Goal: Task Accomplishment & Management: Use online tool/utility

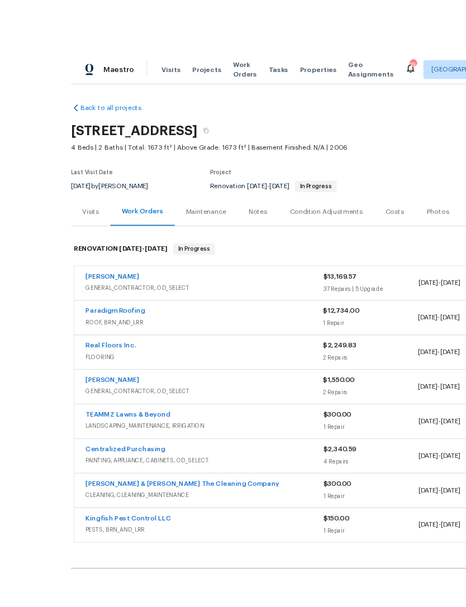
scroll to position [-68, -87]
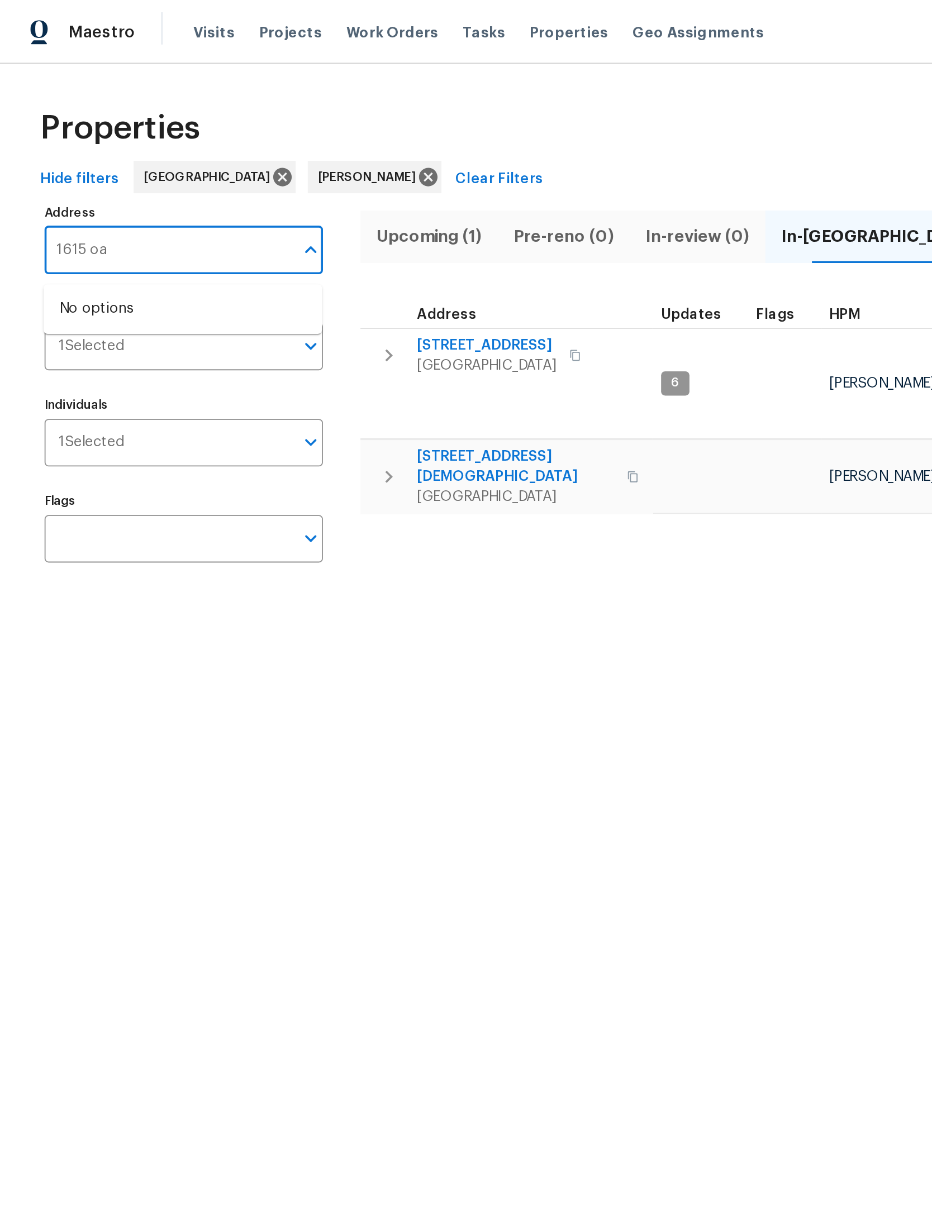
type input "1615 oak"
click at [121, 180] on li "1615 Oak Ridge Dr W Jacksonville FL 32225" at bounding box center [101, 170] width 154 height 18
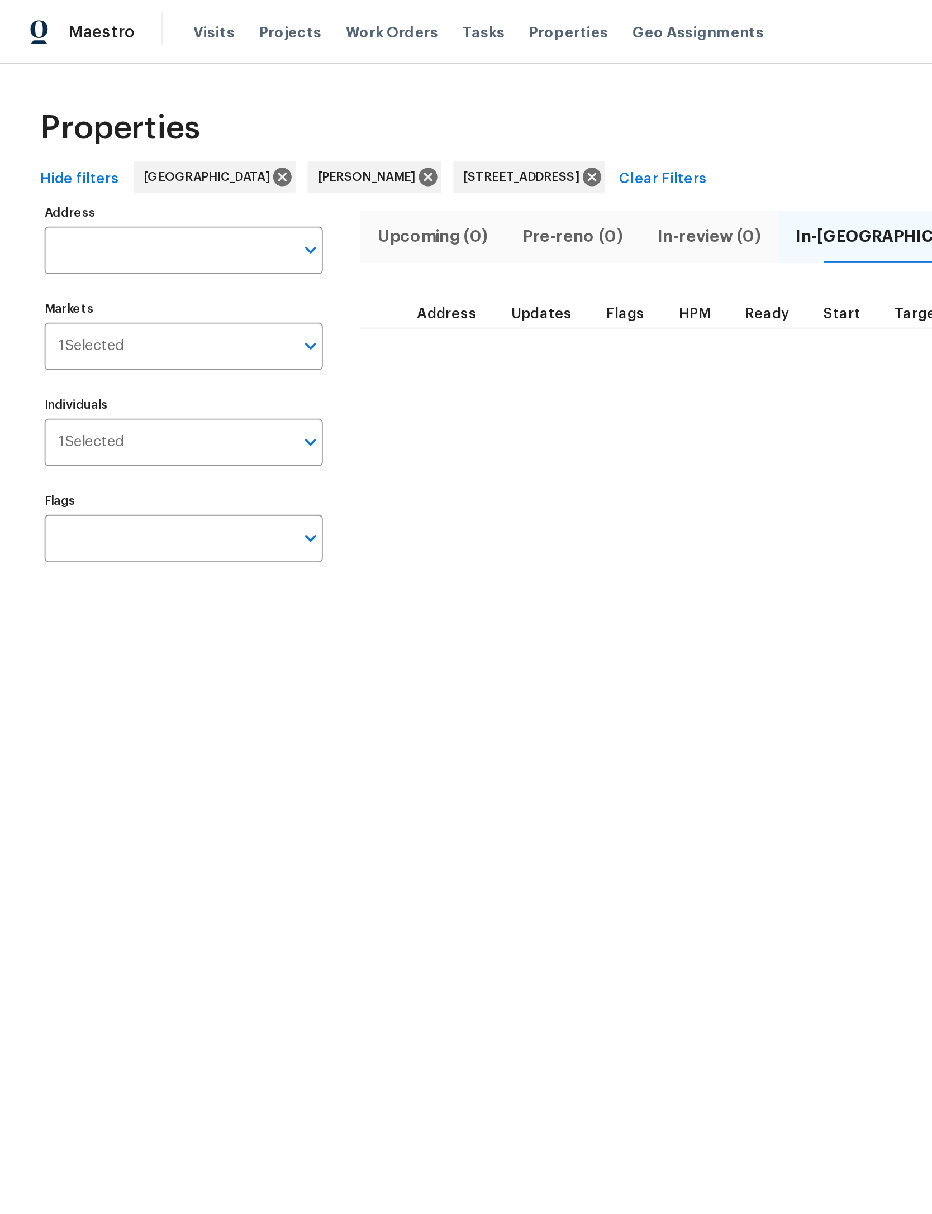
type input "1615 Oak Ridge Dr W Jacksonville FL 32225"
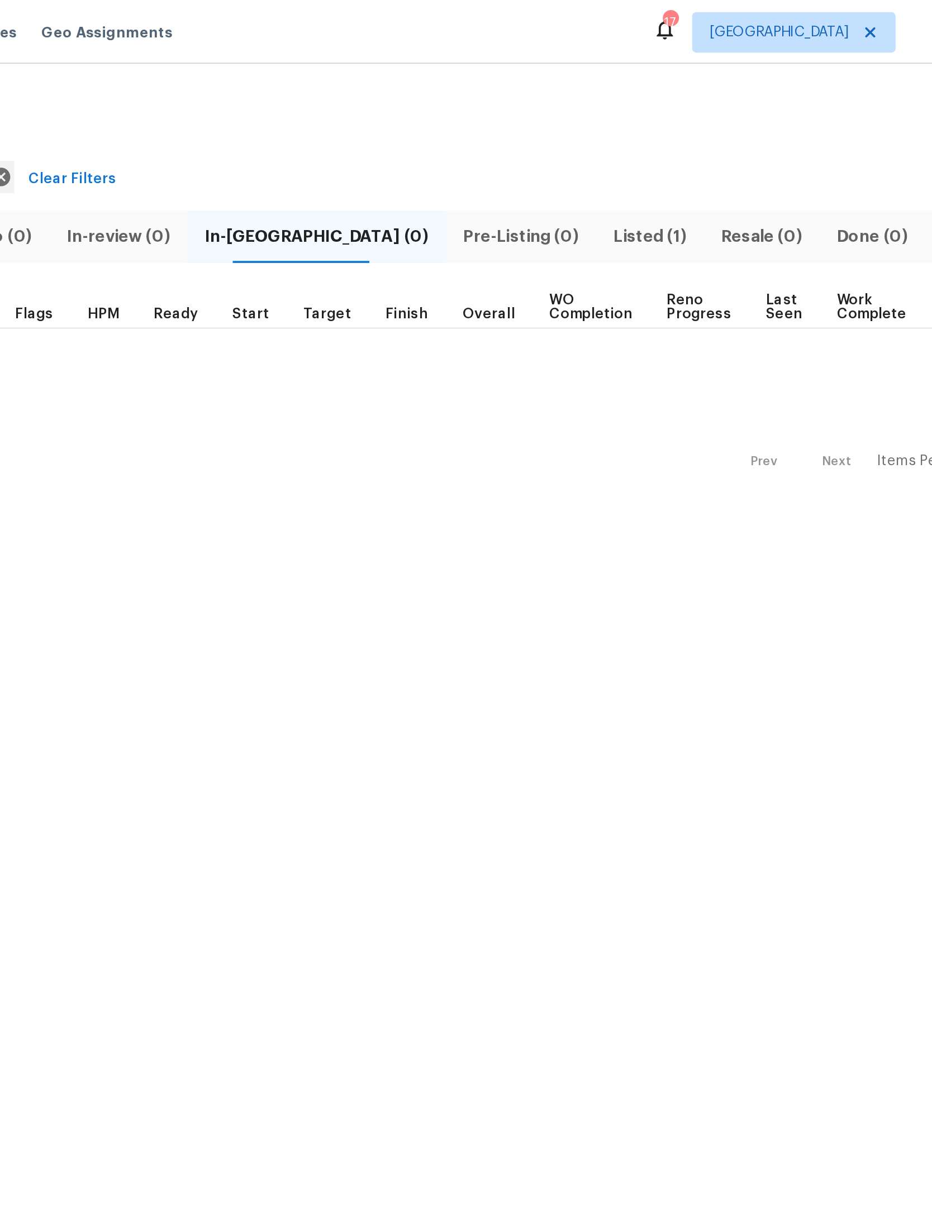
click at [655, 117] on button "Listed (1)" at bounding box center [684, 130] width 59 height 29
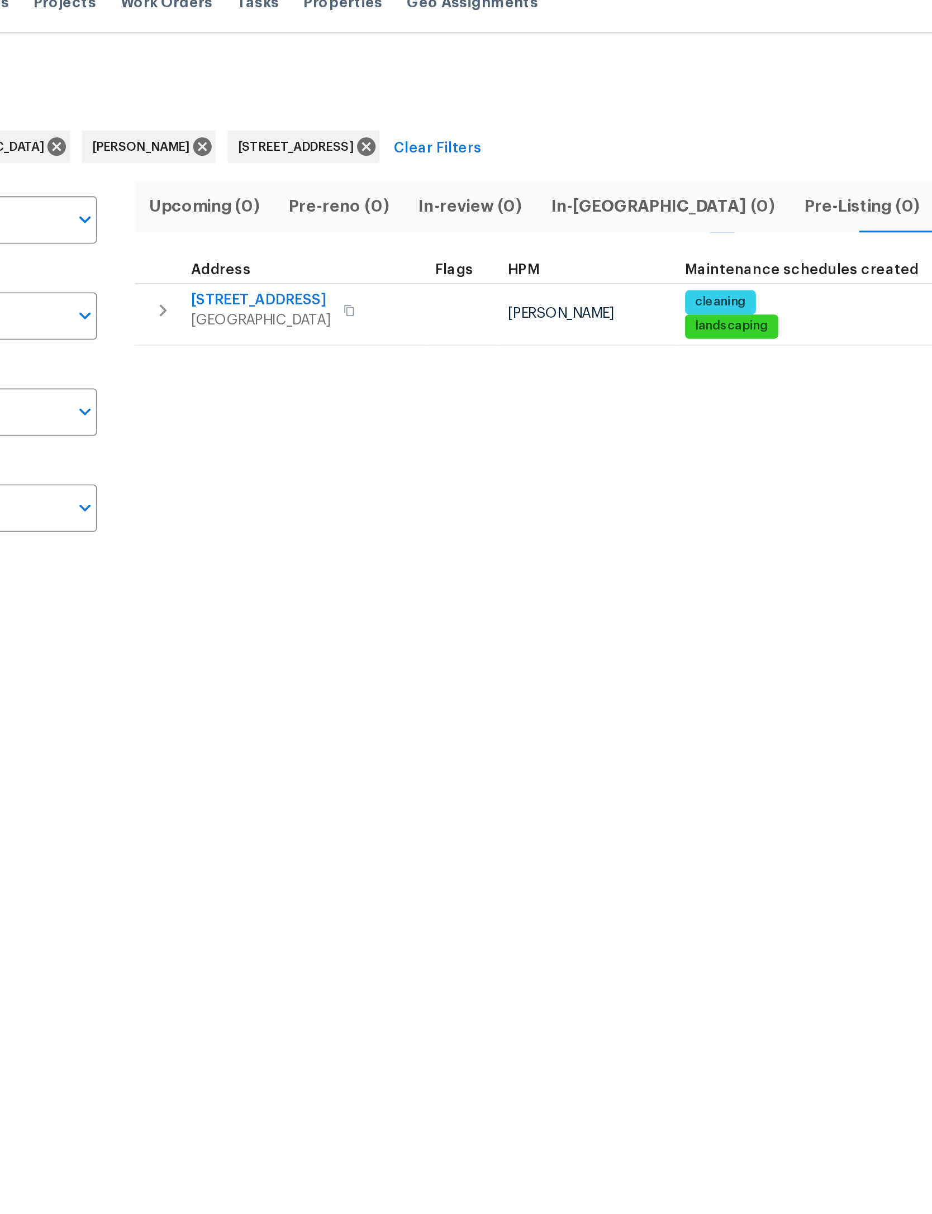
click at [230, 162] on div "Address" at bounding box center [251, 166] width 43 height 8
click at [230, 177] on span "1615 Oak Ridge Dr W" at bounding box center [268, 182] width 77 height 11
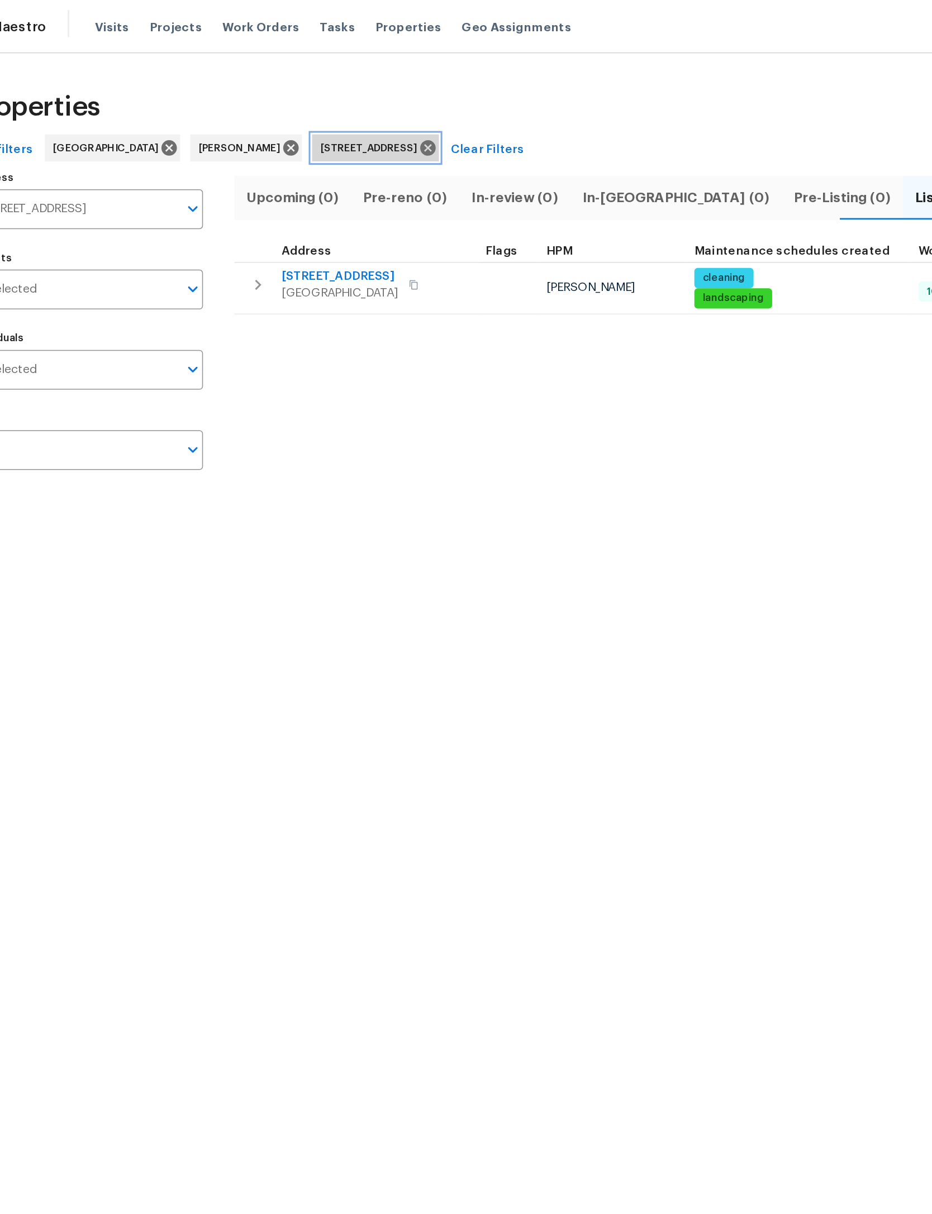
click at [332, 96] on icon at bounding box center [327, 98] width 10 height 10
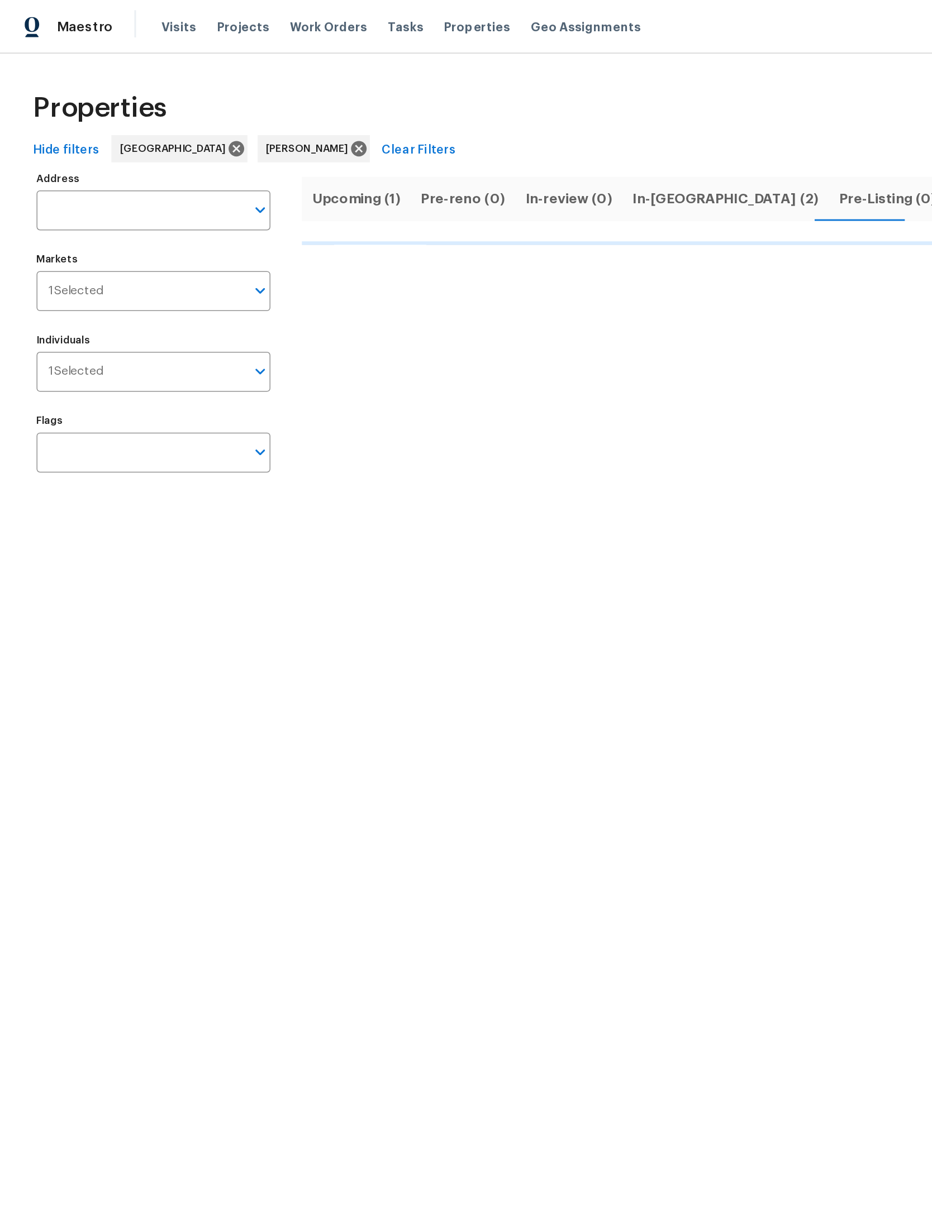
click at [113, 131] on input "Address" at bounding box center [93, 138] width 137 height 26
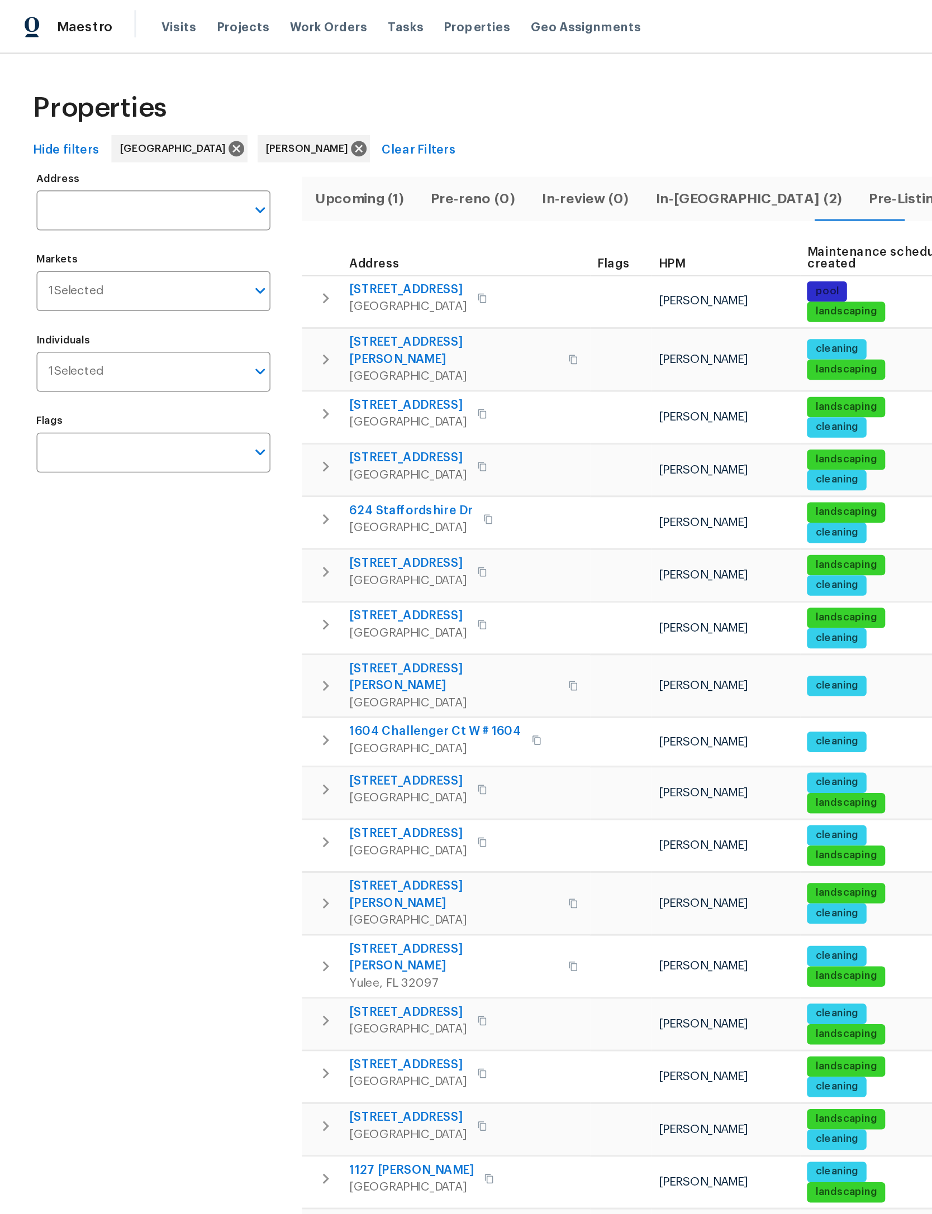
click at [532, 637] on span "landscaping" at bounding box center [556, 641] width 49 height 9
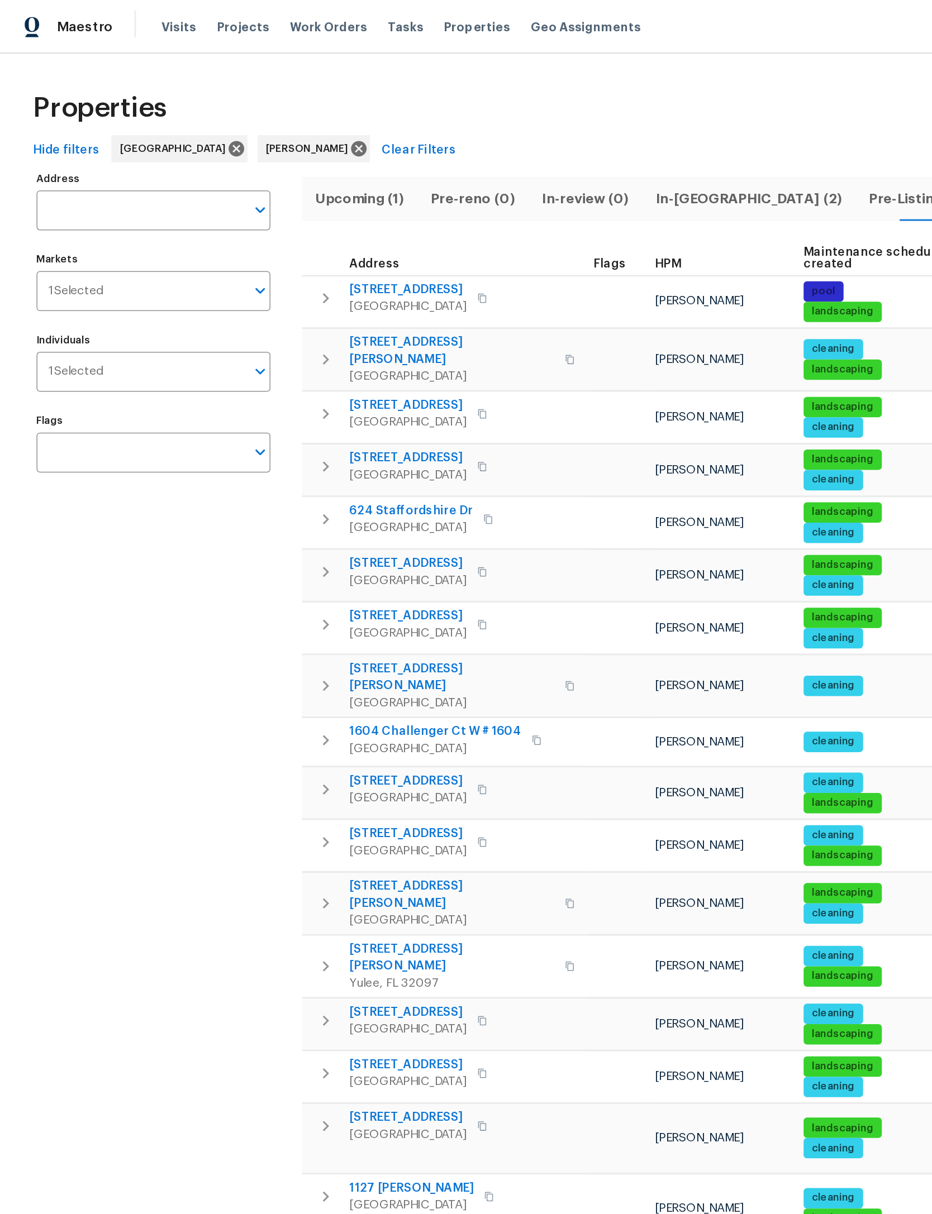
click at [113, 134] on input "Address" at bounding box center [93, 138] width 137 height 26
type input "pleasant point"
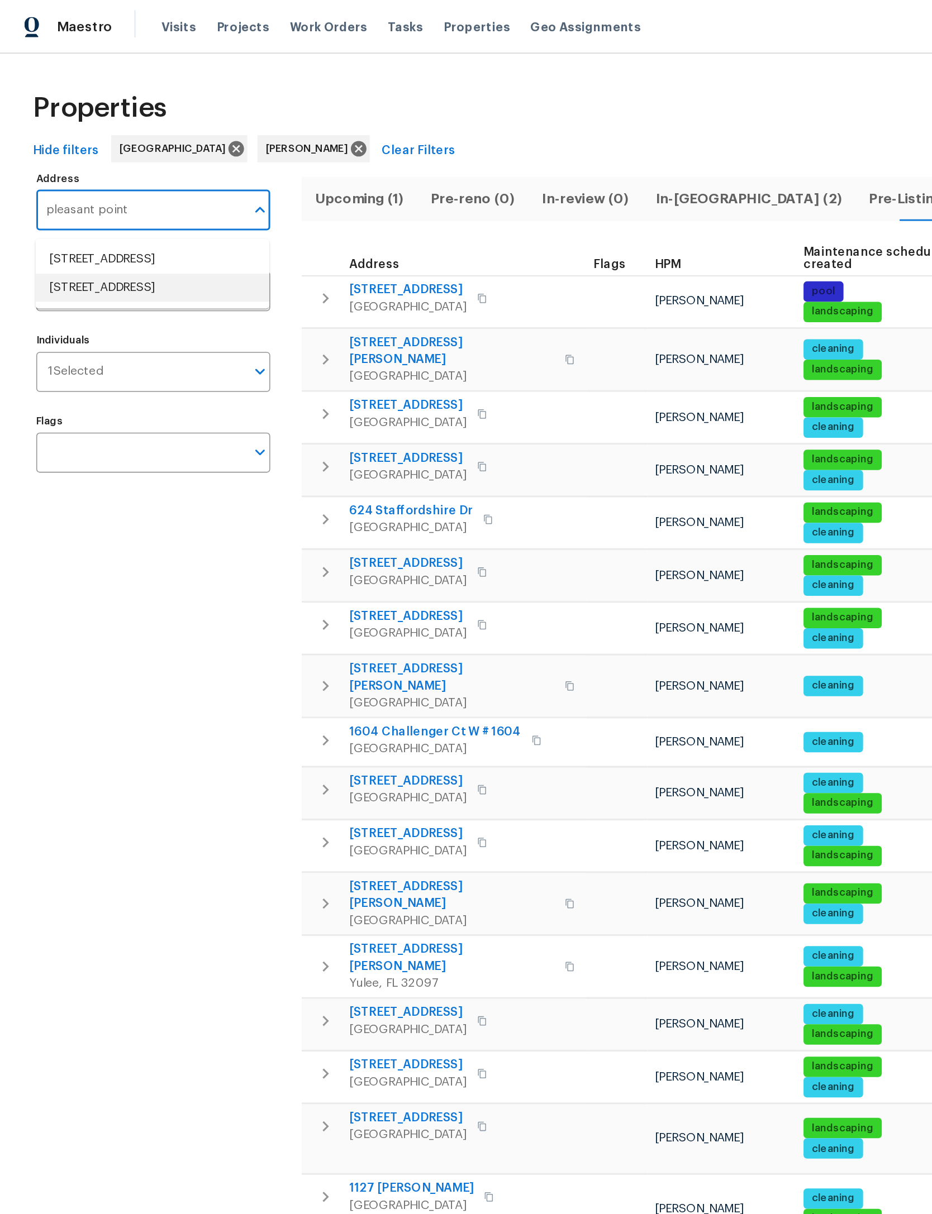
click at [130, 198] on li "14112 Pleasant Point Ln Jacksonville FL 32225" at bounding box center [101, 189] width 154 height 18
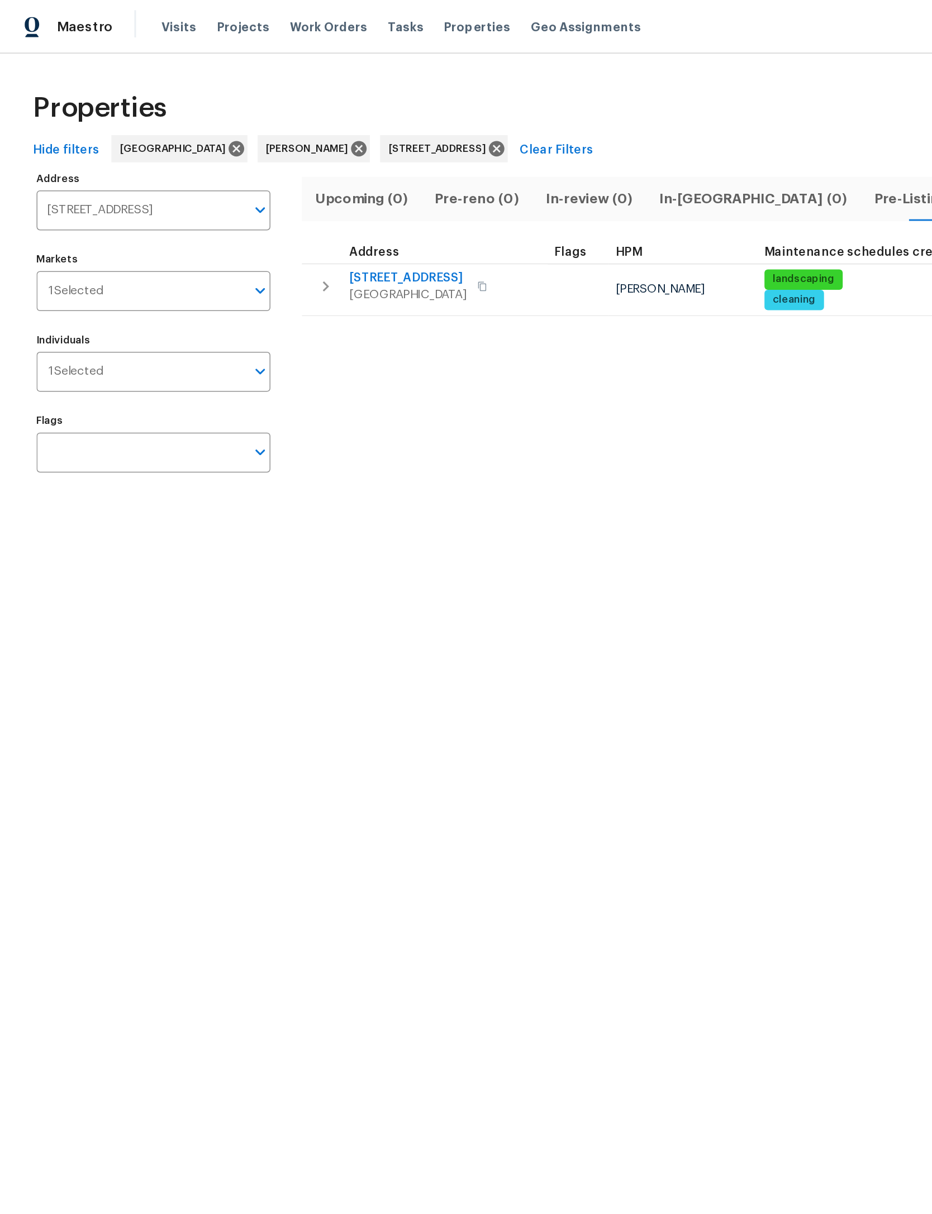
click at [268, 182] on span "14112 Pleasant Point Ln" at bounding box center [268, 182] width 77 height 11
click at [333, 92] on icon at bounding box center [327, 98] width 12 height 12
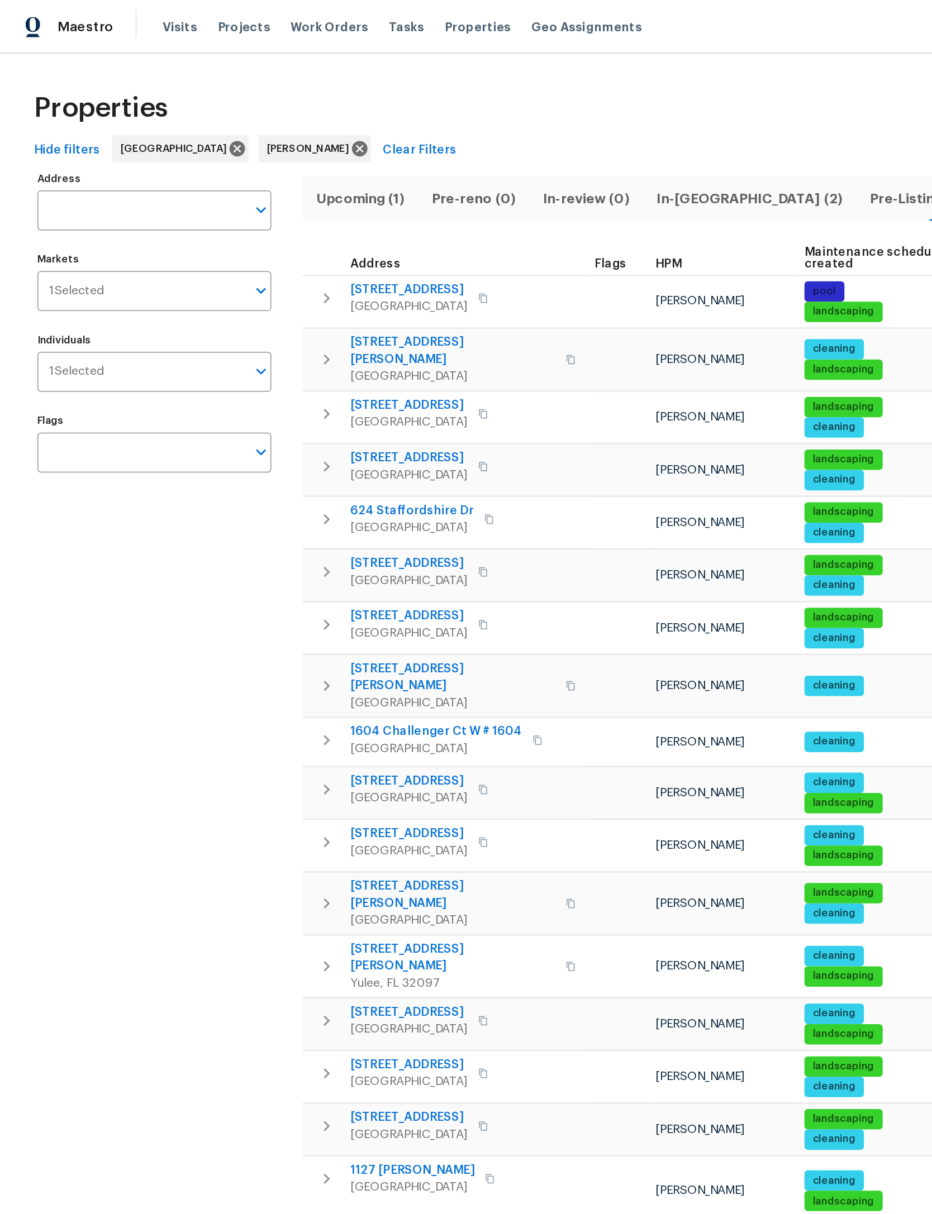
click at [90, 139] on input "Address" at bounding box center [93, 138] width 137 height 26
type input "van gundy"
click at [92, 177] on li "2936 Van Gundy Rd Jacksonville FL 32208" at bounding box center [101, 170] width 154 height 18
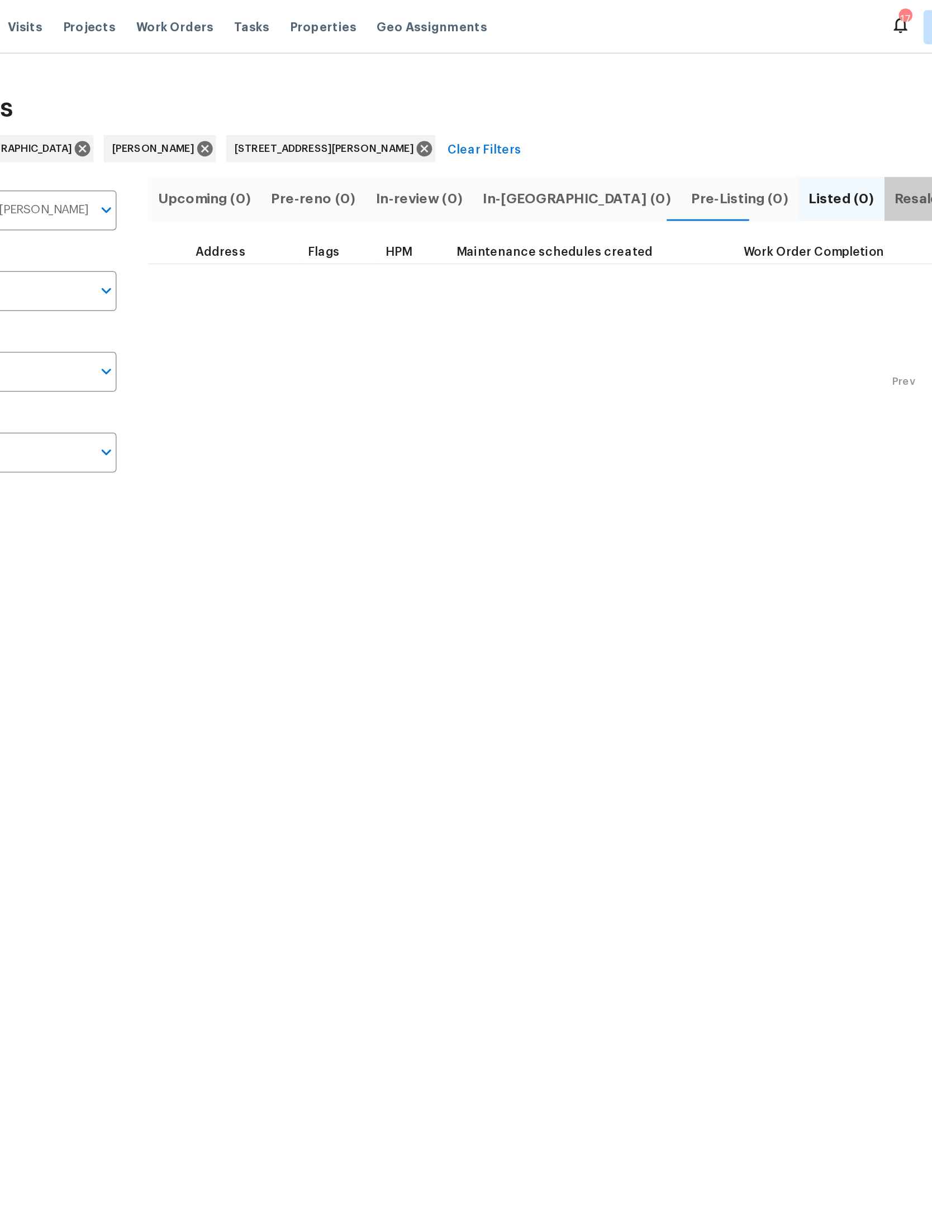
click at [689, 123] on span "Resale (1)" at bounding box center [710, 131] width 42 height 16
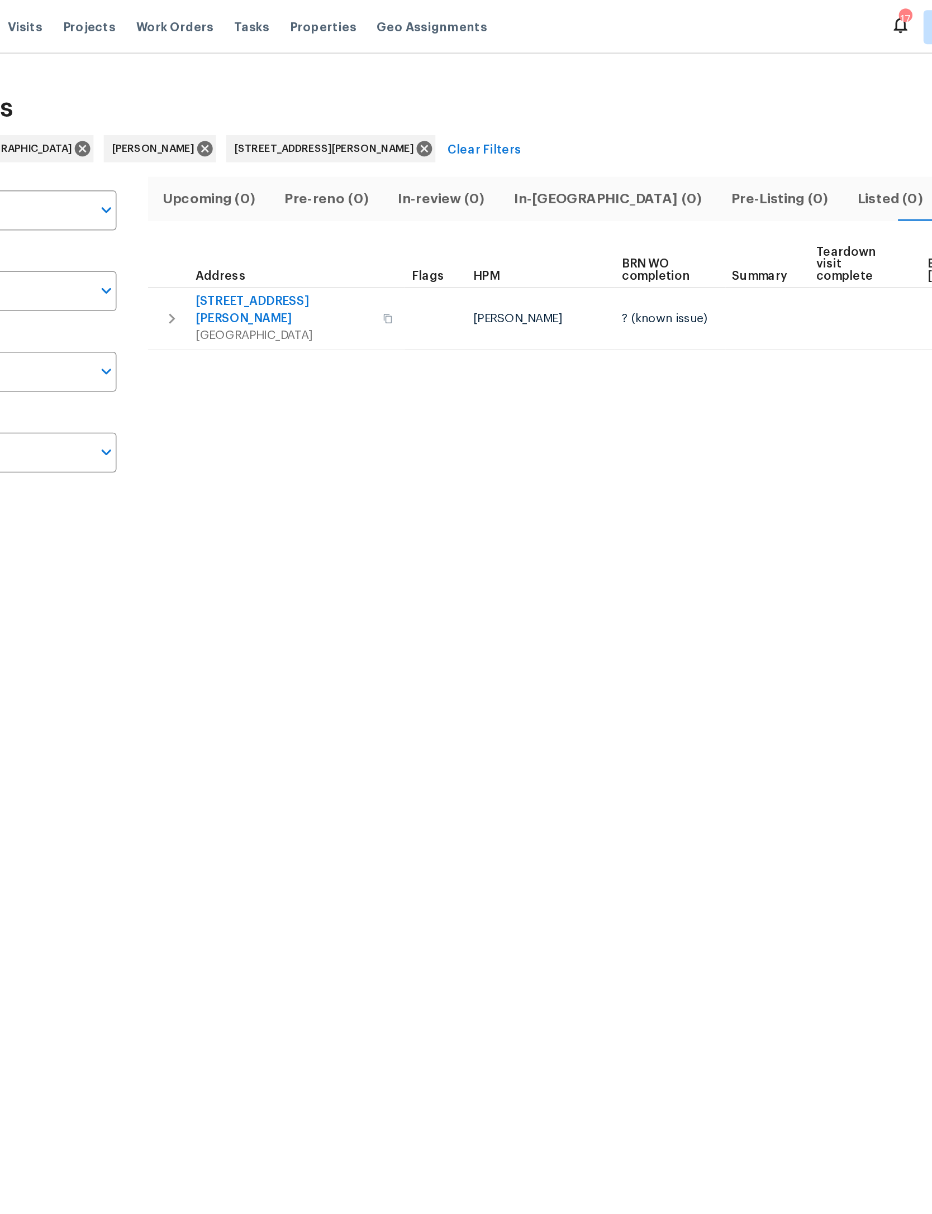
type input "2936 Van Gundy Rd Jacksonville FL 32208"
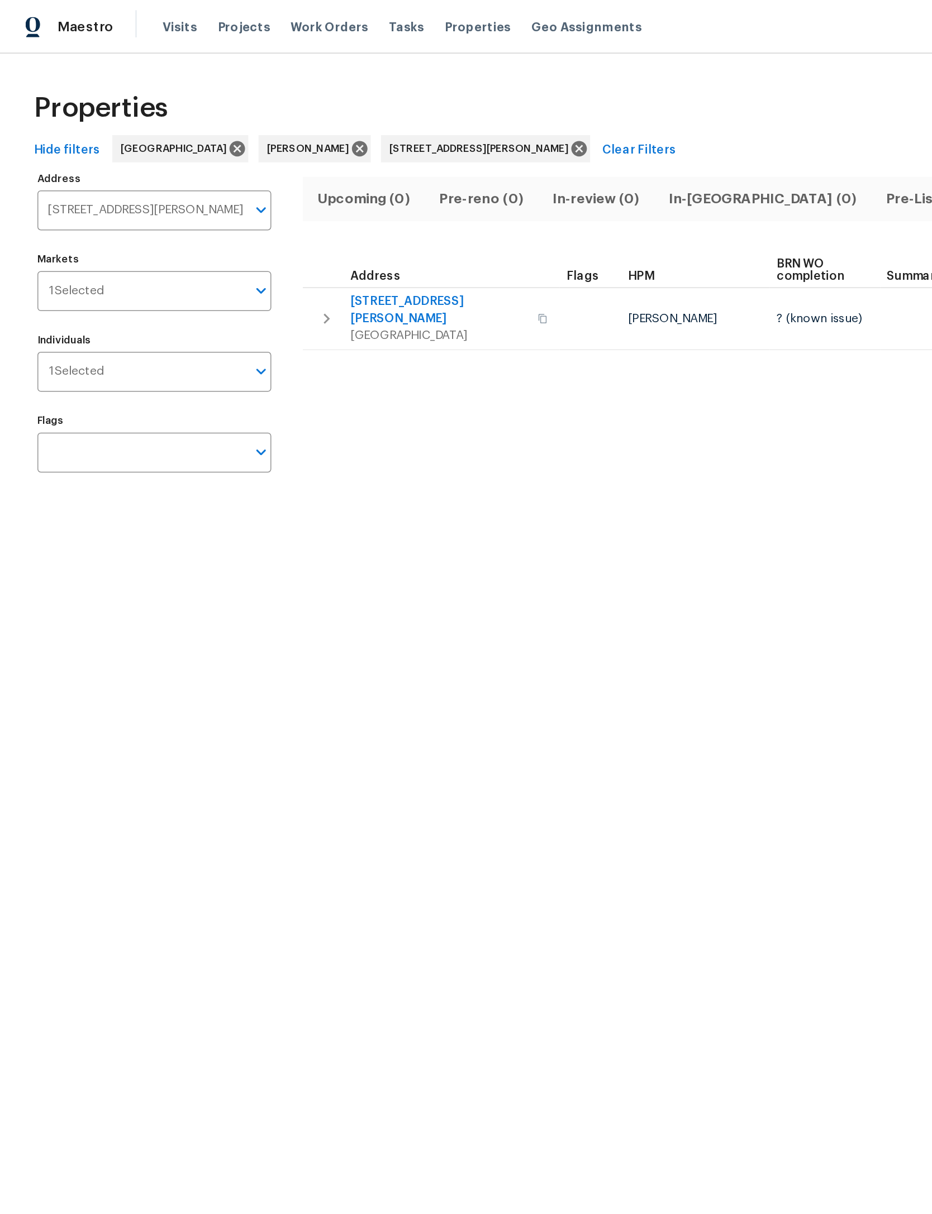
click at [266, 215] on span "Jacksonville, FL 32208" at bounding box center [288, 220] width 116 height 11
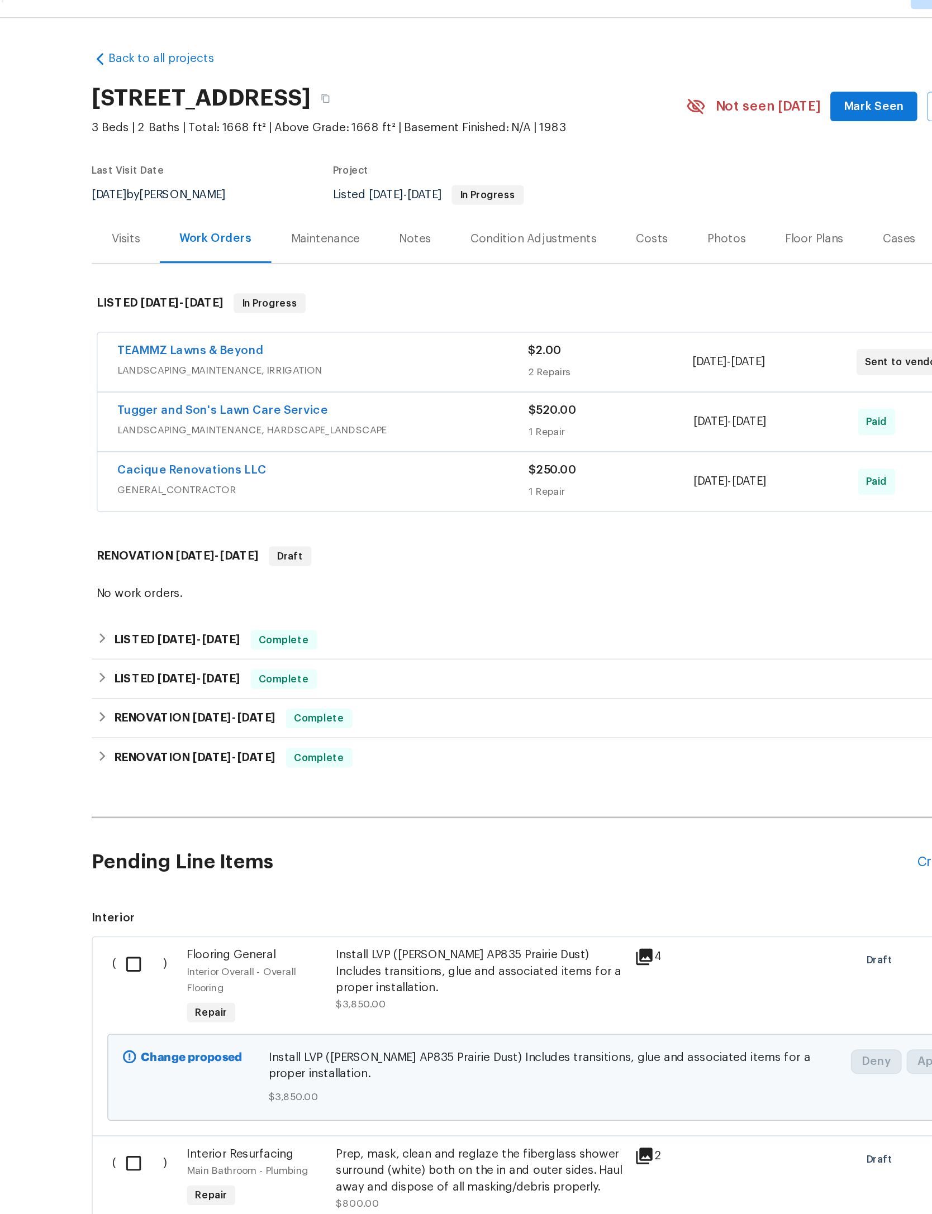
click at [169, 266] on link "TEAMMZ Lawns & Beyond" at bounding box center [217, 262] width 99 height 8
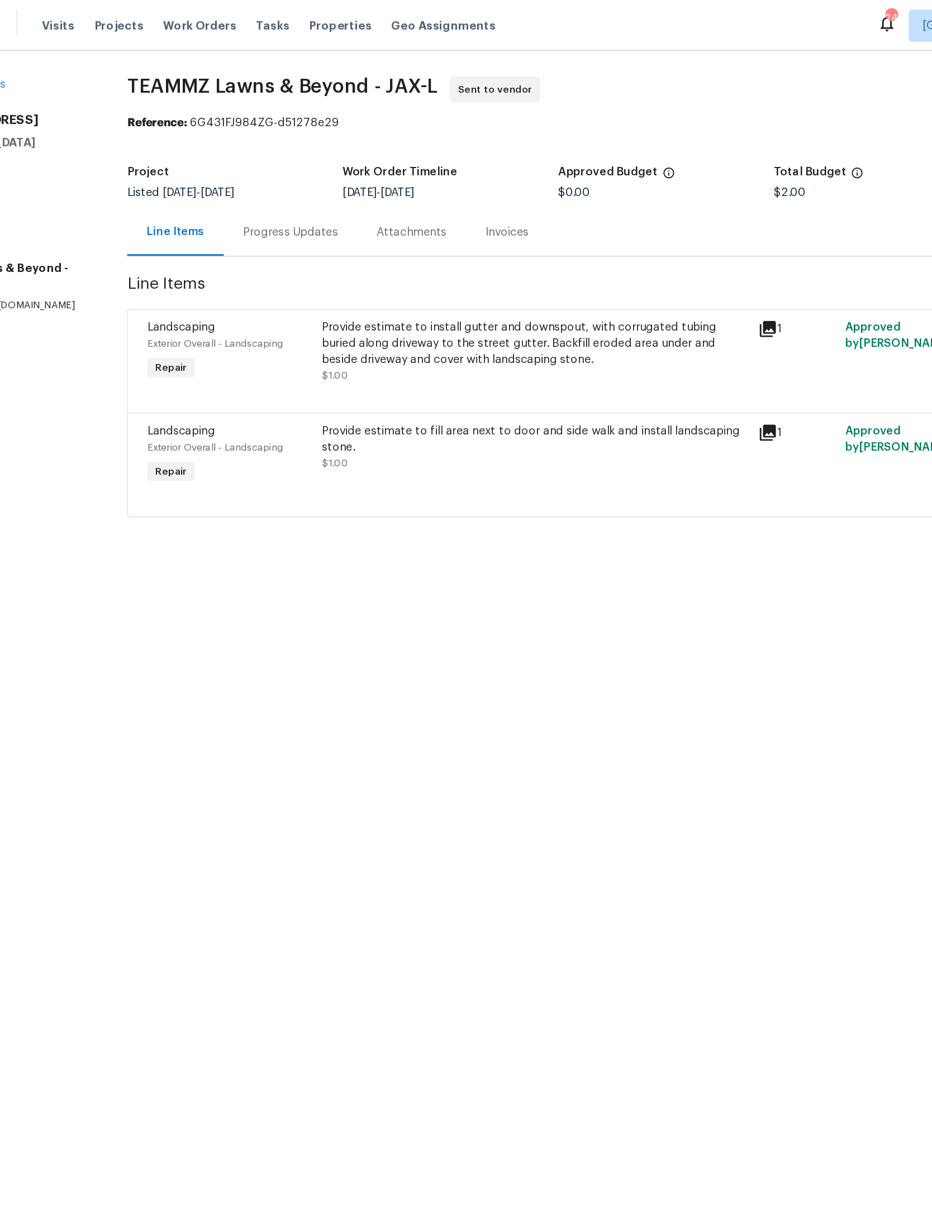
click at [246, 157] on div "Progress Updates" at bounding box center [279, 161] width 66 height 11
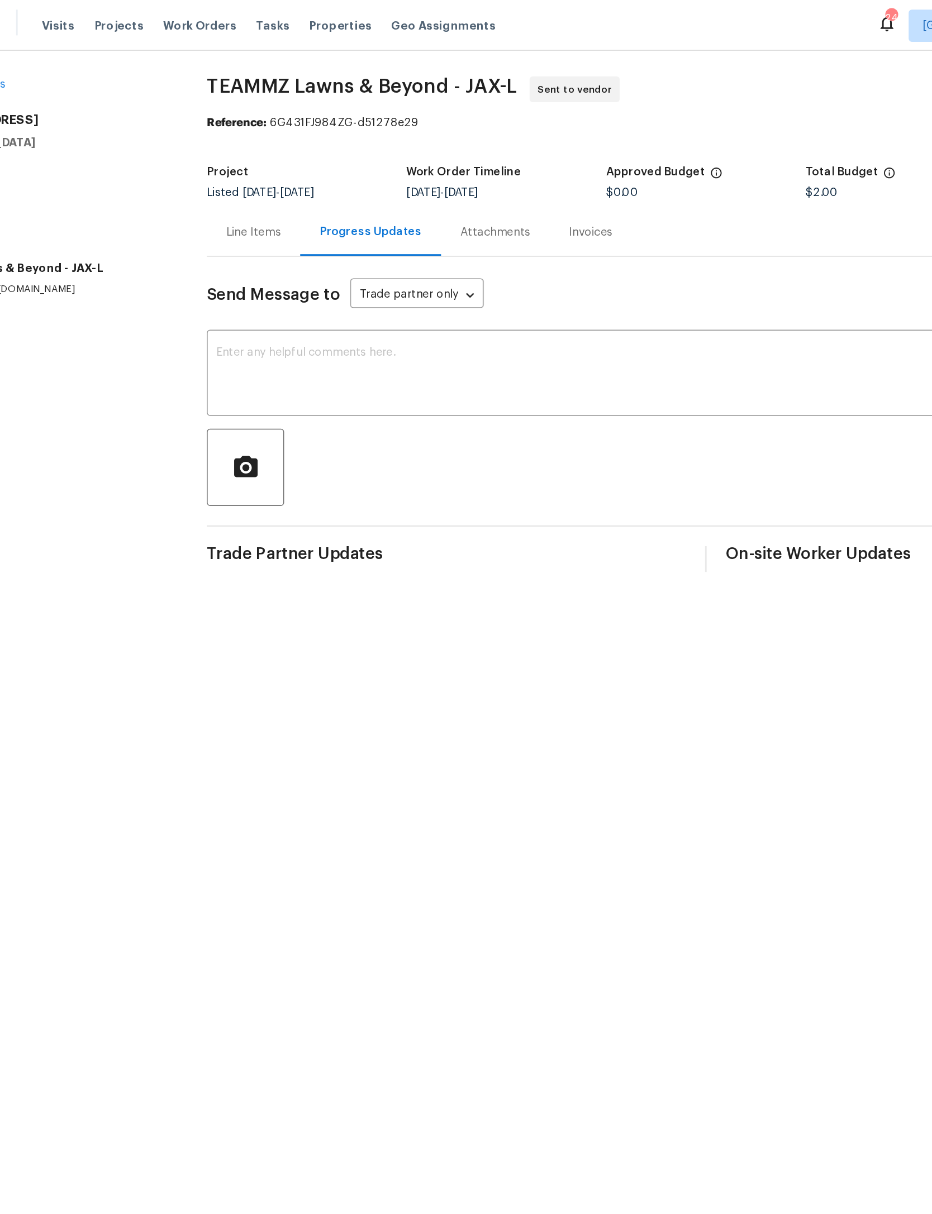
click at [382, 264] on textarea at bounding box center [514, 260] width 573 height 39
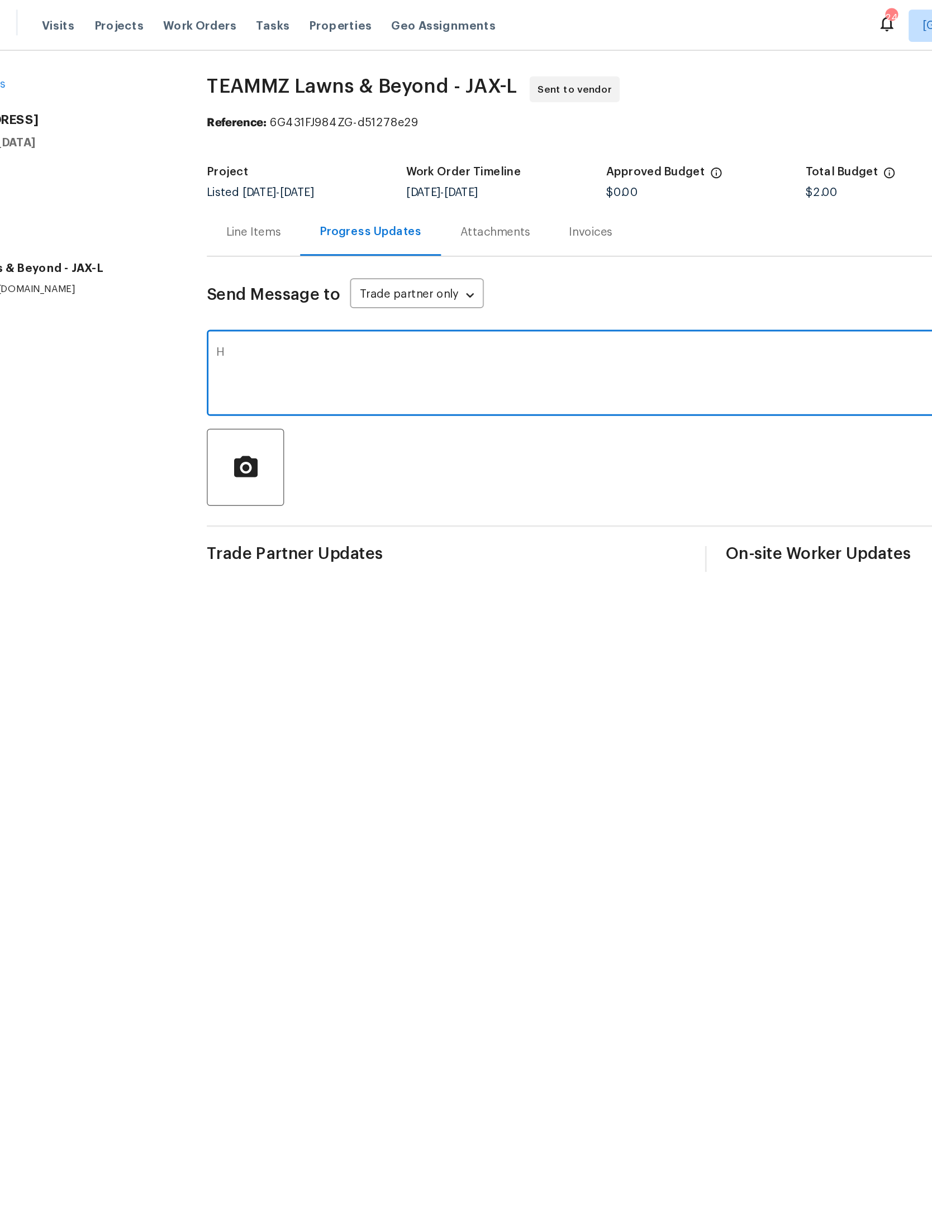
click at [428, 241] on textarea "H" at bounding box center [514, 260] width 573 height 39
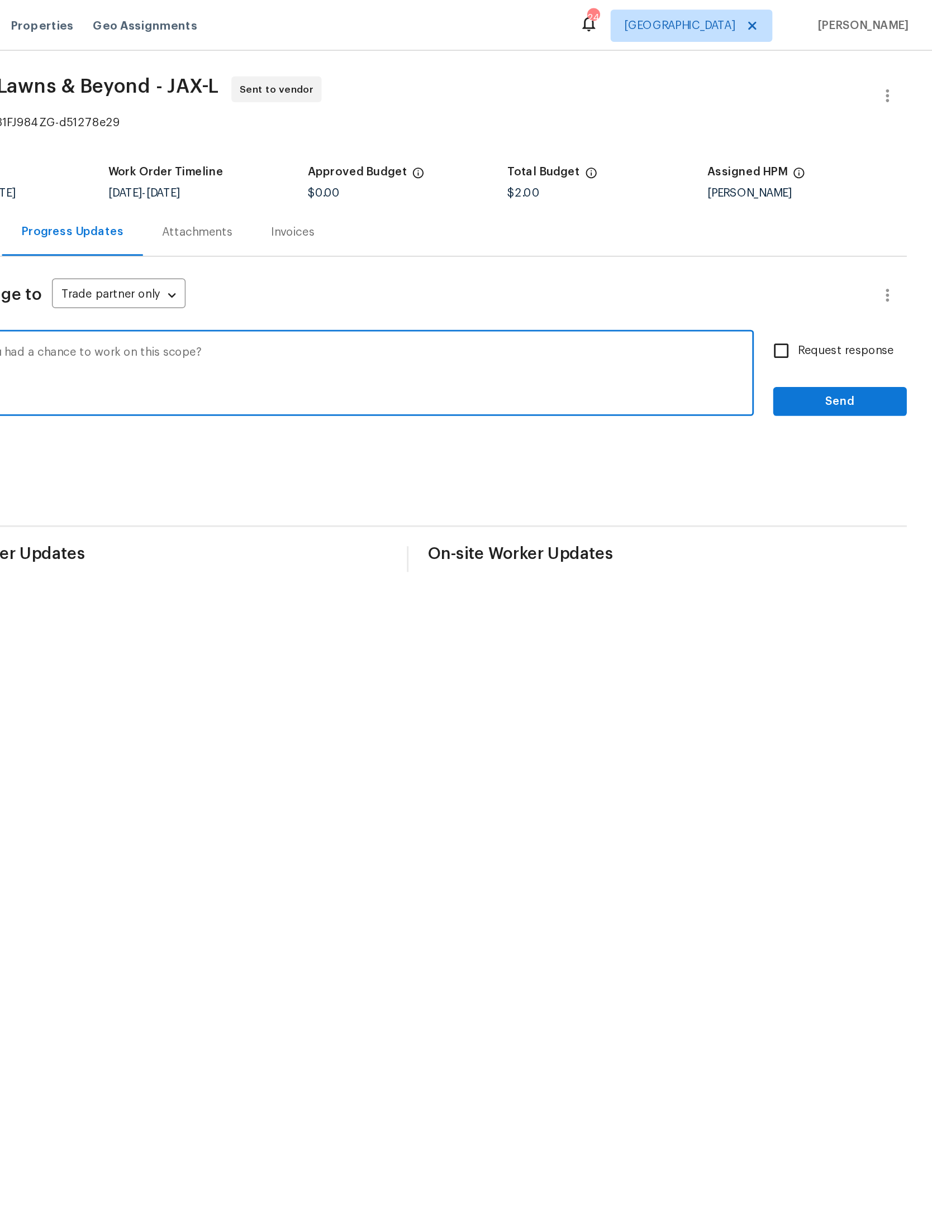
type textarea "Hello. Have you had a chance to work on this scope?"
click at [830, 276] on span "Send" at bounding box center [867, 279] width 75 height 14
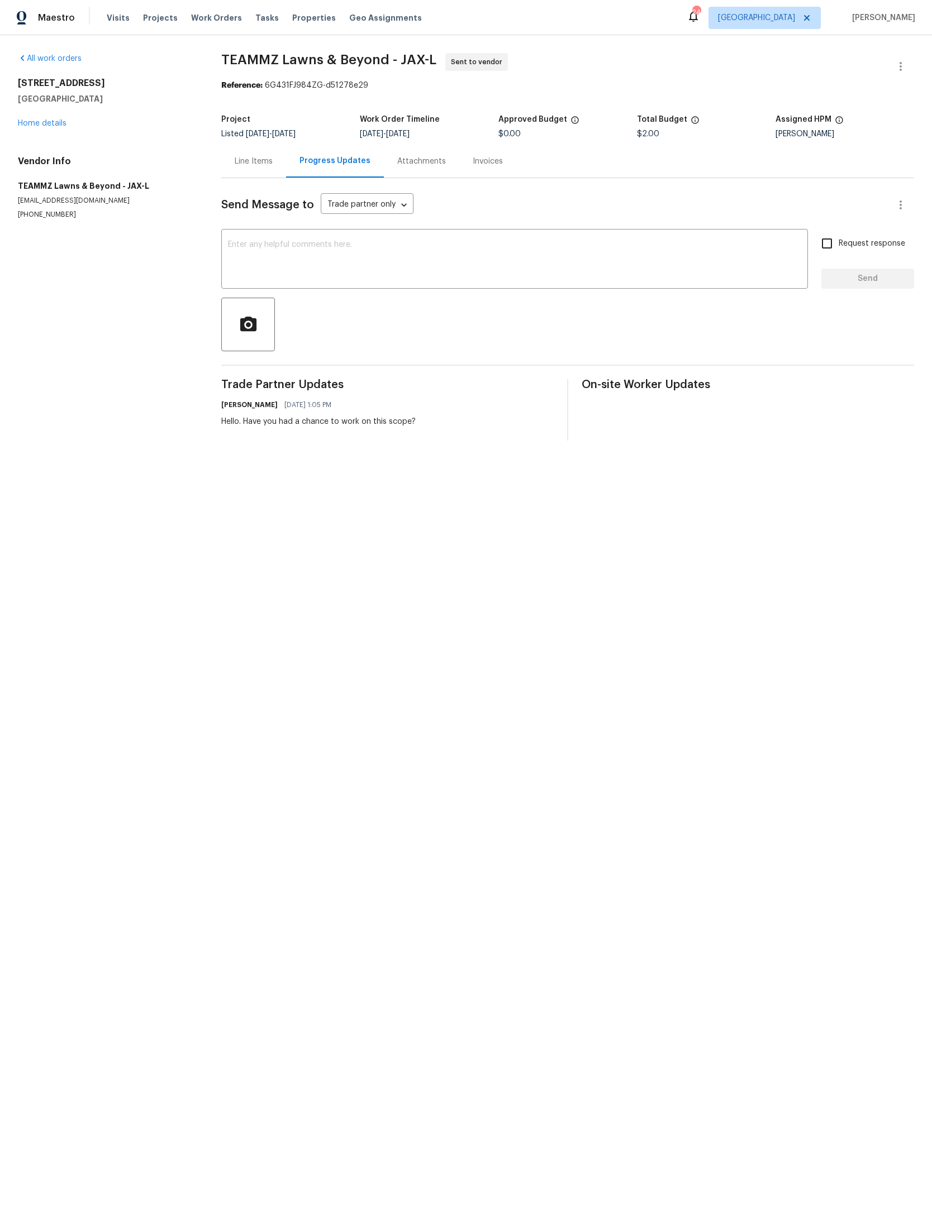
click at [42, 125] on link "Home details" at bounding box center [42, 124] width 49 height 8
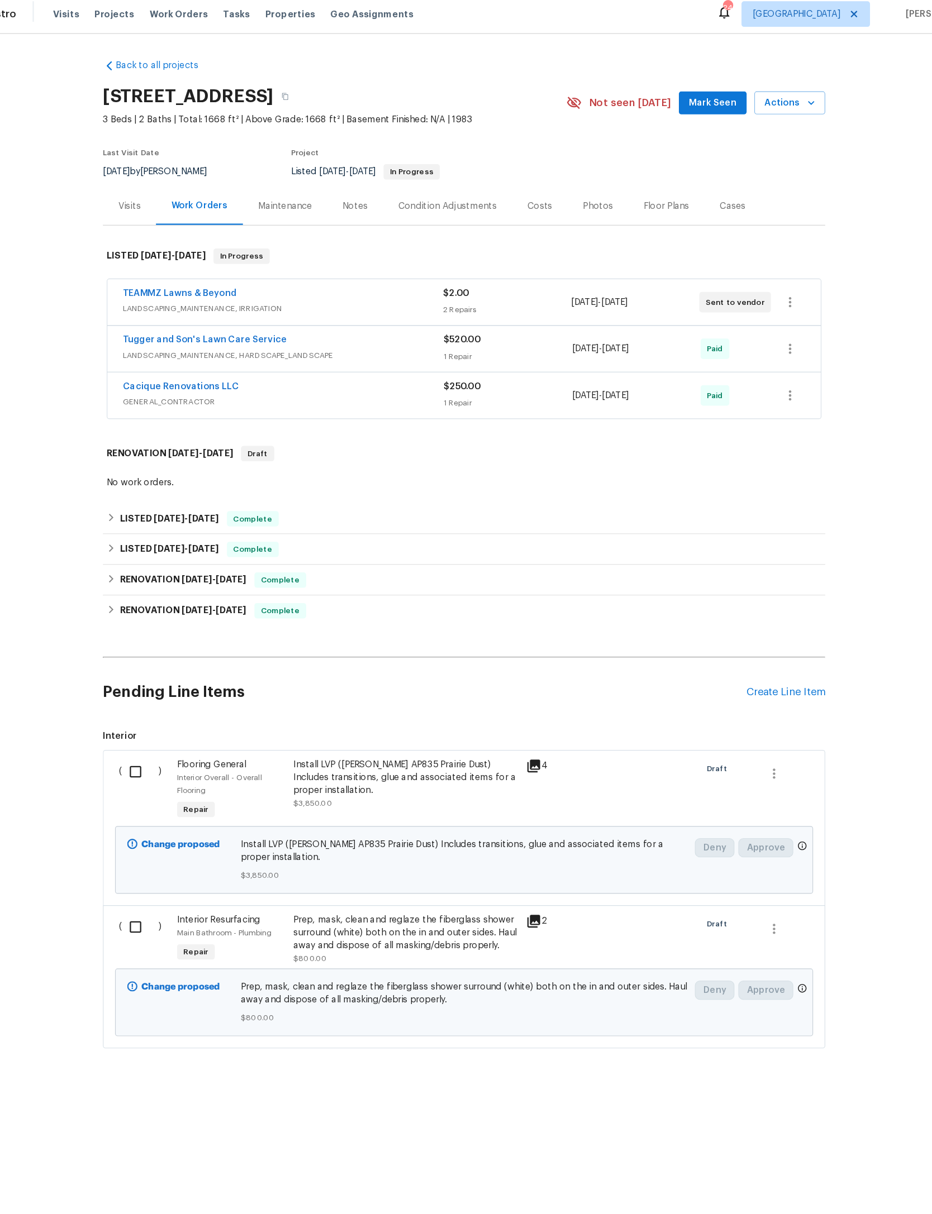
click at [763, 92] on icon "button" at bounding box center [768, 95] width 11 height 11
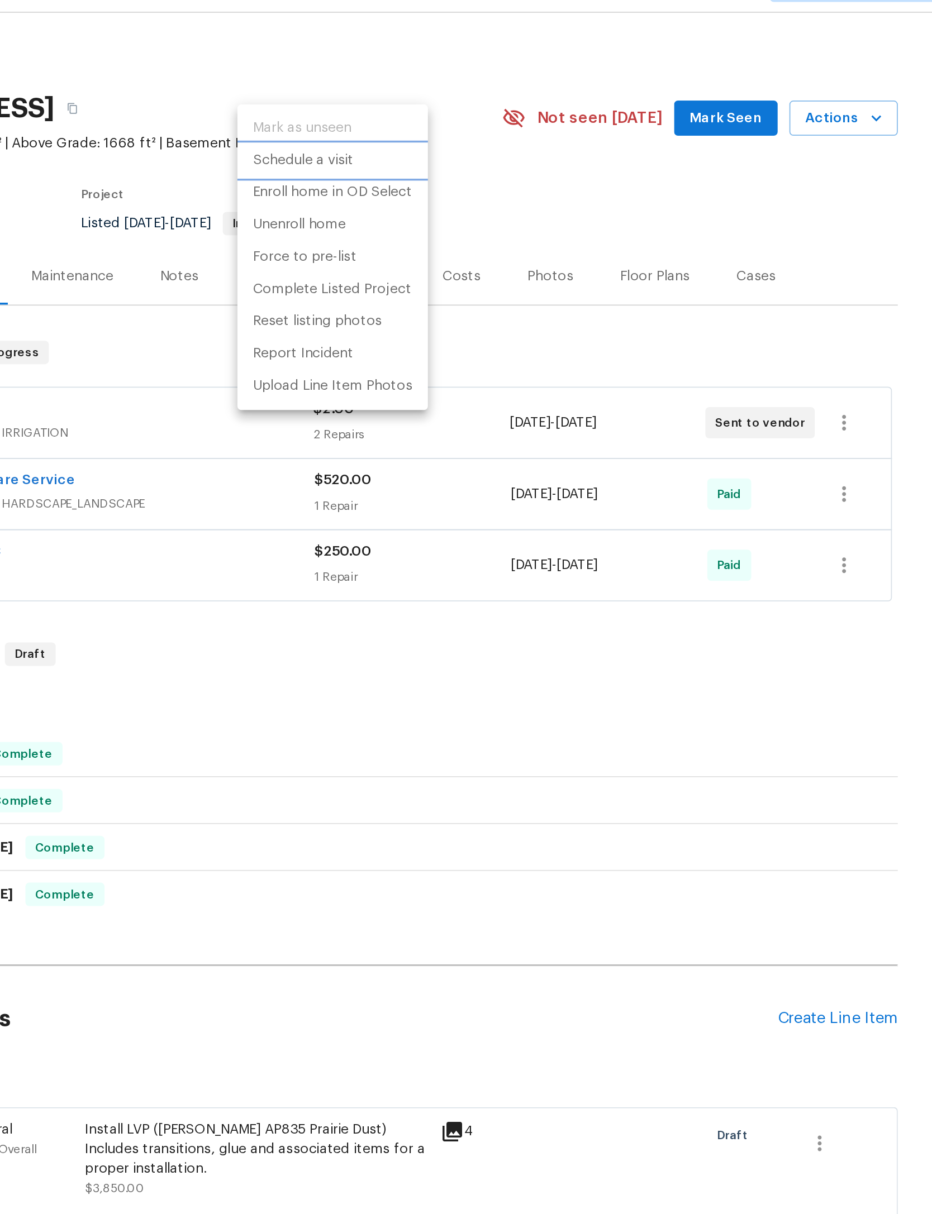
click at [413, 114] on p "Schedule a visit" at bounding box center [442, 120] width 58 height 12
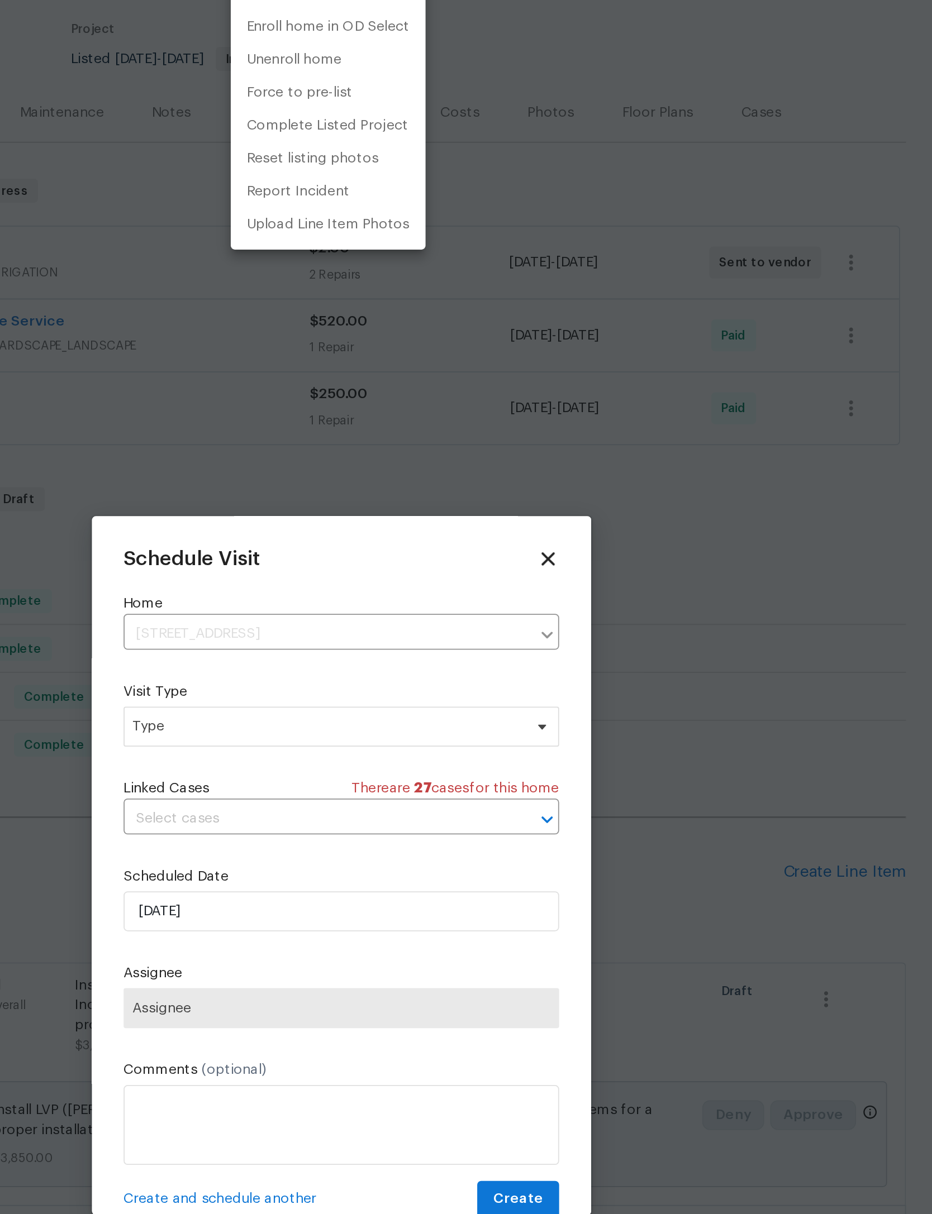
click at [251, 407] on div at bounding box center [466, 607] width 932 height 1214
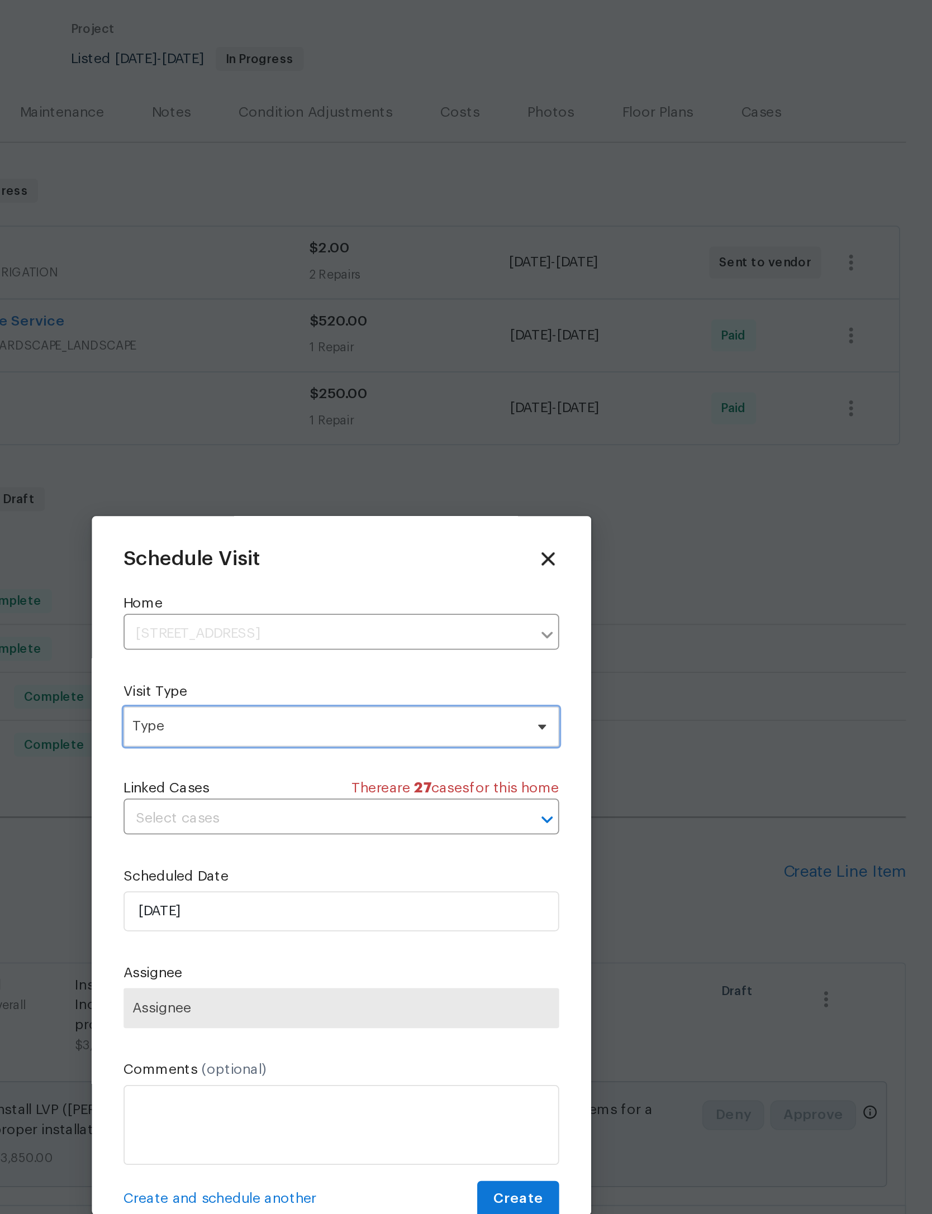
click at [344, 518] on span "Type" at bounding box center [466, 529] width 244 height 22
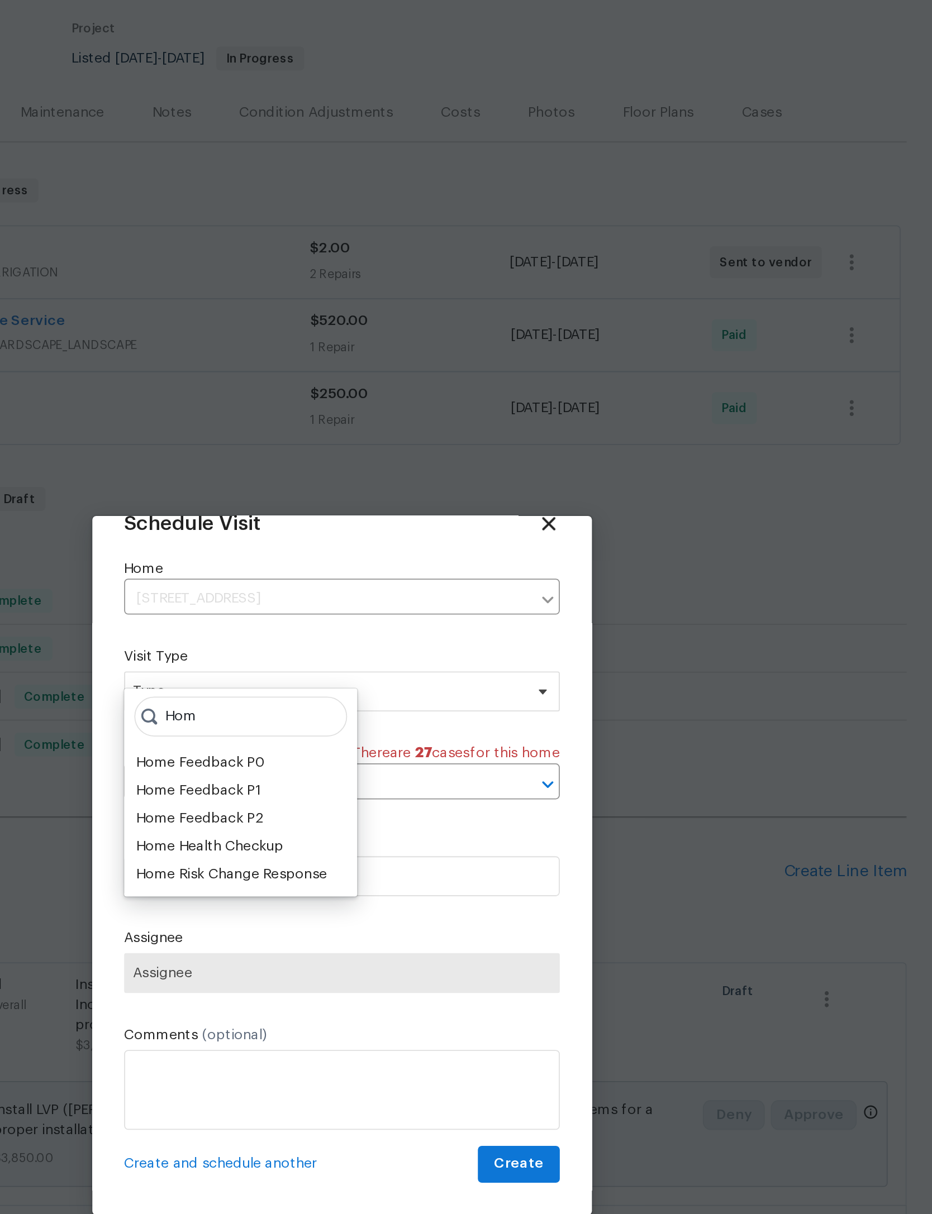
scroll to position [37, 0]
type input "Hom"
click at [351, 591] on div "Home Health Checkup" at bounding box center [392, 596] width 82 height 11
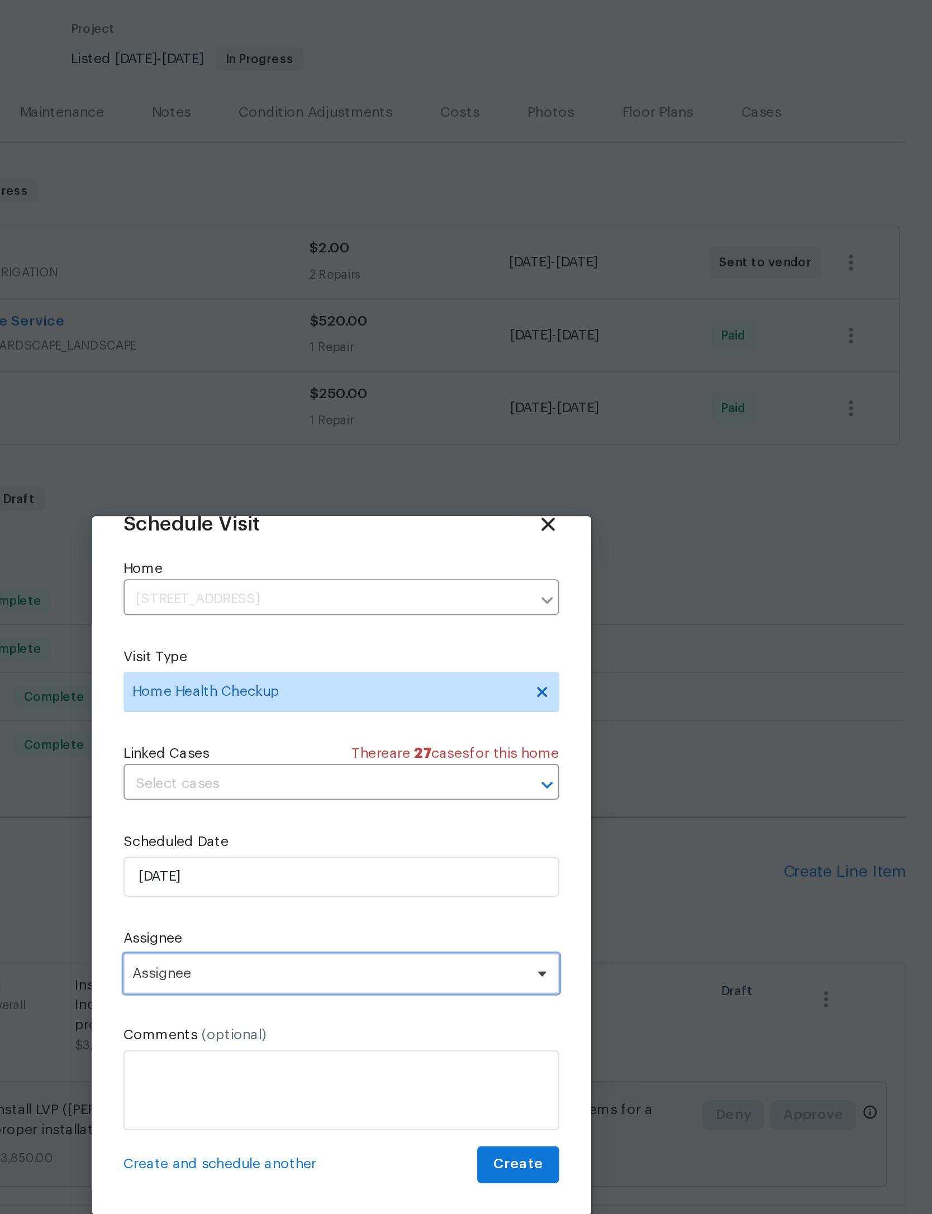
click at [349, 663] on span "Assignee" at bounding box center [458, 667] width 219 height 9
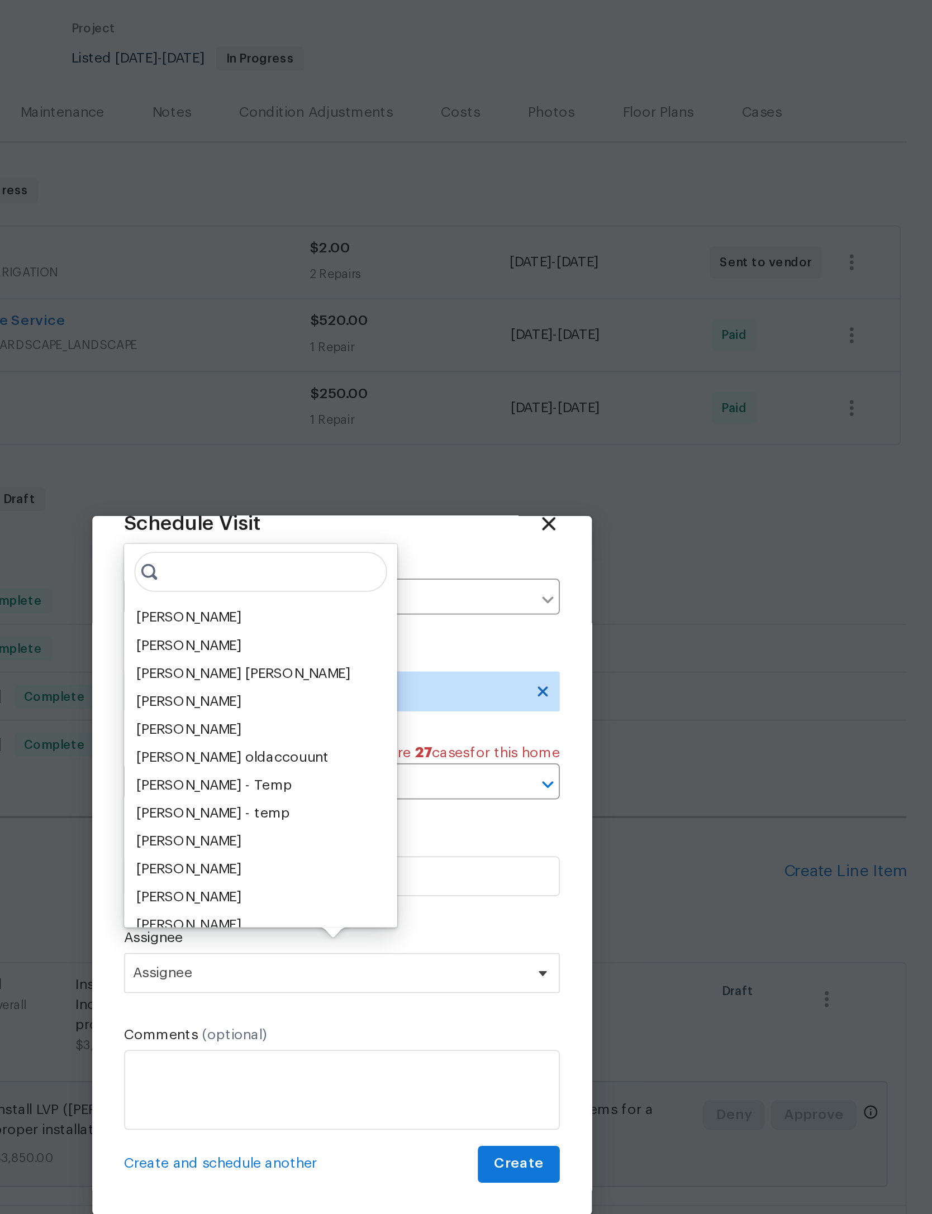
click at [351, 463] on div "[PERSON_NAME]" at bounding box center [380, 468] width 59 height 11
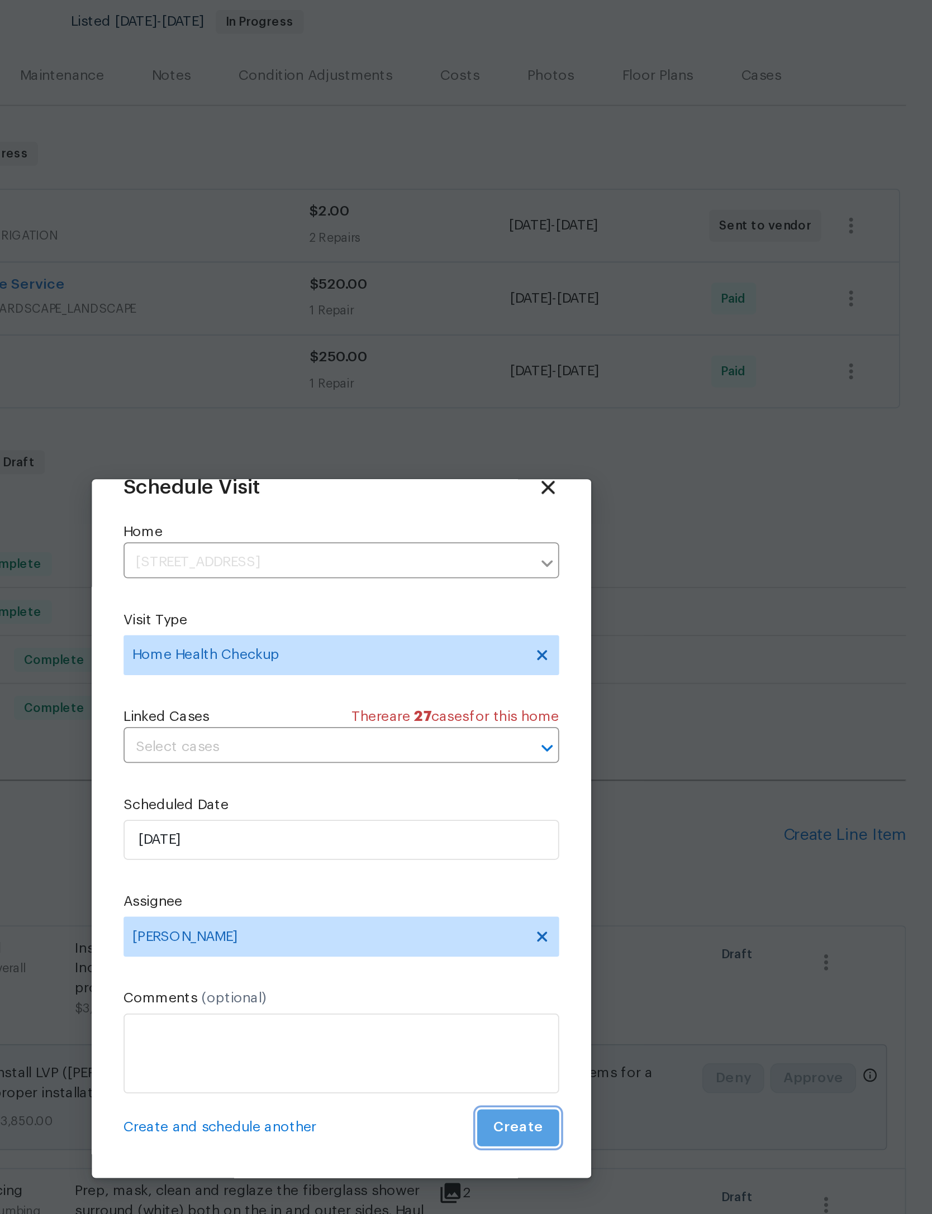
click at [551, 767] on span "Create" at bounding box center [565, 774] width 28 height 14
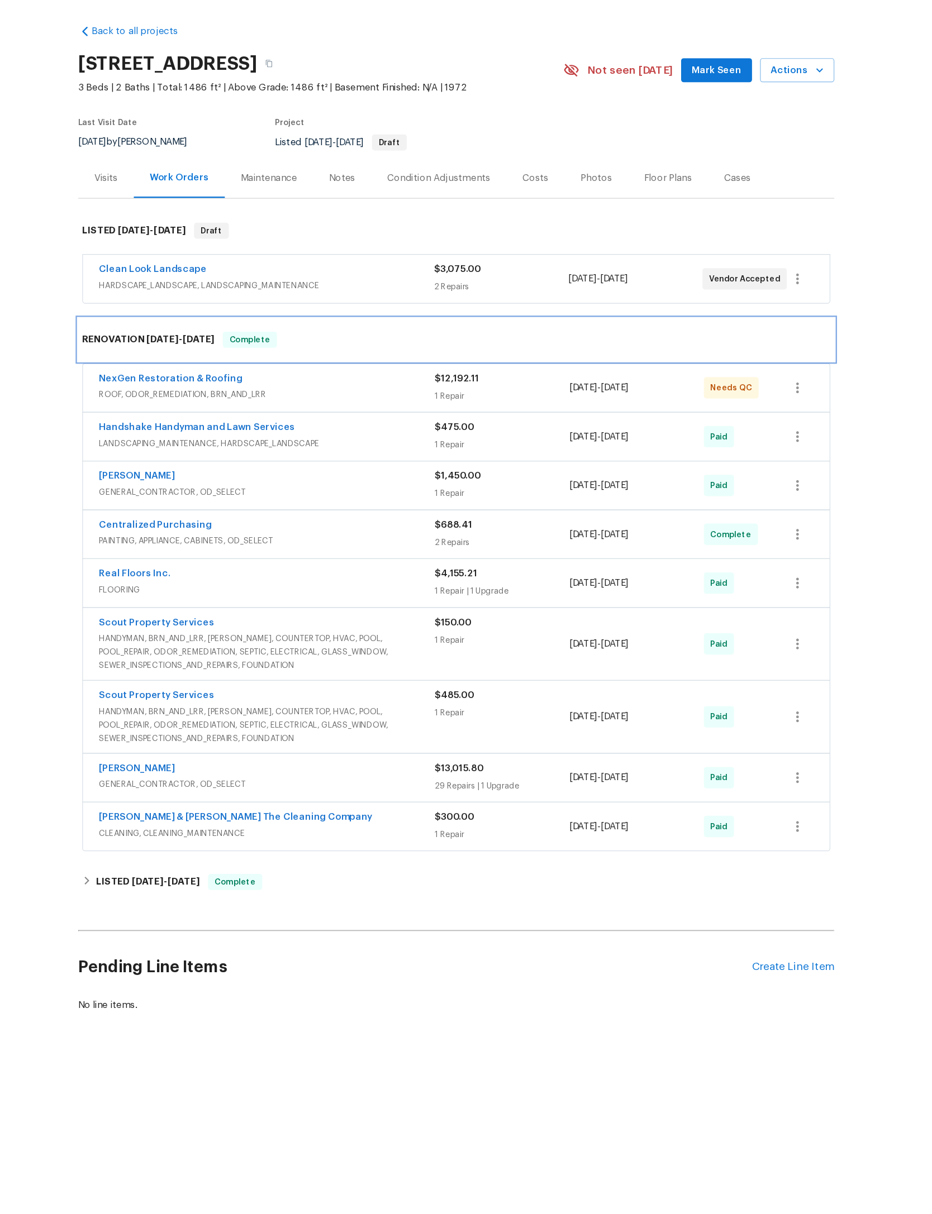
click at [297, 334] on div "RENOVATION [DATE] - [DATE] Complete" at bounding box center [465, 321] width 631 height 36
click at [312, 359] on div "NexGen Restoration & Roofing" at bounding box center [308, 353] width 280 height 13
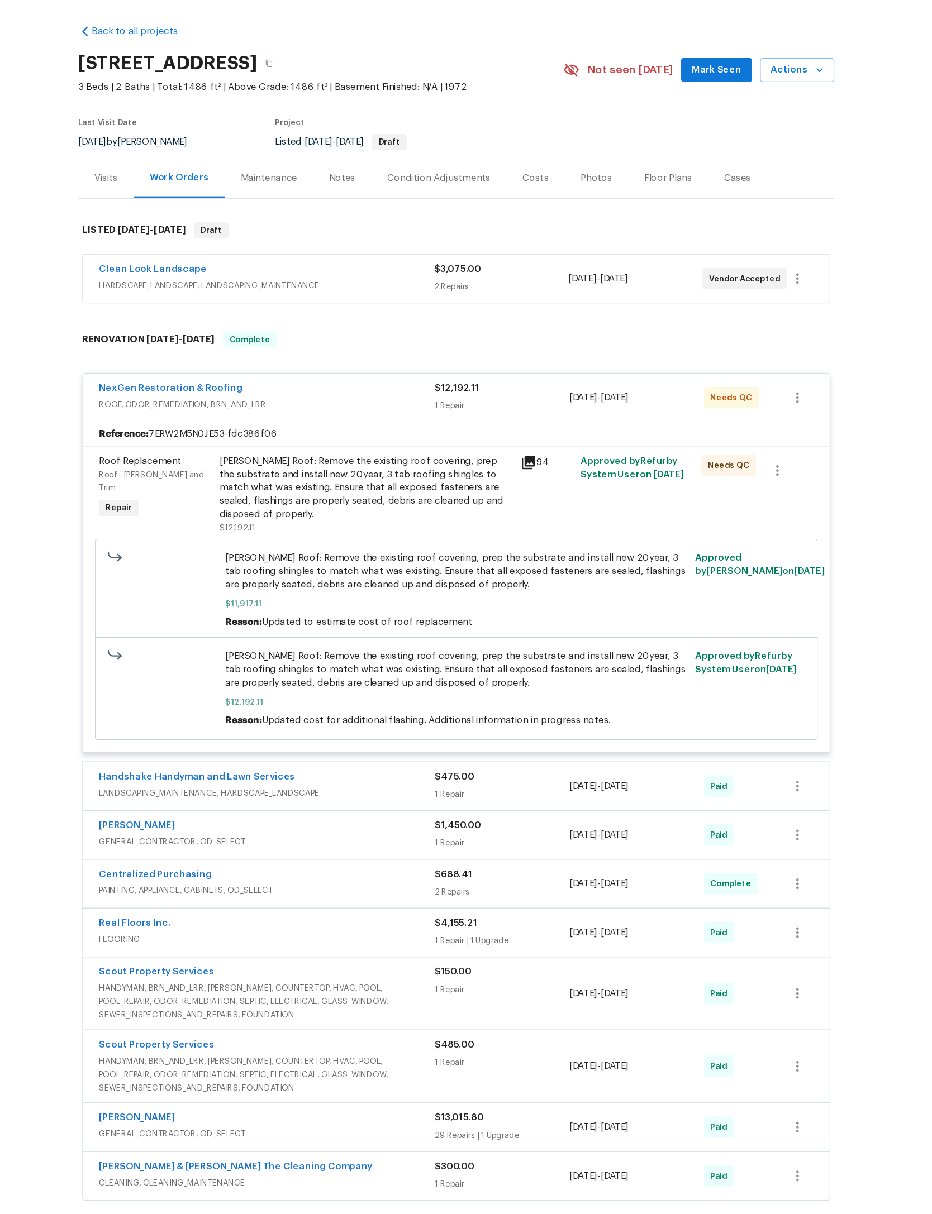
click at [333, 445] on div "[PERSON_NAME] Roof: Remove the existing roof covering, prep the substrate and i…" at bounding box center [390, 445] width 245 height 56
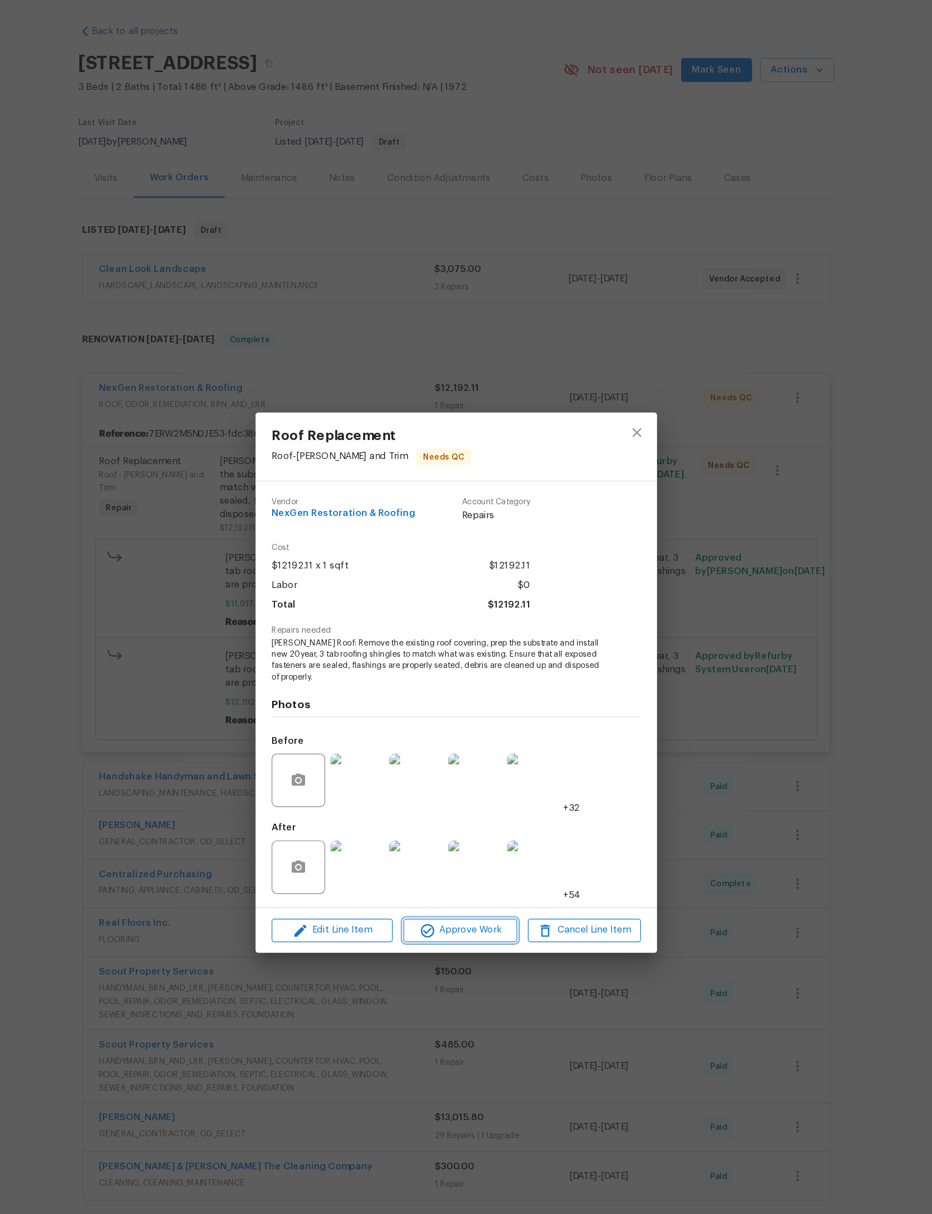
click at [425, 813] on span "Approve Work" at bounding box center [469, 814] width 88 height 14
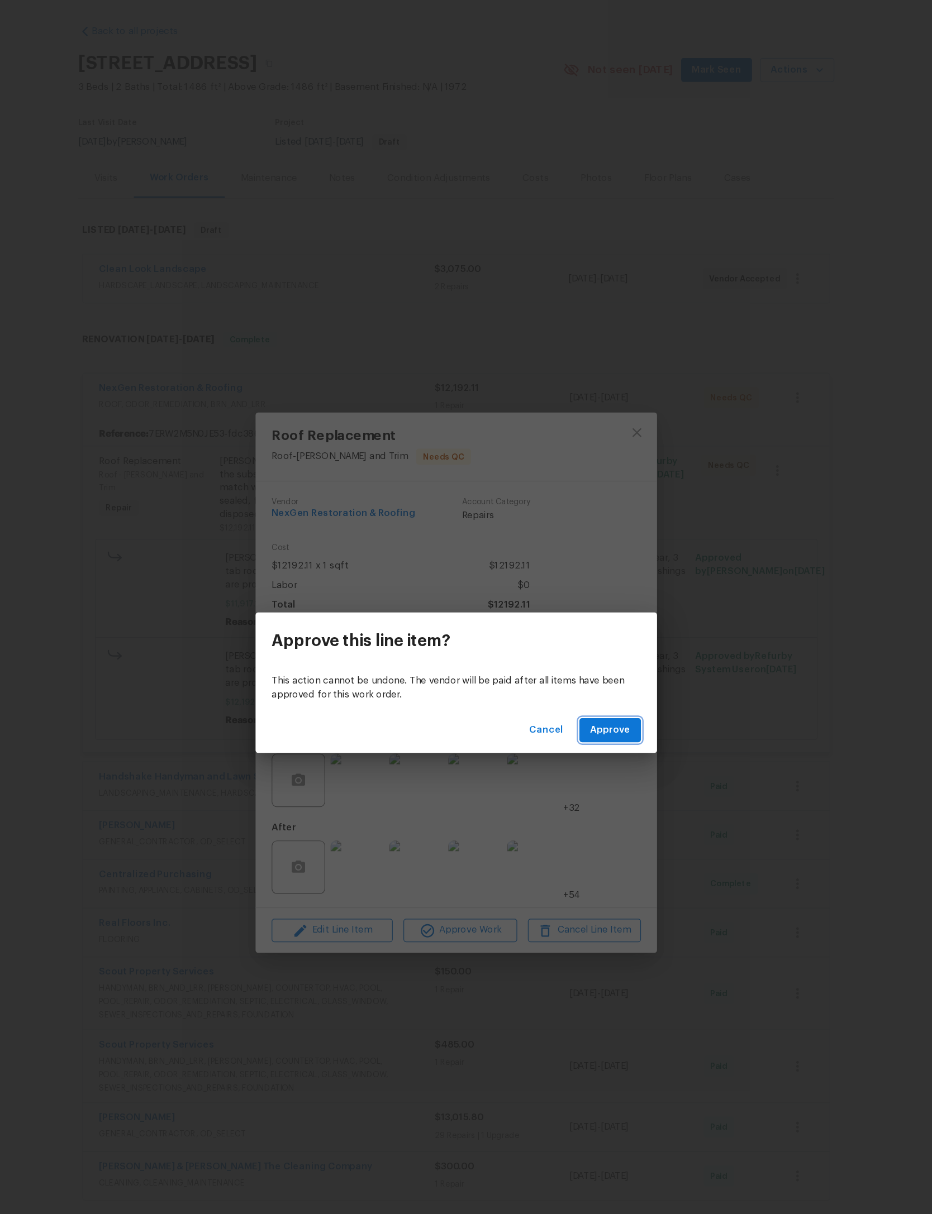
click at [577, 640] on span "Approve" at bounding box center [594, 647] width 34 height 14
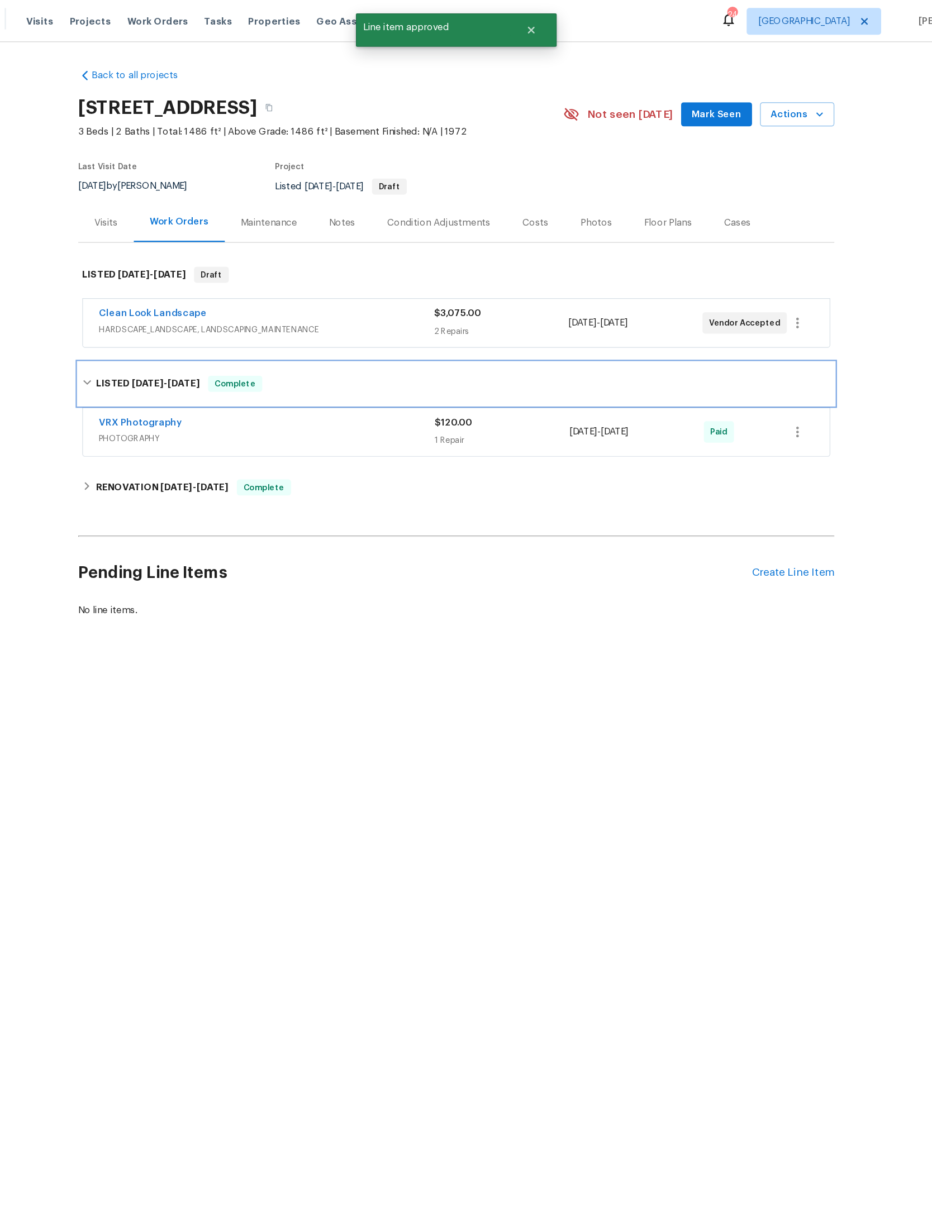
click at [154, 327] on div "LISTED 6/25/25 - 6/26/25 Complete" at bounding box center [466, 320] width 624 height 13
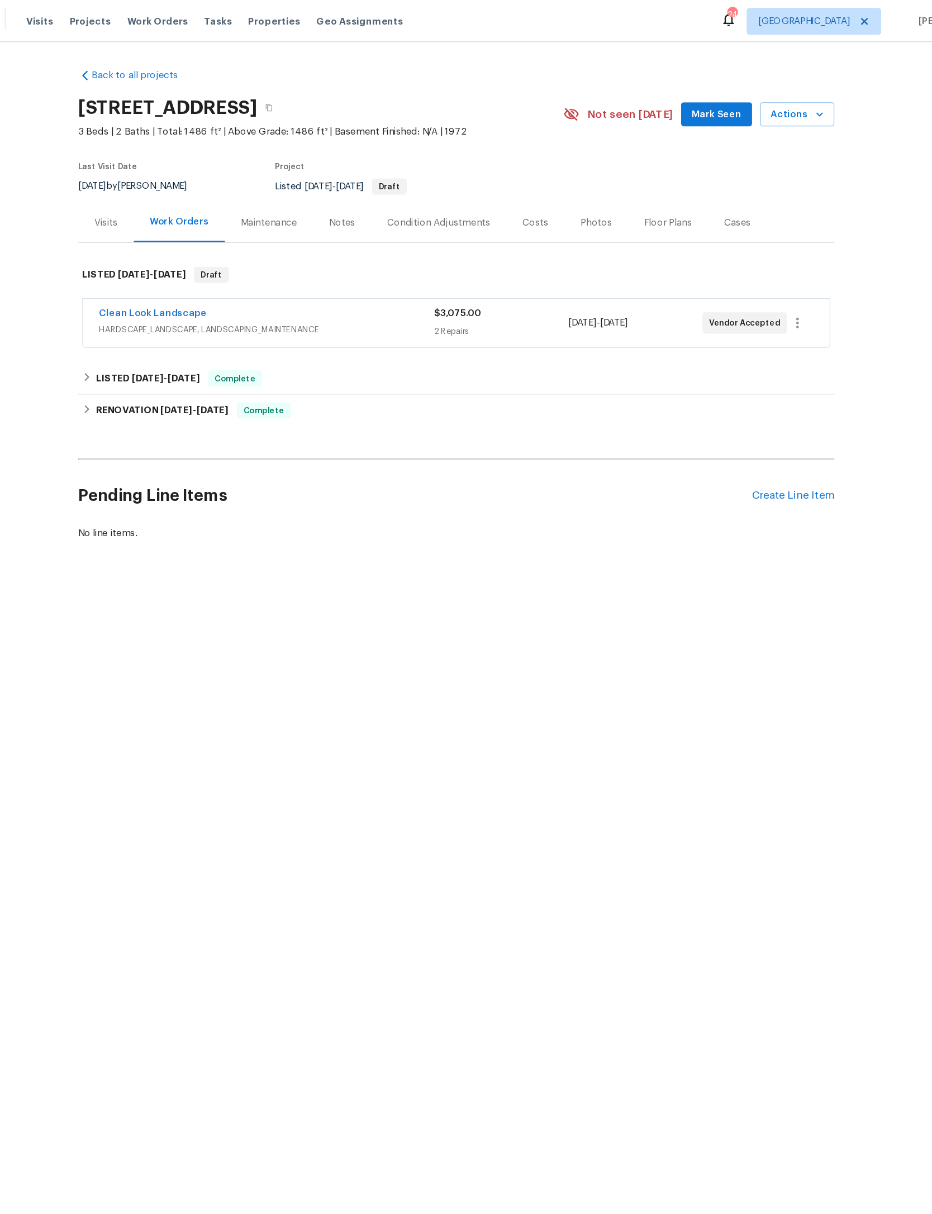
click at [318, 270] on div "Clean Look Landscape" at bounding box center [308, 262] width 280 height 13
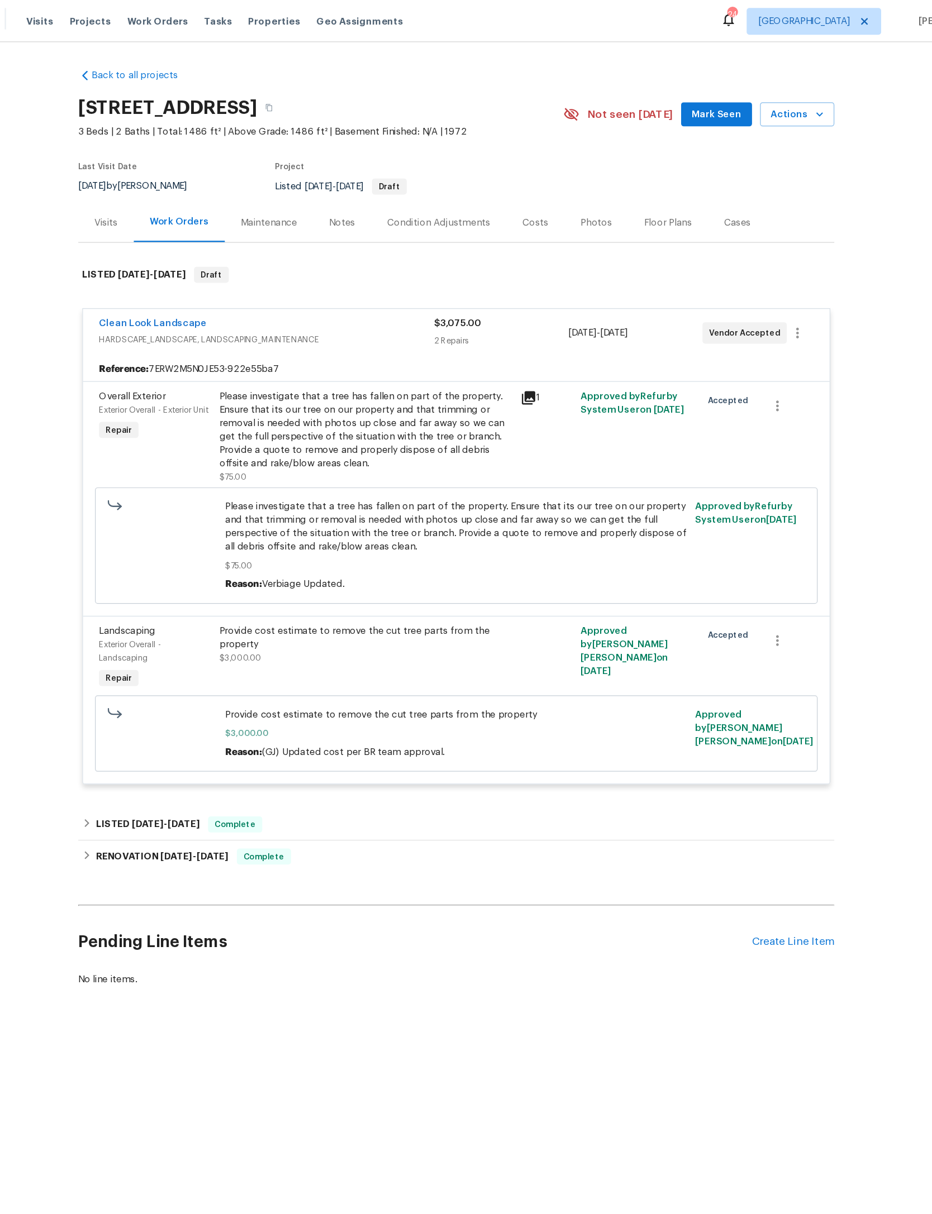
click at [560, 292] on div "8/11/2025 - 8/13/2025" at bounding box center [616, 278] width 112 height 27
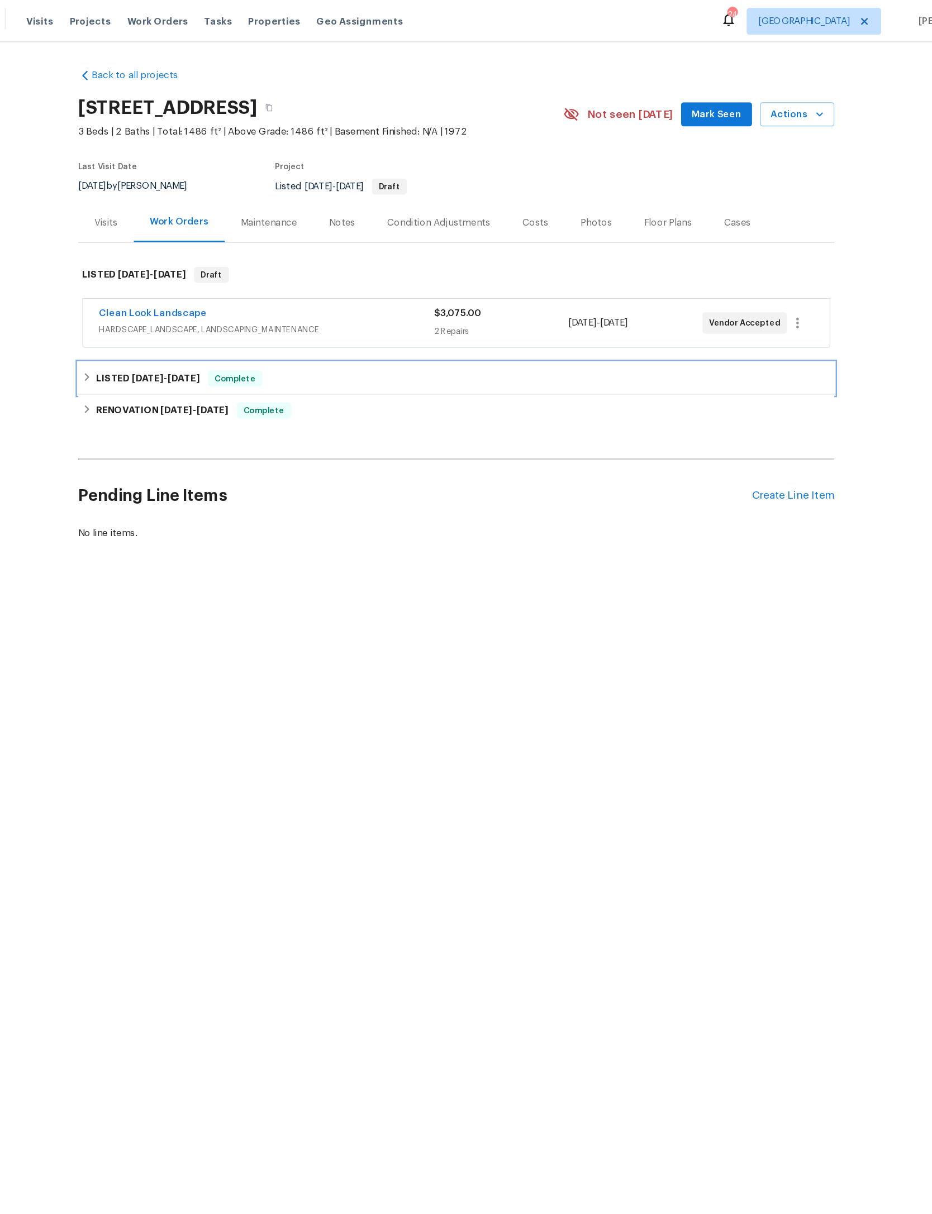
click at [150, 330] on div "LISTED 6/25/25 - 6/26/25 Complete" at bounding box center [465, 316] width 631 height 27
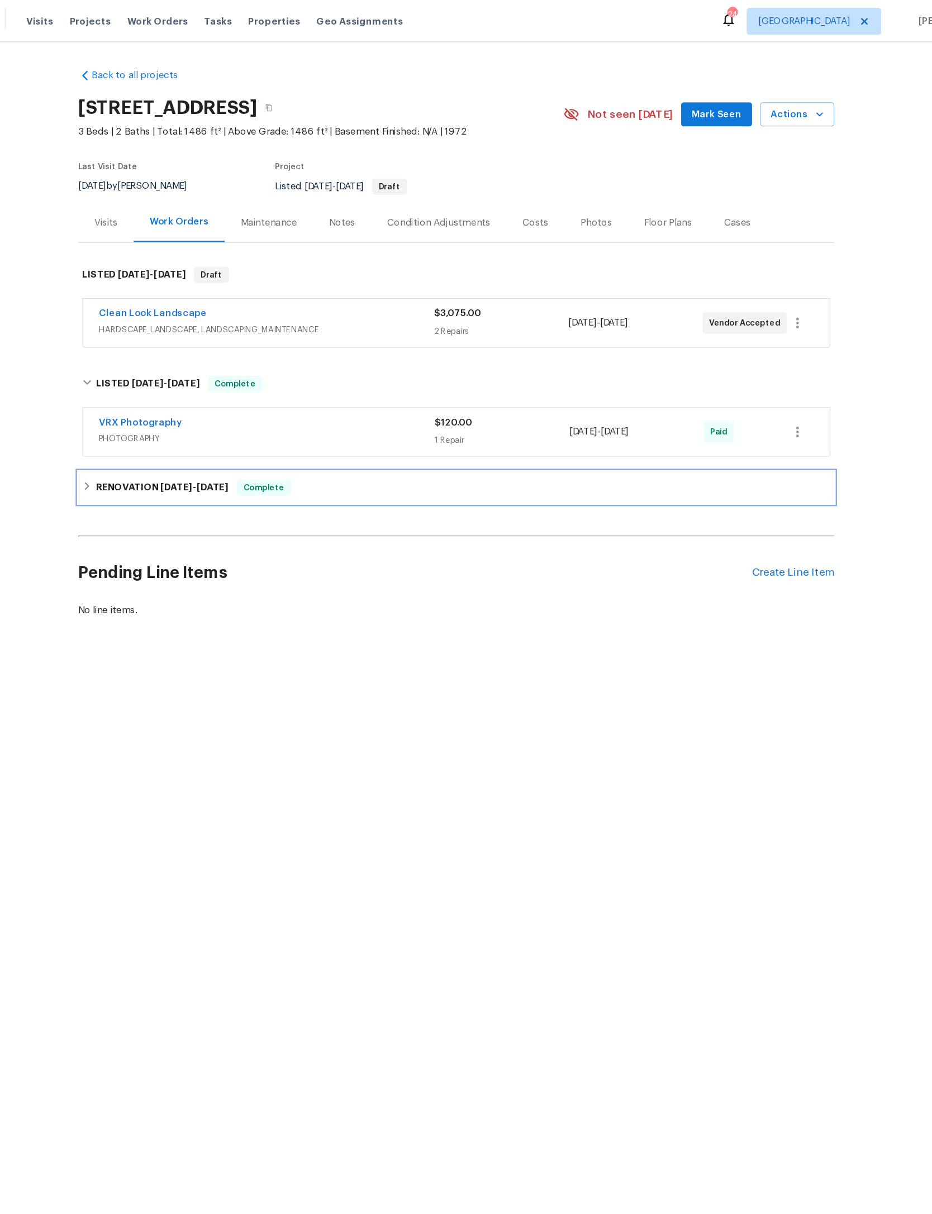
click at [154, 414] on div "RENOVATION 5/29/25 - 6/16/25 Complete" at bounding box center [466, 406] width 624 height 13
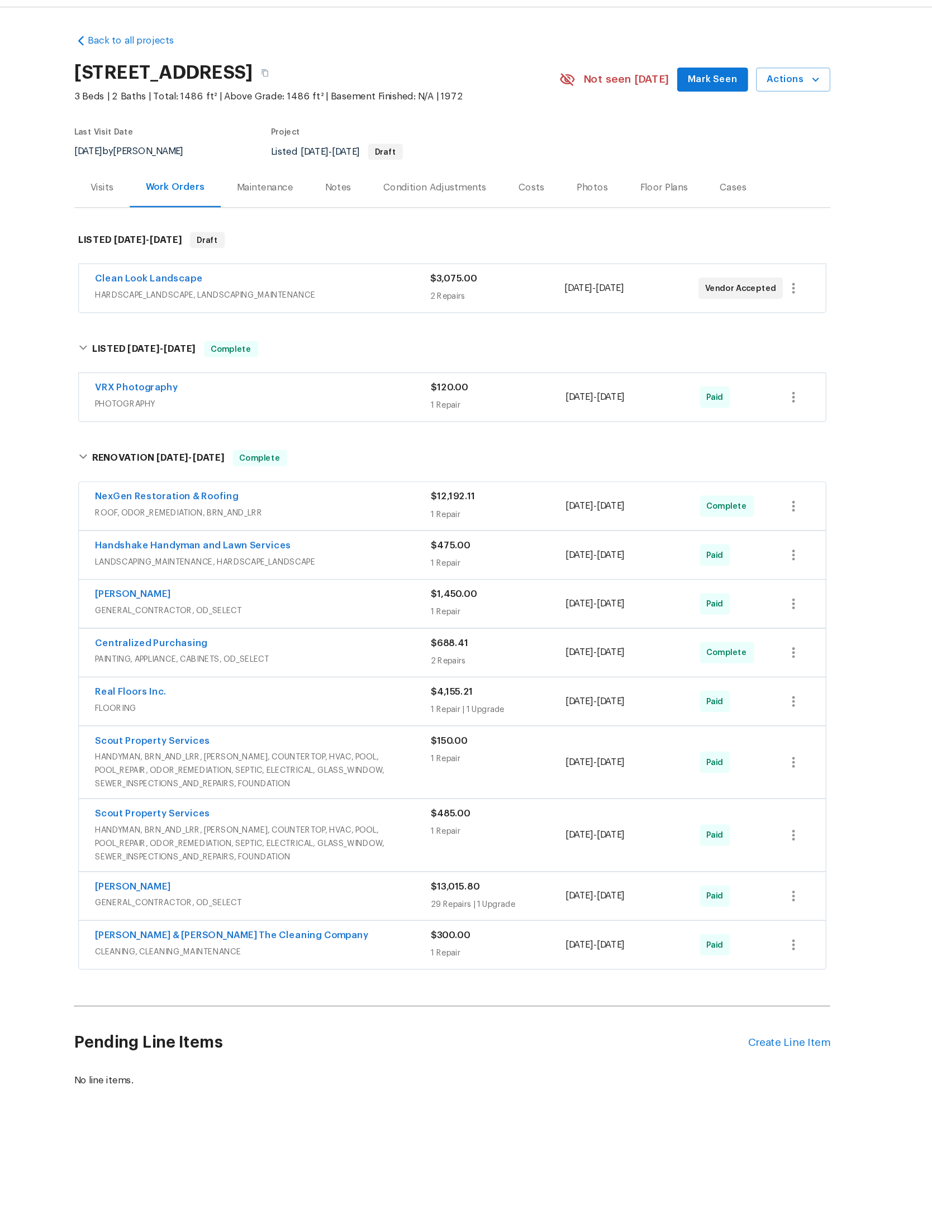
click at [326, 281] on span "HARDSCAPE_LANDSCAPE, LANDSCAPING_MAINTENANCE" at bounding box center [308, 275] width 280 height 11
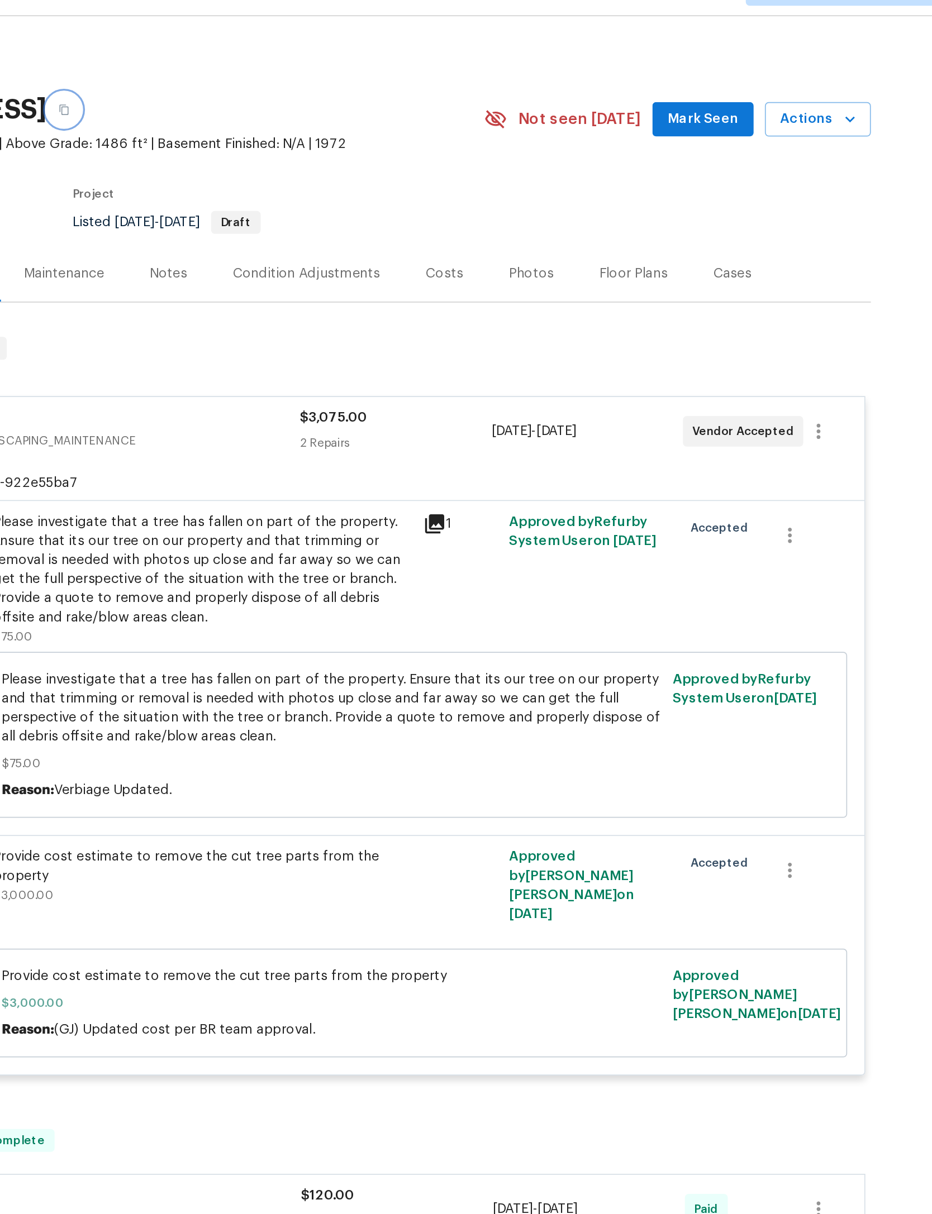
click at [299, 80] on button "button" at bounding box center [309, 90] width 20 height 20
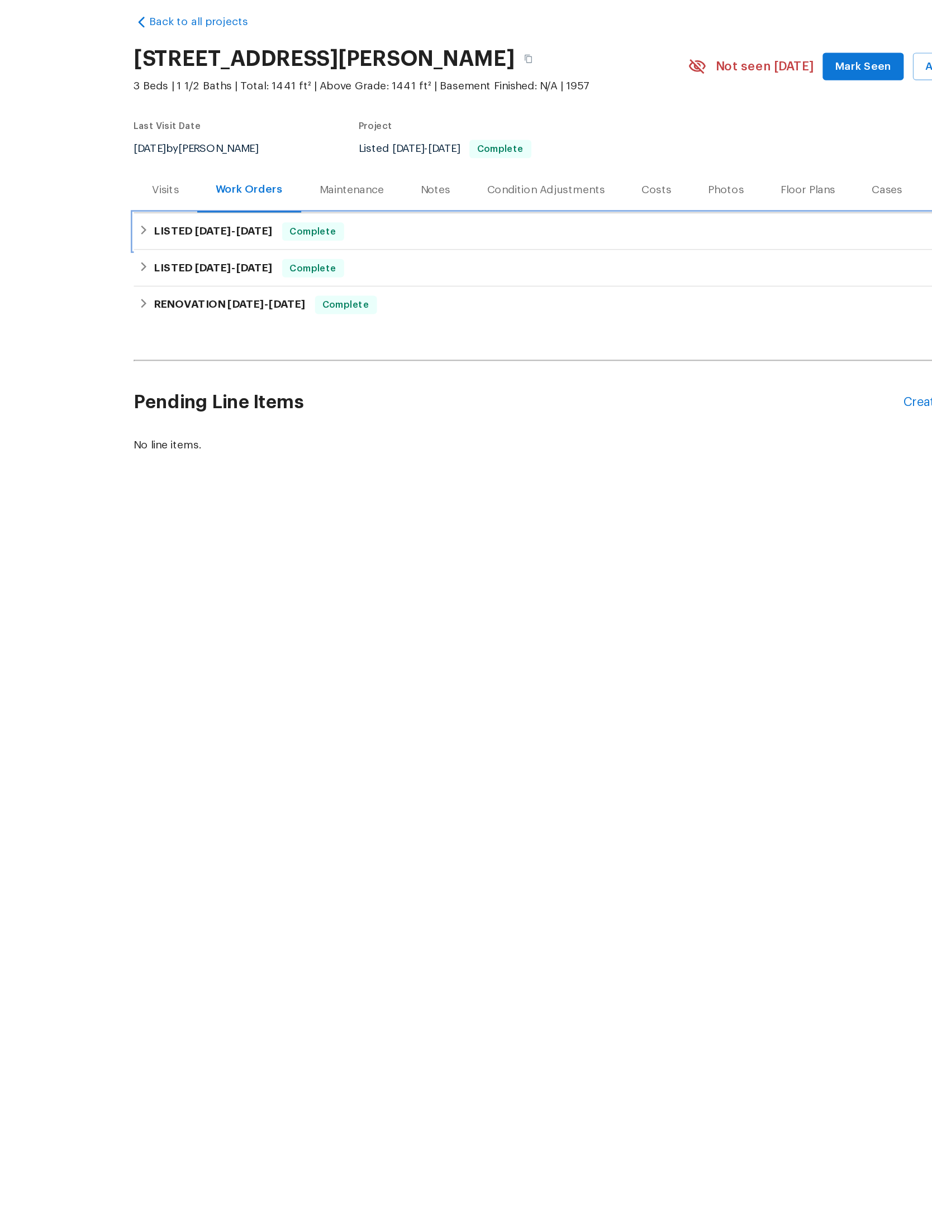
click at [154, 209] on div "LISTED [DATE] - [DATE] Complete" at bounding box center [466, 215] width 624 height 13
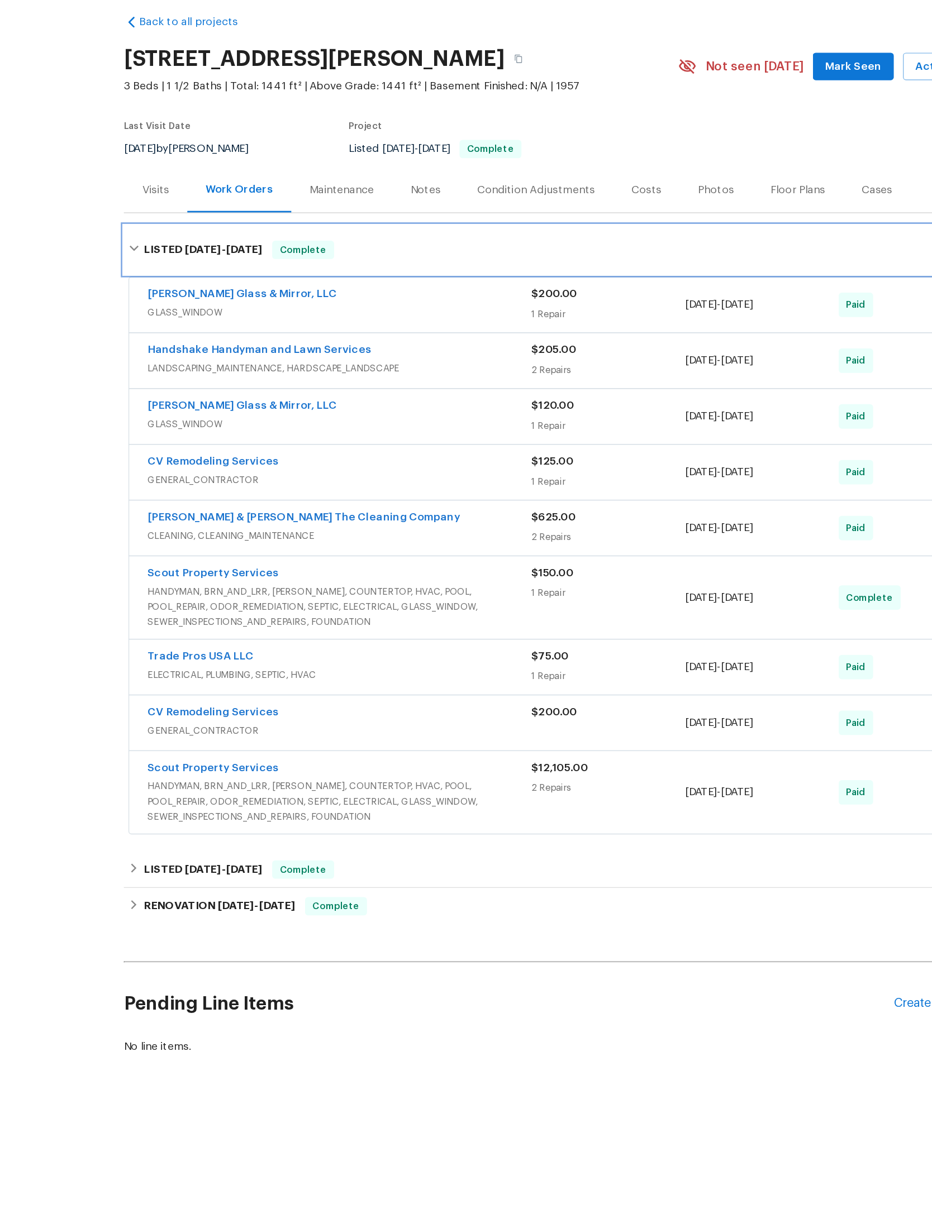
click at [165, 223] on h6 "LISTED [DATE] - [DATE]" at bounding box center [208, 229] width 87 height 13
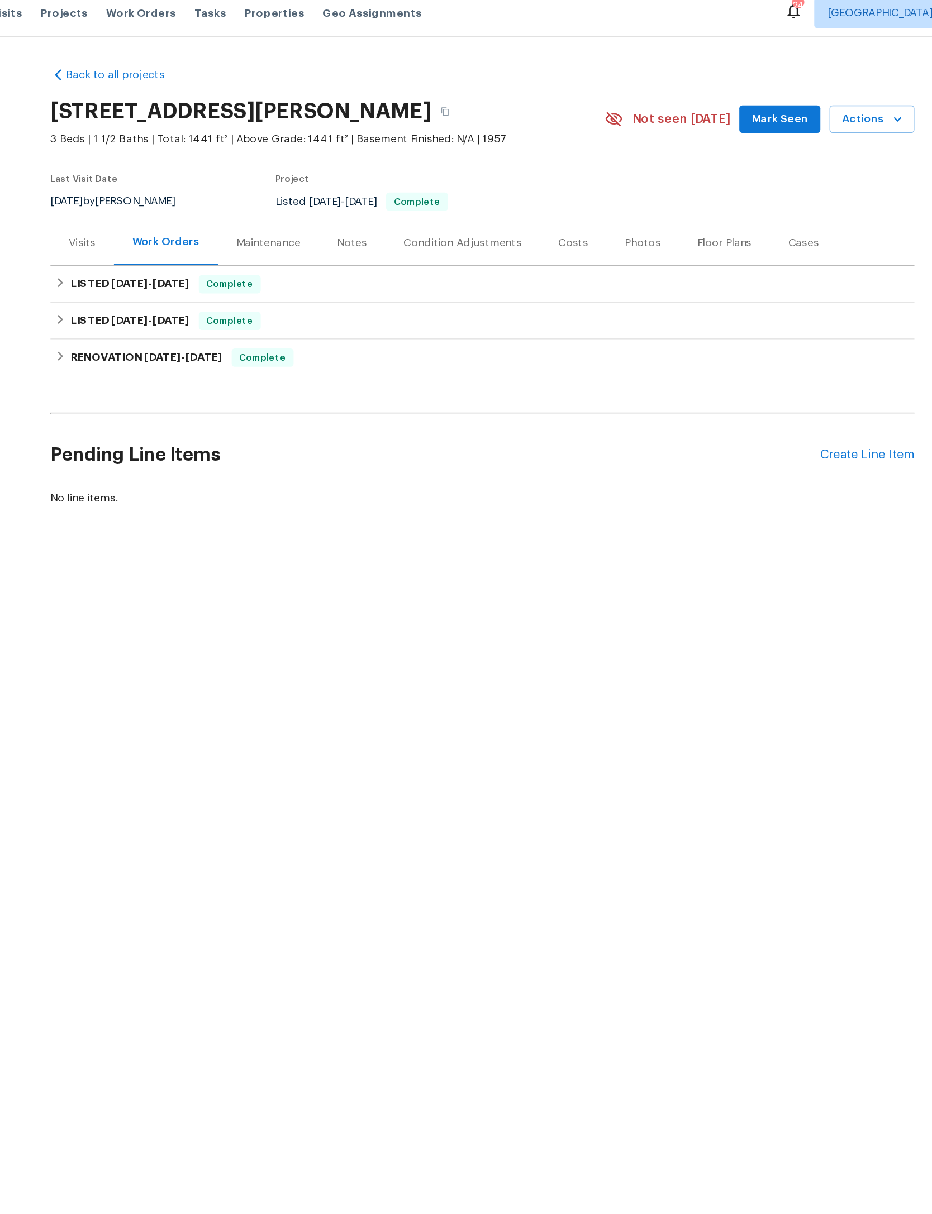
click at [713, 346] on div "Create Line Item" at bounding box center [747, 341] width 69 height 11
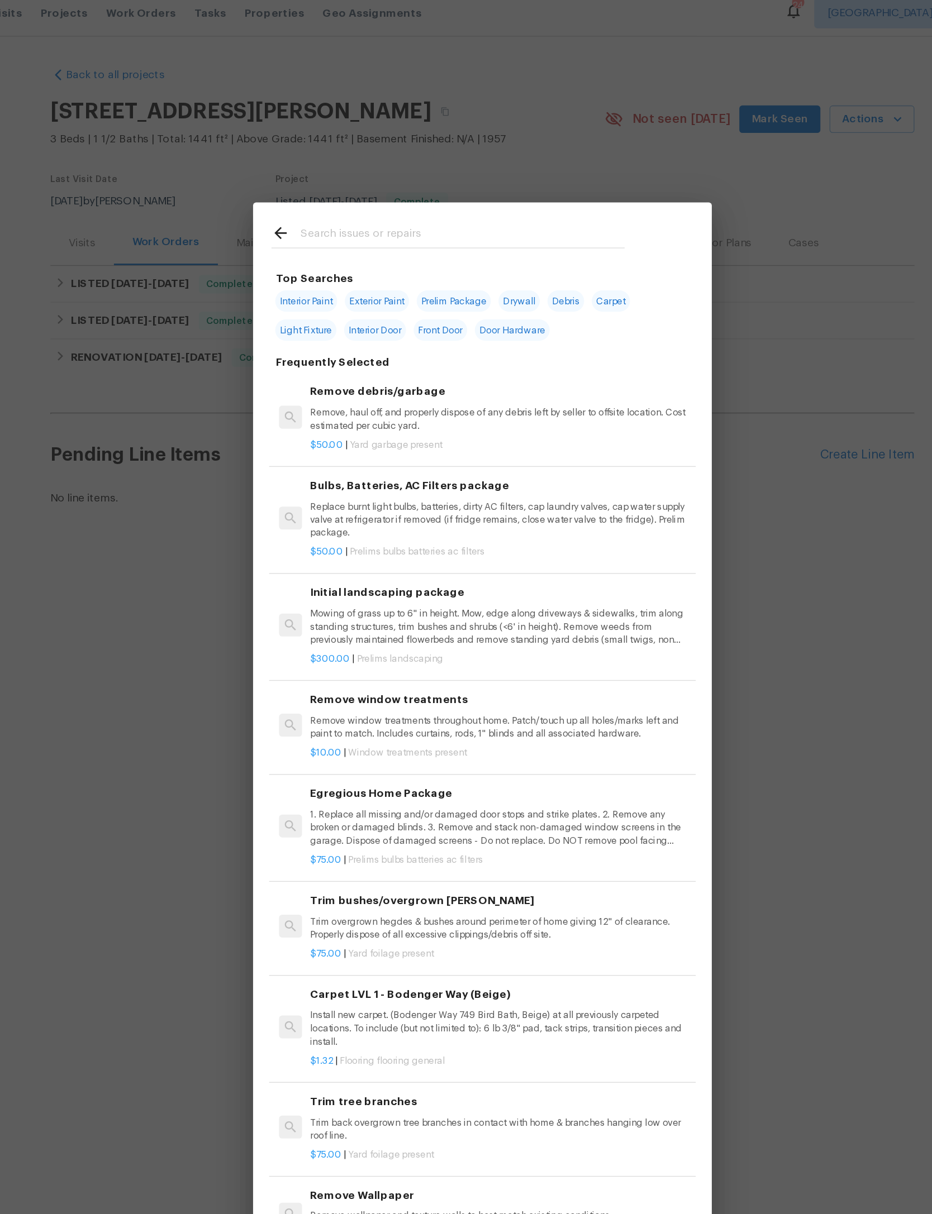
click at [377, 172] on input "text" at bounding box center [451, 180] width 237 height 17
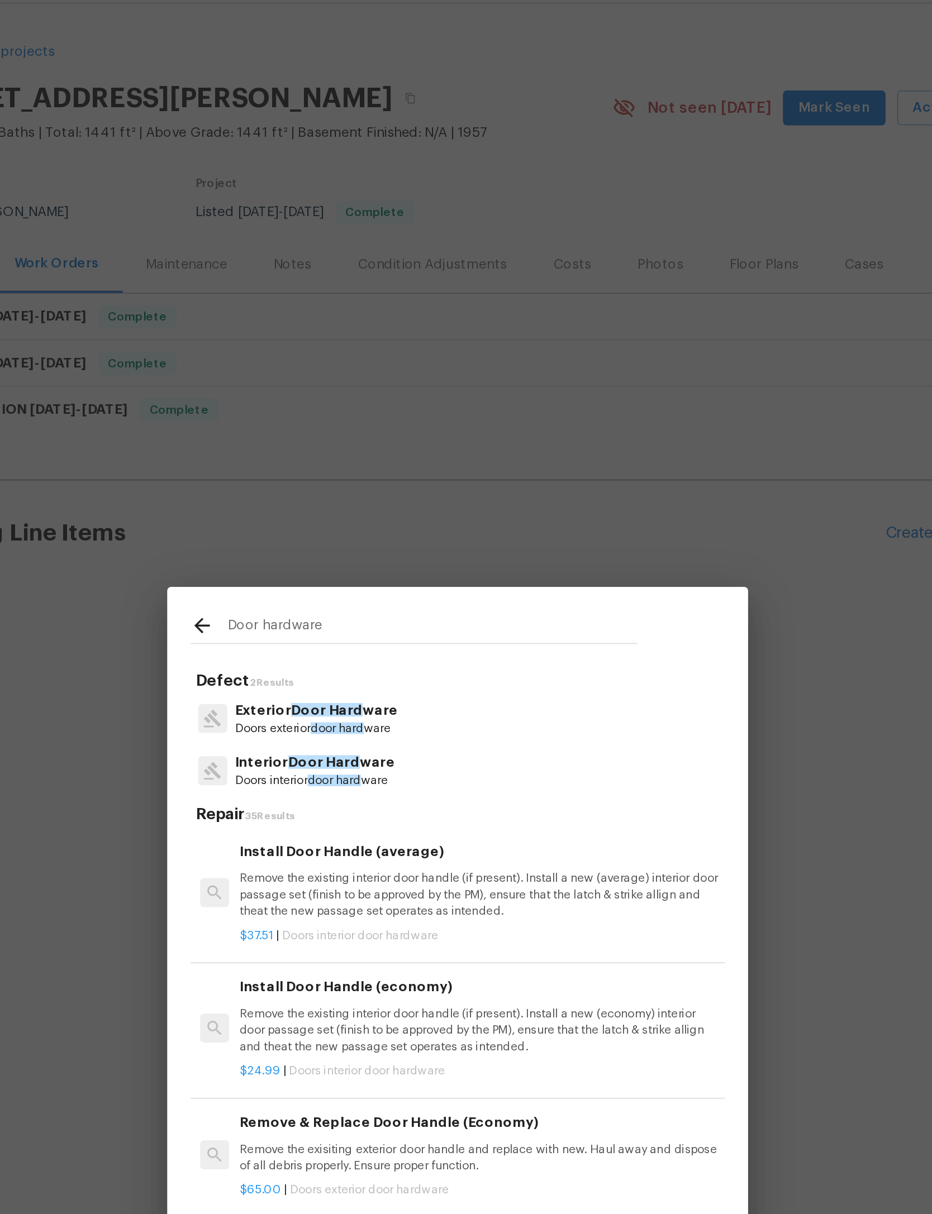
type input "Door hardware"
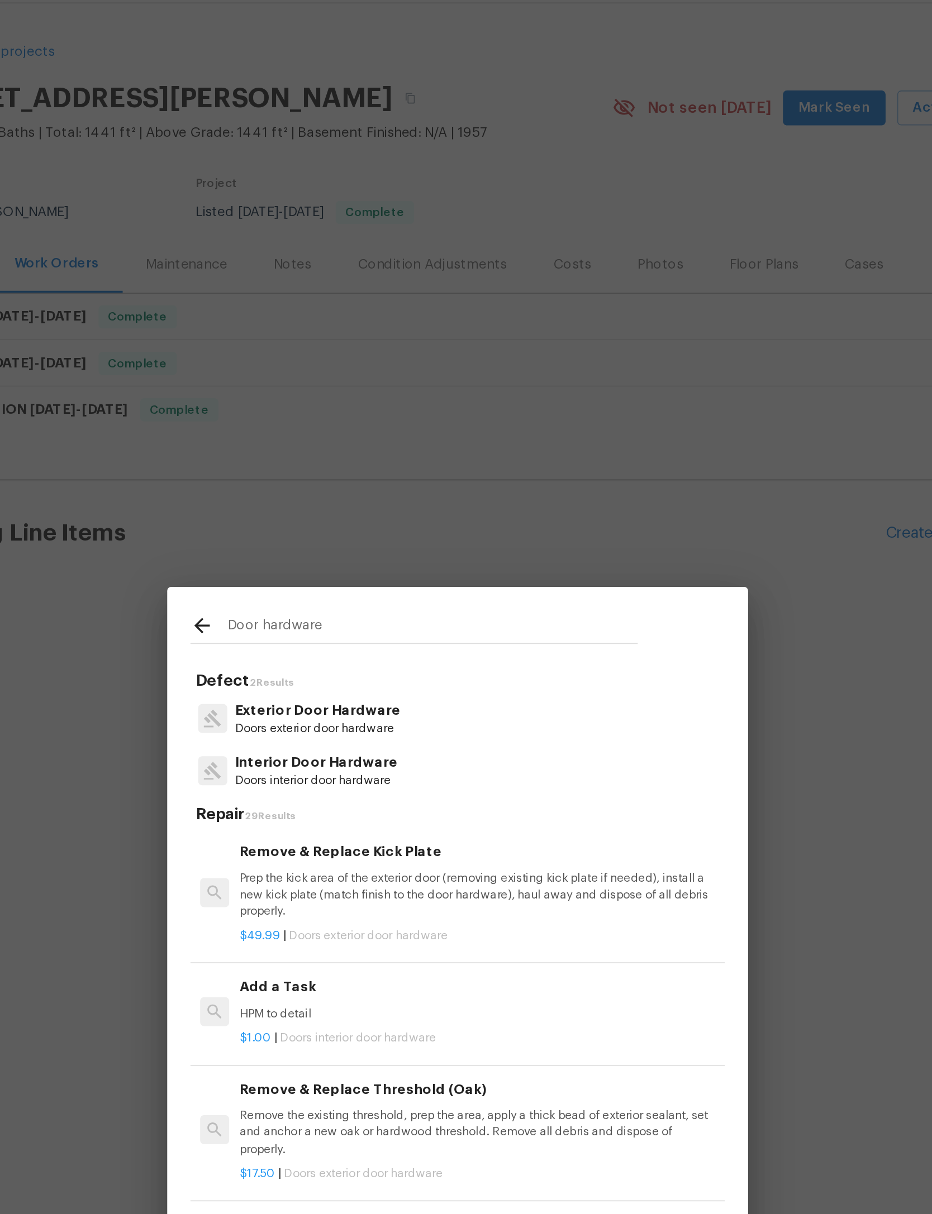
click at [337, 437] on p "Exterior Door Hardware" at bounding box center [385, 443] width 96 height 12
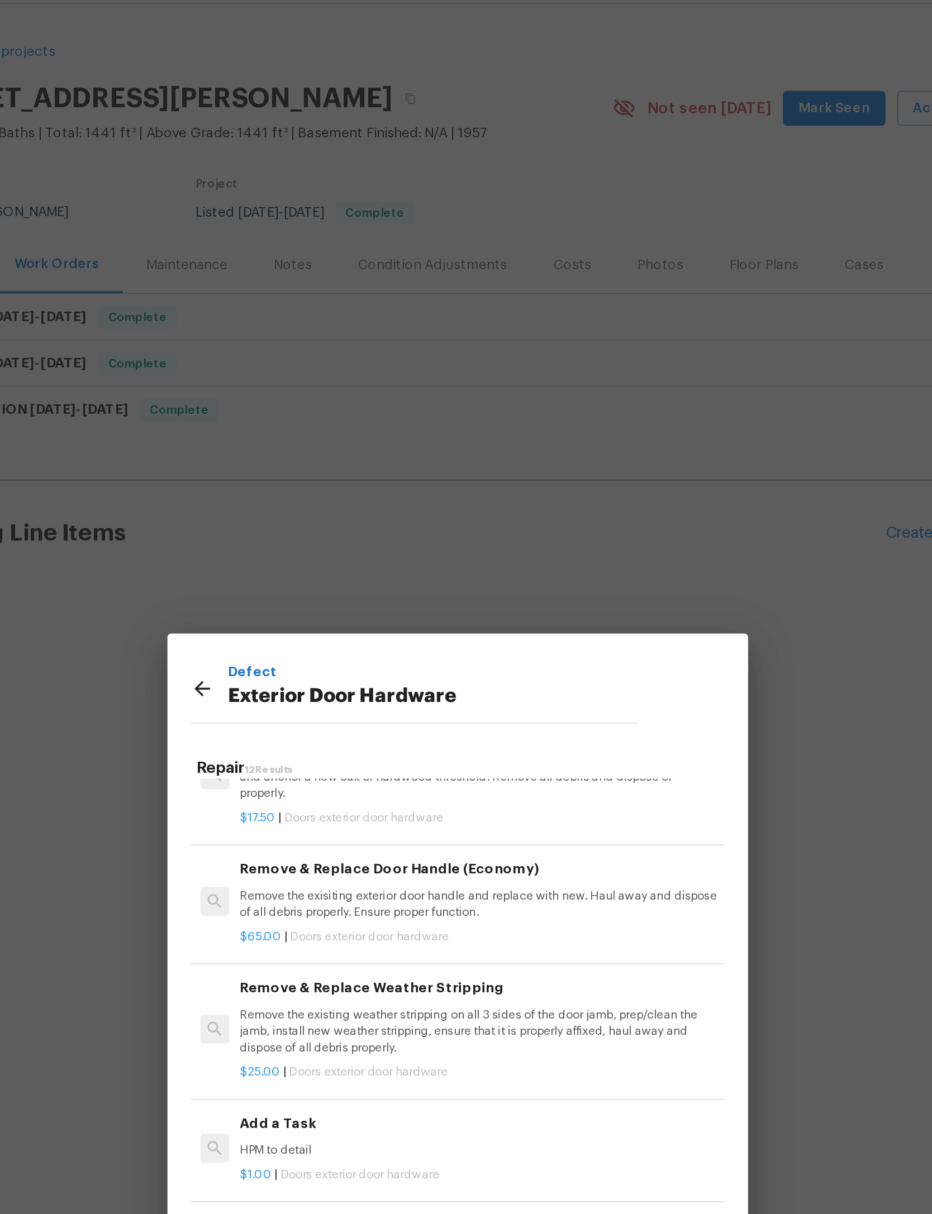
scroll to position [120, 0]
click at [340, 545] on p "Remove the exisiting exterior door handle and replace with new. Haul away and d…" at bounding box center [478, 554] width 277 height 19
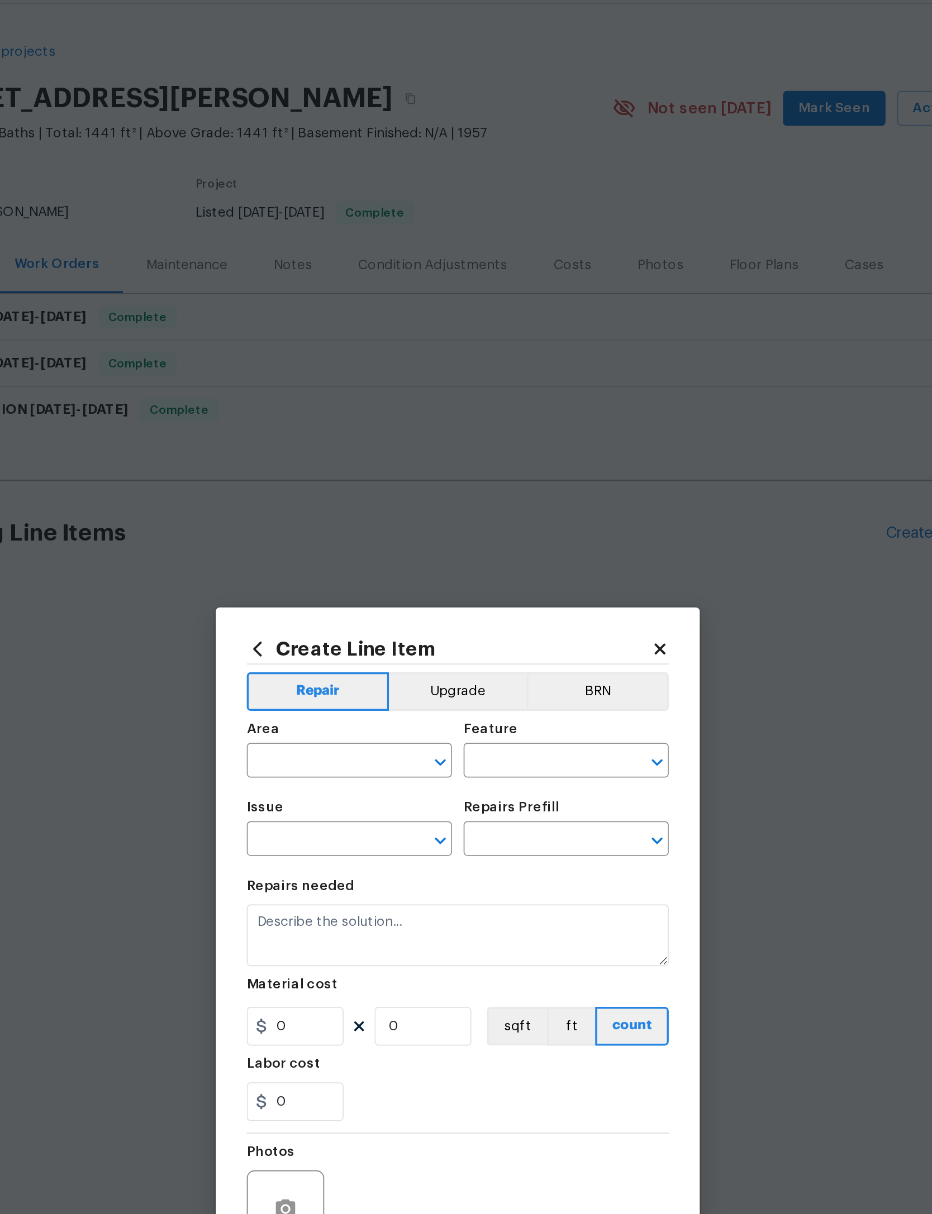
type input "Interior Door"
type input "Exterior Door Hardware"
type input "Remove & Replace Door Handle (Economy) $65.00"
type textarea "Remove the exisiting exterior door handle and replace with new. Haul away and d…"
type input "65"
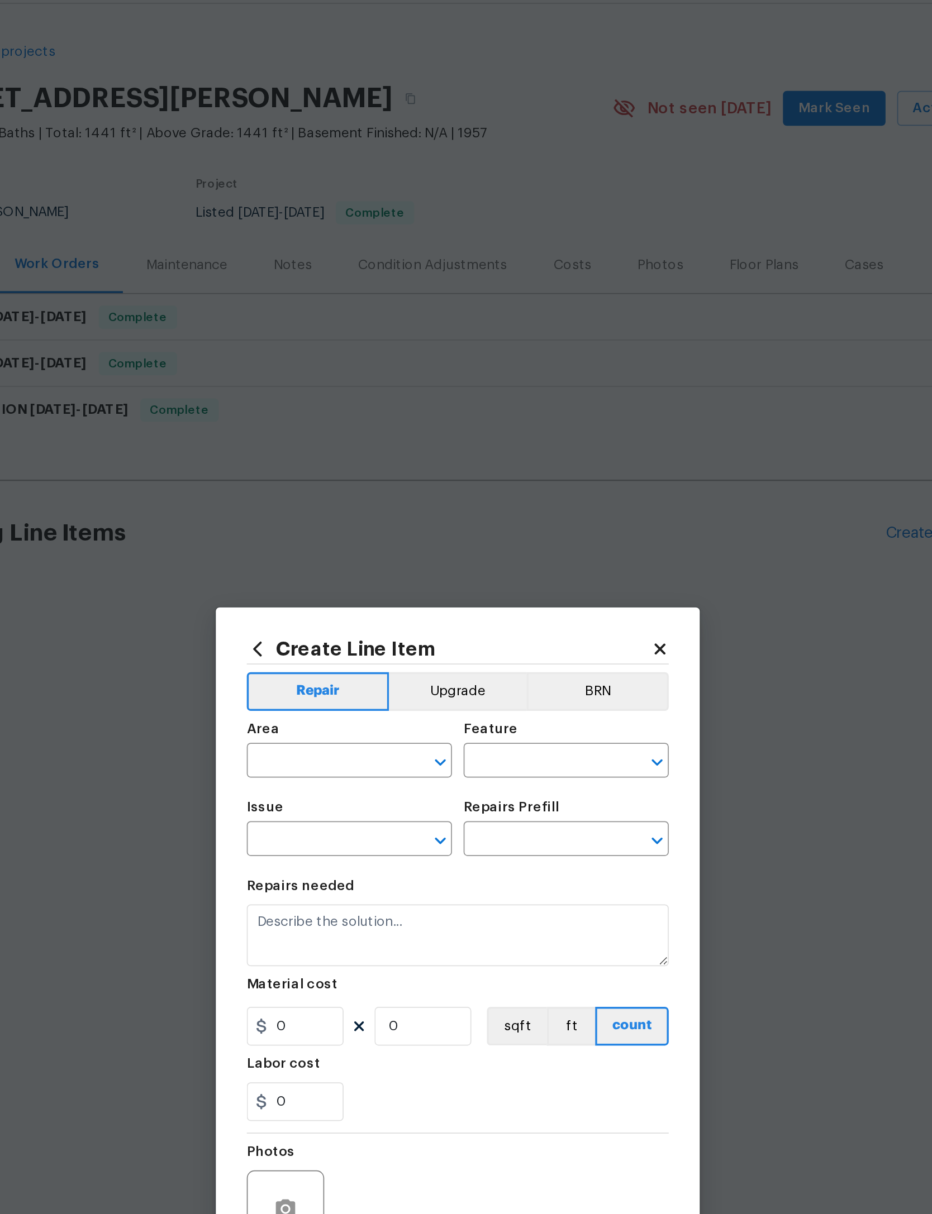
type input "1"
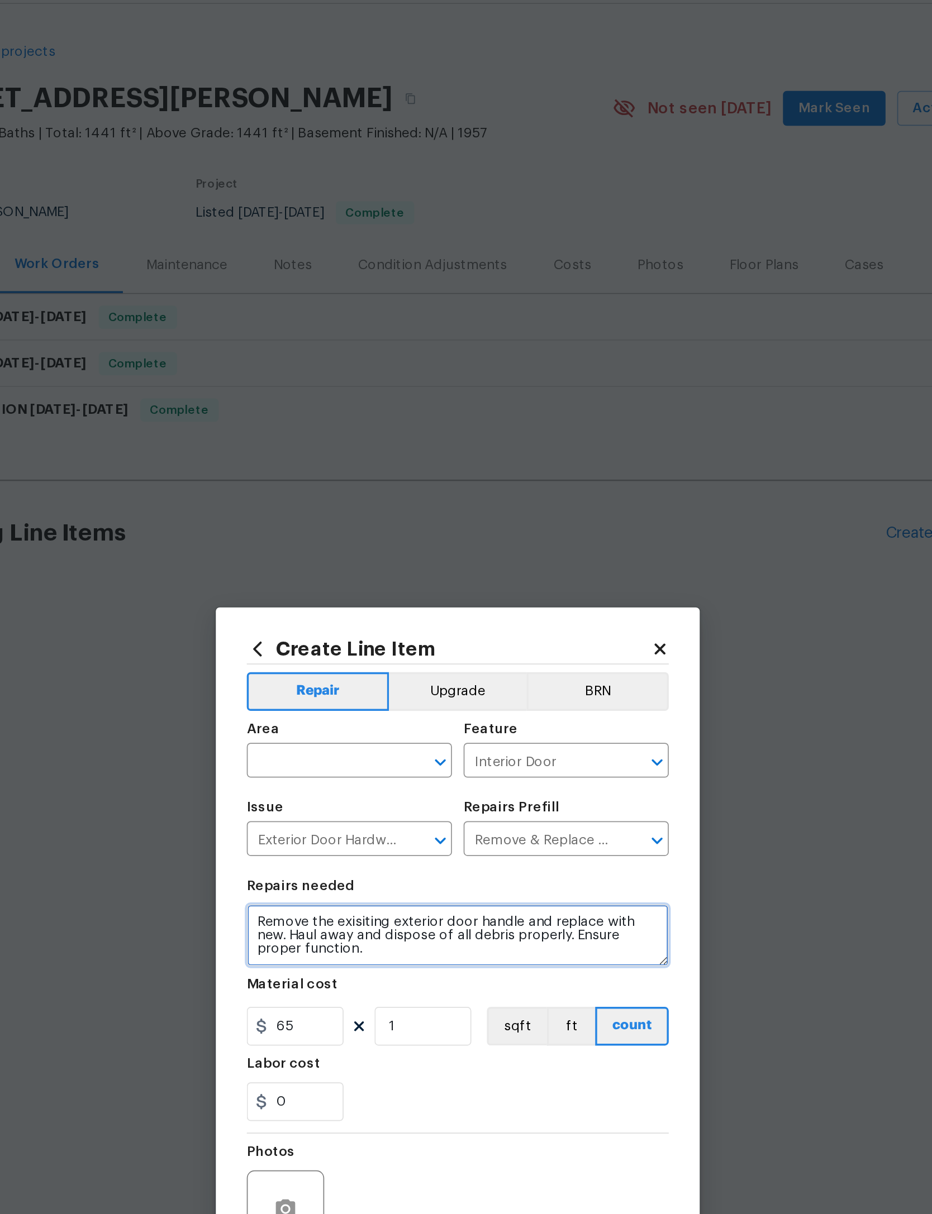
click at [344, 555] on textarea "Remove the exisiting exterior door handle and replace with new. Haul away and d…" at bounding box center [466, 573] width 244 height 36
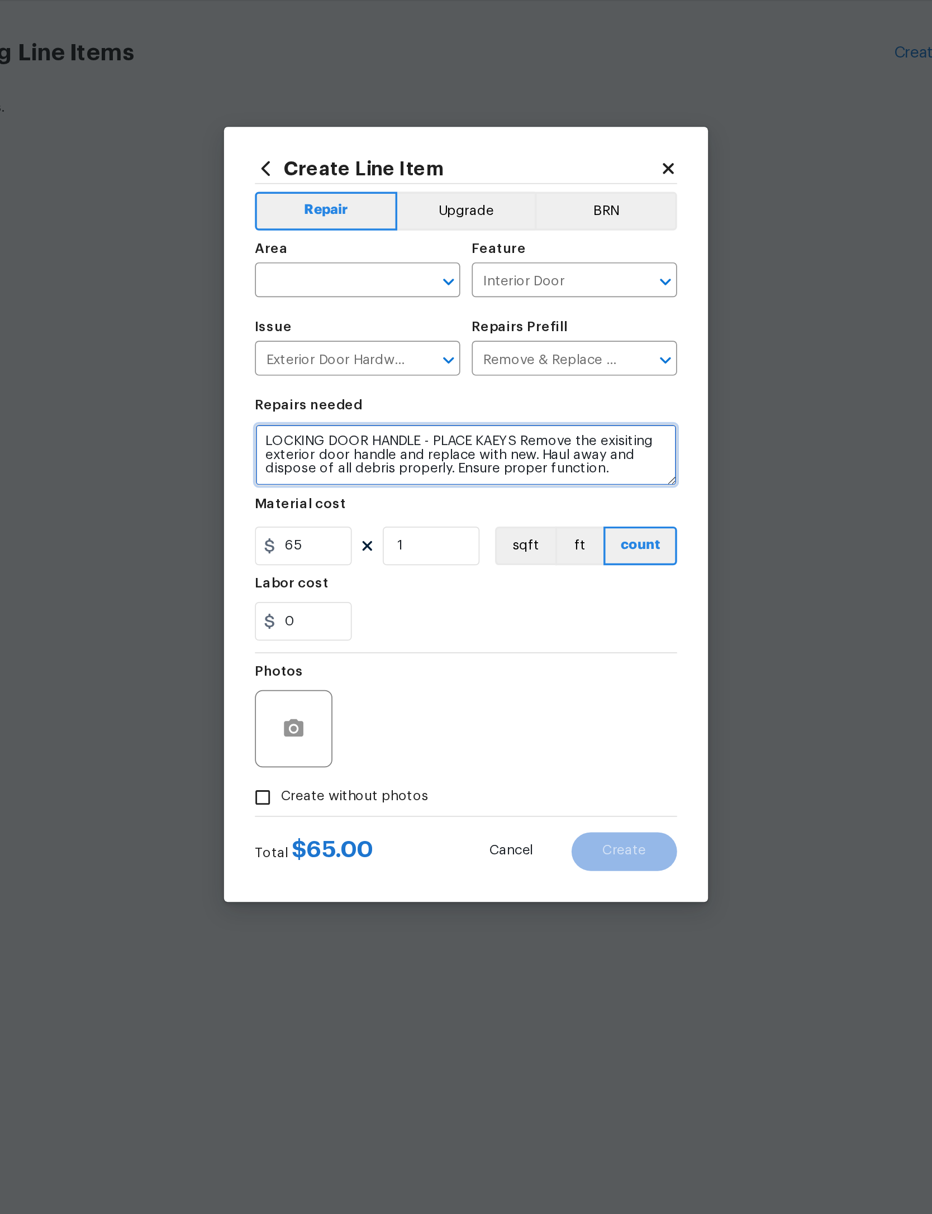
click at [344, 555] on textarea "LOCKING DOOR HANDLE - PLACE KAEYS Remove the exisiting exterior door handle and…" at bounding box center [466, 573] width 244 height 36
type textarea "LOCKING DOOR HANDLE - PLACE KEYS IN DRAWER IN KITCHEN Remove the exisiting exte…"
click at [344, 658] on div "0" at bounding box center [466, 669] width 244 height 22
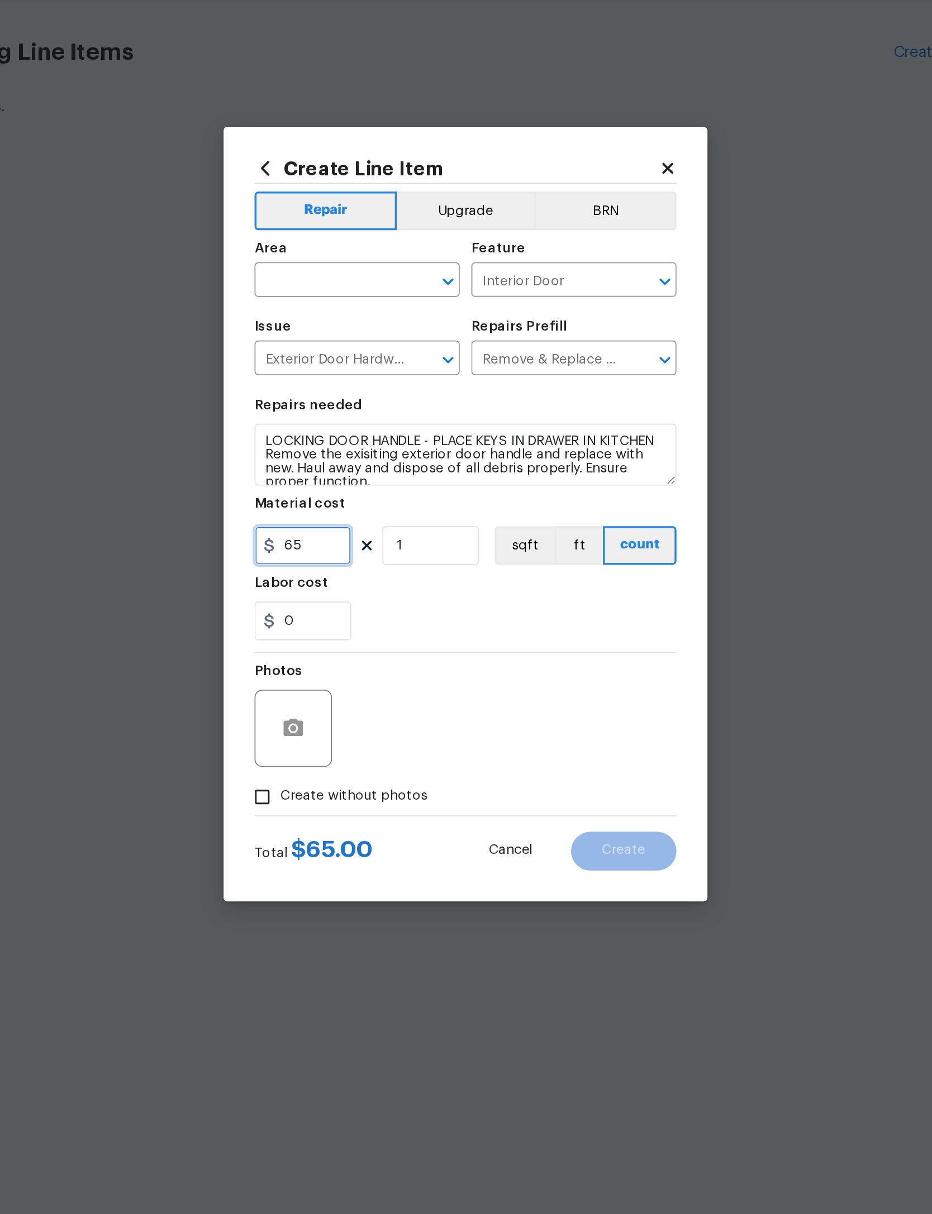
click at [344, 614] on input "65" at bounding box center [372, 625] width 56 height 22
type input "150"
click at [344, 688] on div "Photos" at bounding box center [466, 724] width 244 height 73
click at [361, 726] on icon "button" at bounding box center [366, 731] width 11 height 10
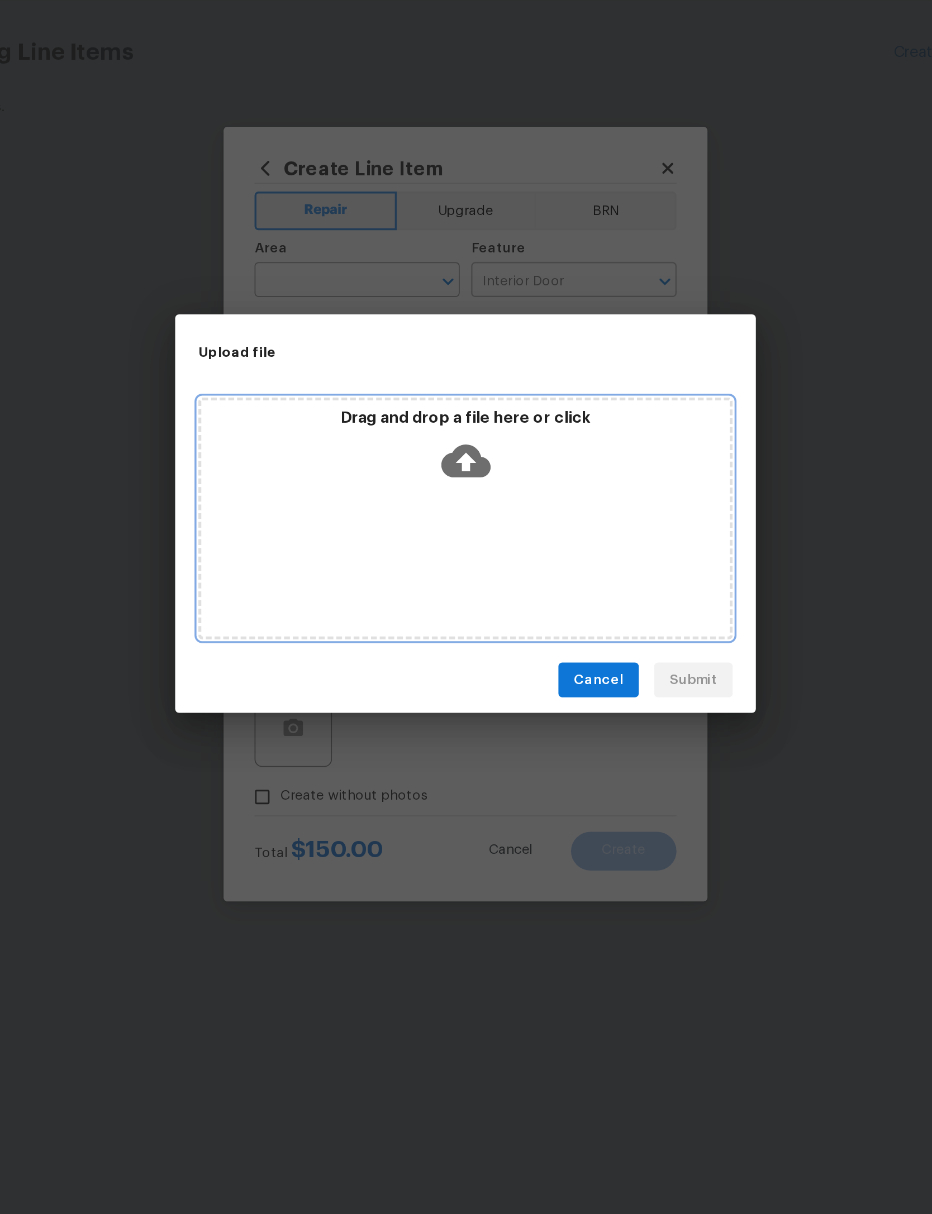
click at [452, 567] on icon at bounding box center [466, 576] width 28 height 19
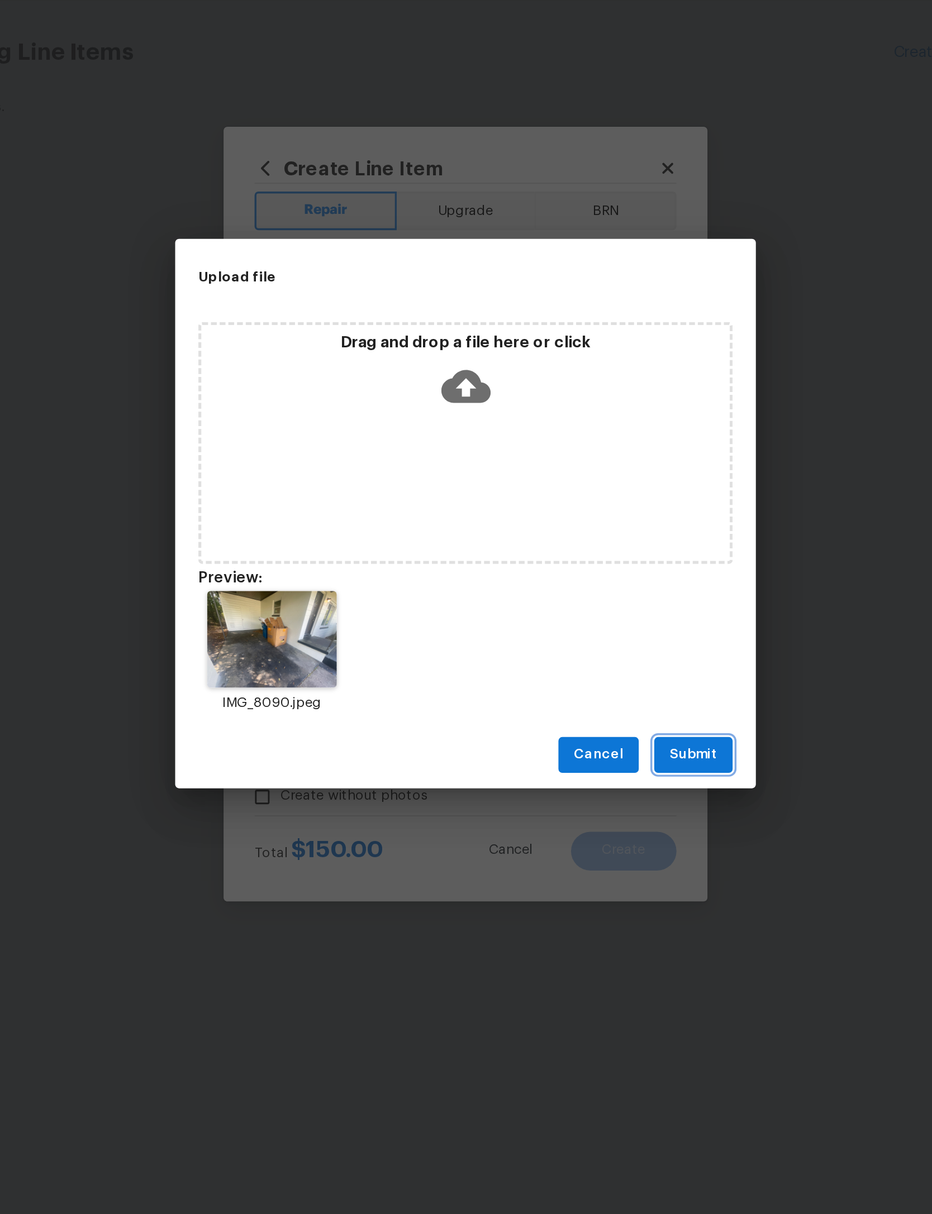
click at [584, 739] on span "Submit" at bounding box center [597, 746] width 27 height 14
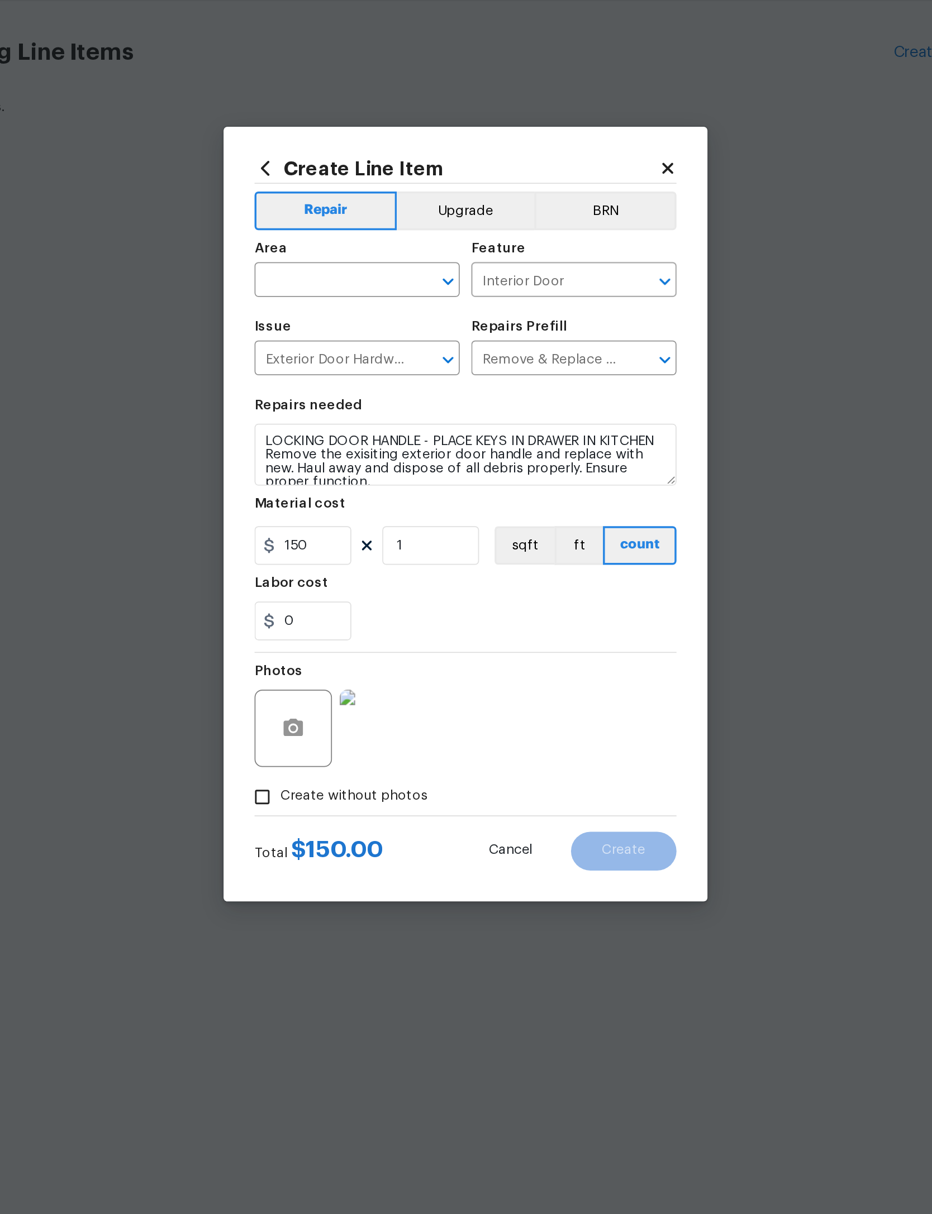
click at [344, 465] on input "text" at bounding box center [387, 473] width 87 height 17
click at [344, 495] on li "Exterior Overall" at bounding box center [403, 504] width 118 height 18
type input "Exterior Overall"
click at [469, 465] on input "Interior Door" at bounding box center [512, 473] width 87 height 17
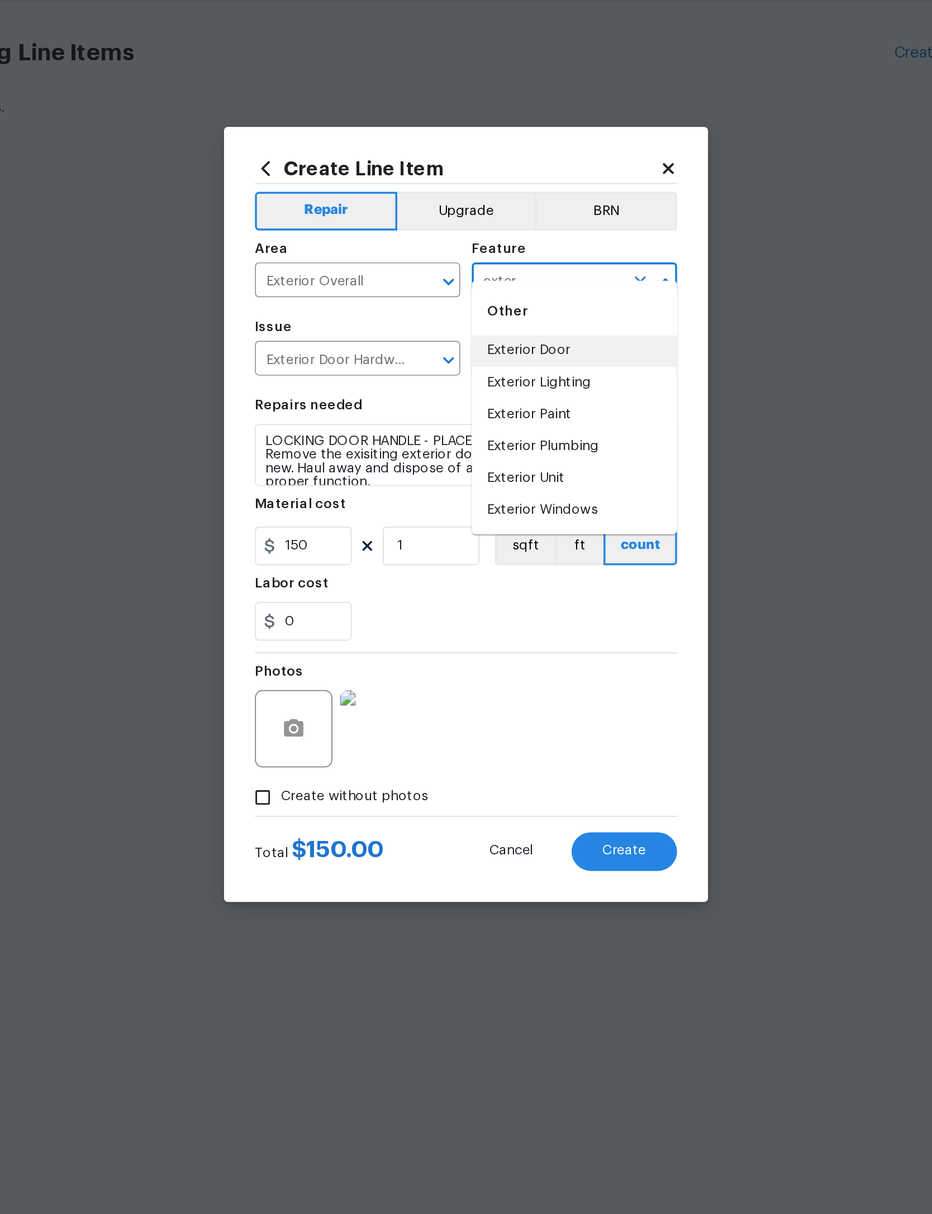
click at [469, 504] on li "Exterior Door" at bounding box center [528, 513] width 118 height 18
type input "Exterior Door"
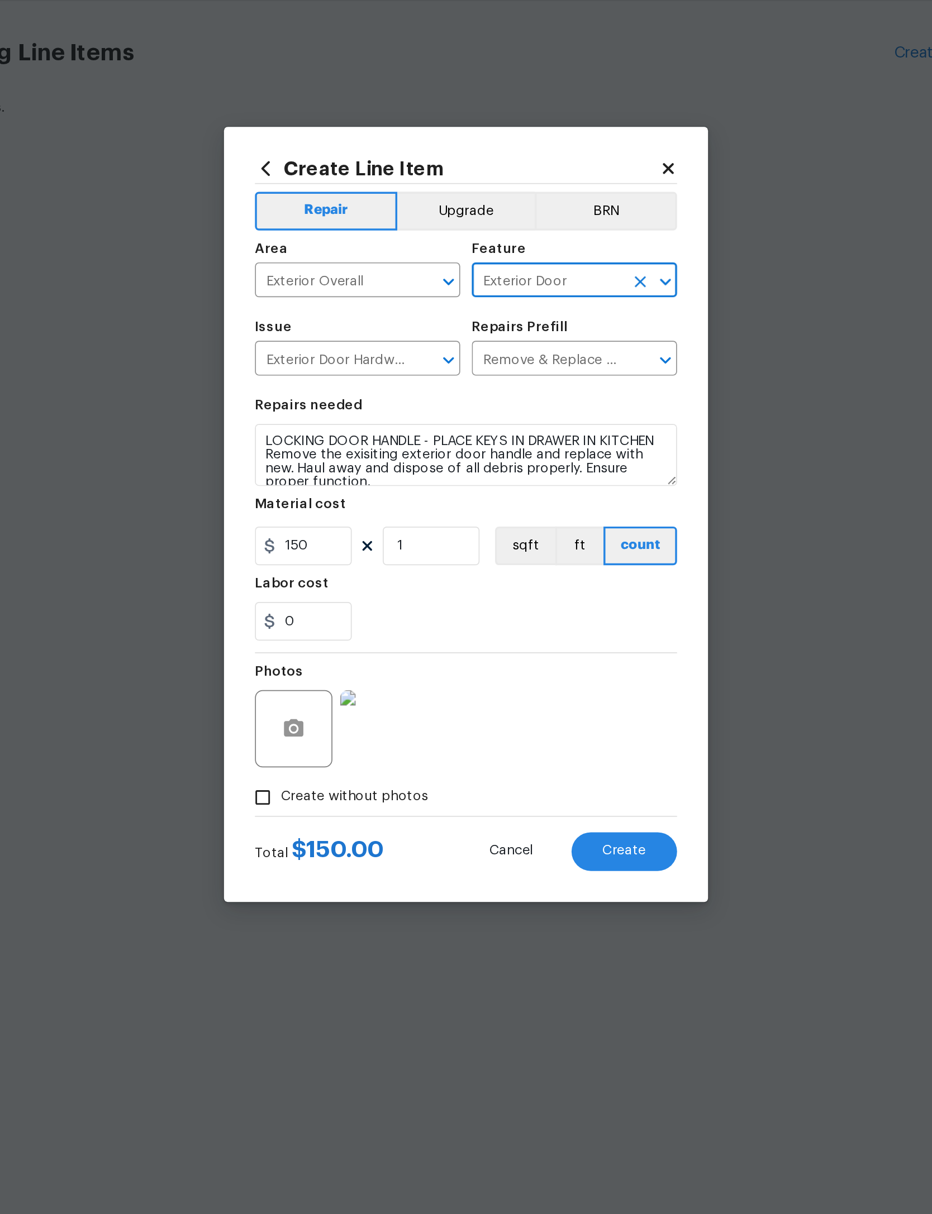
click at [349, 688] on div "Photos" at bounding box center [466, 724] width 244 height 73
click at [545, 798] on span "Create" at bounding box center [557, 802] width 25 height 8
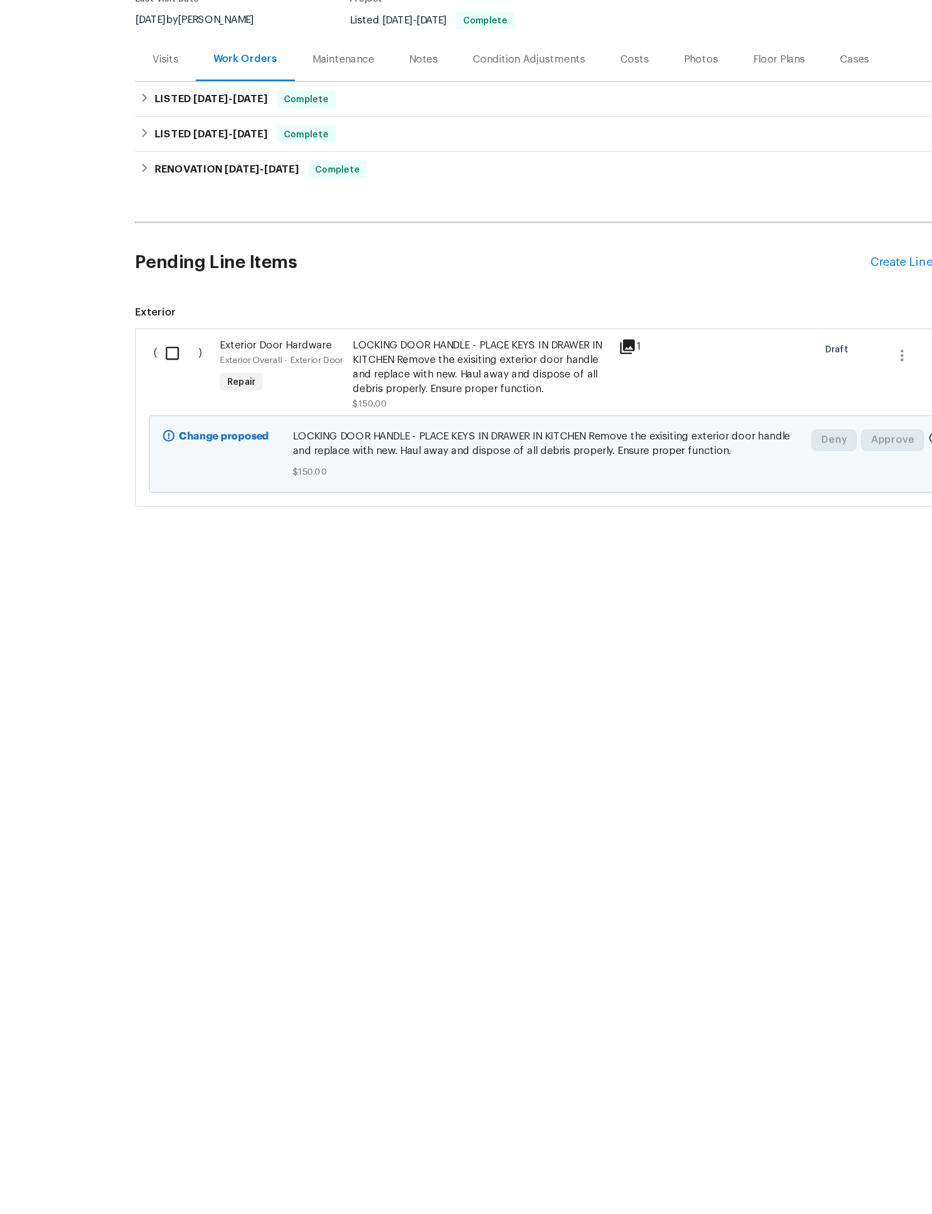
click at [167, 399] on input "checkbox" at bounding box center [183, 410] width 32 height 23
checkbox input "true"
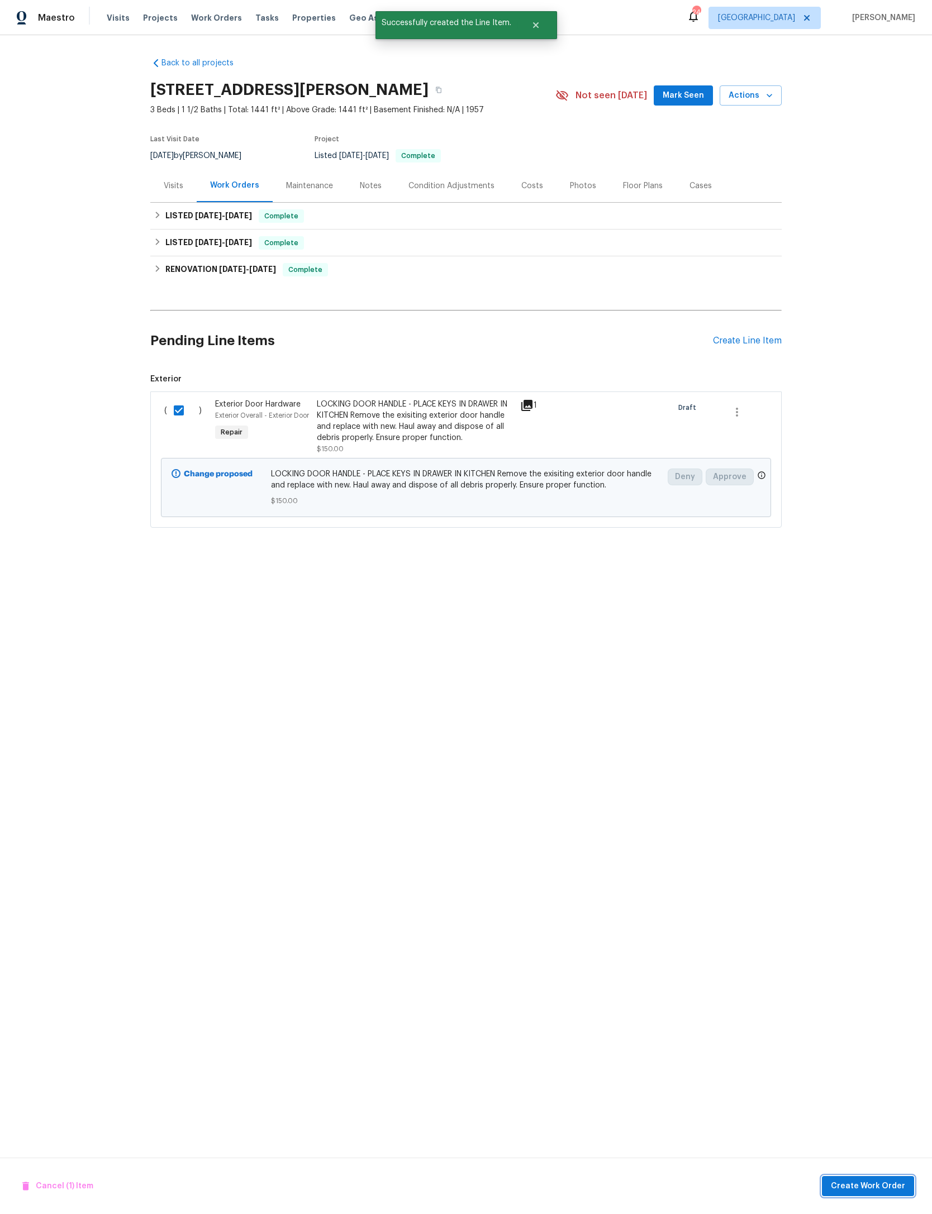
click at [867, 1188] on span "Create Work Order" at bounding box center [868, 1187] width 74 height 14
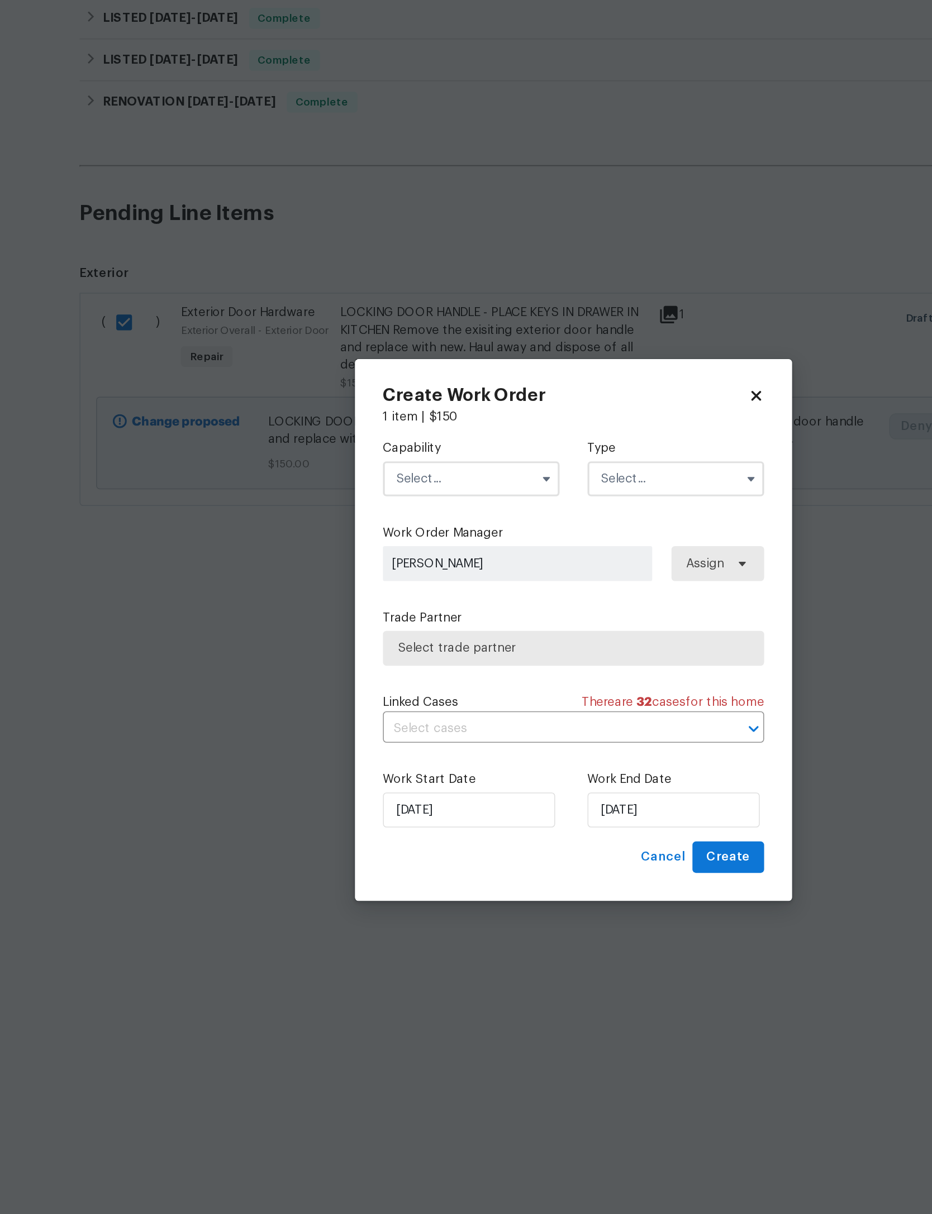
click at [344, 499] on input "text" at bounding box center [400, 510] width 113 height 22
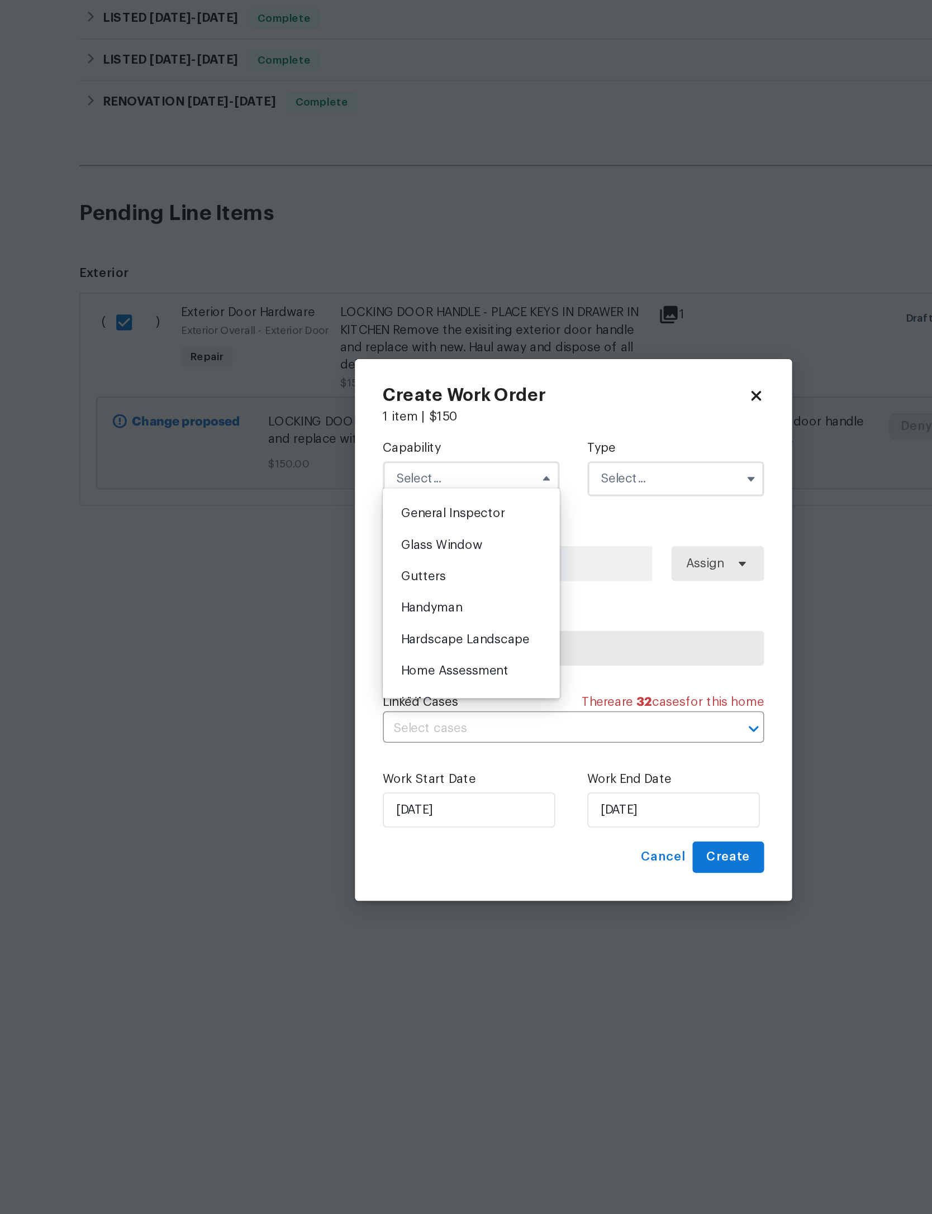
scroll to position [555, 0]
click at [347, 499] on div "General Contractor" at bounding box center [400, 509] width 107 height 20
type input "General Contractor"
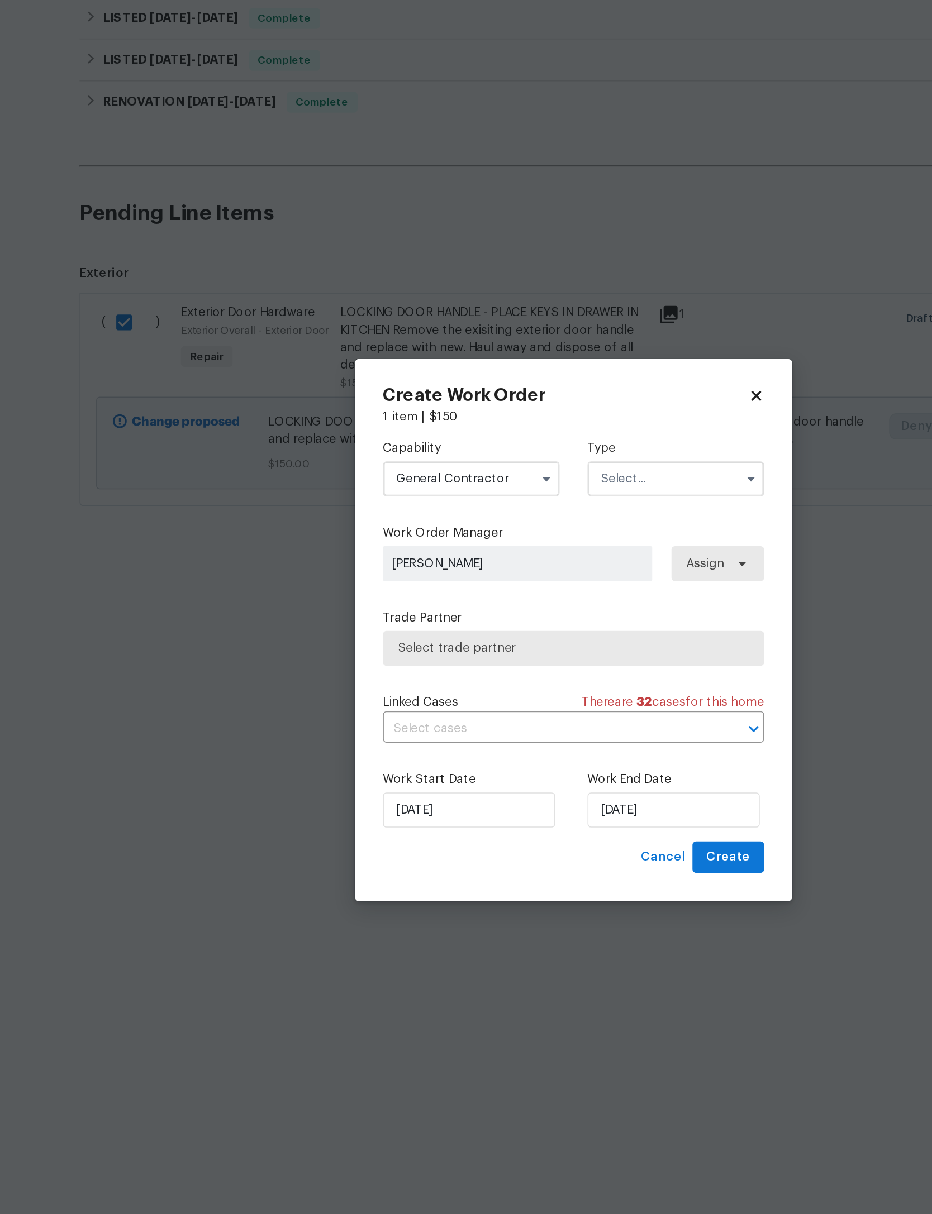
click at [475, 499] on input "text" at bounding box center [531, 510] width 113 height 22
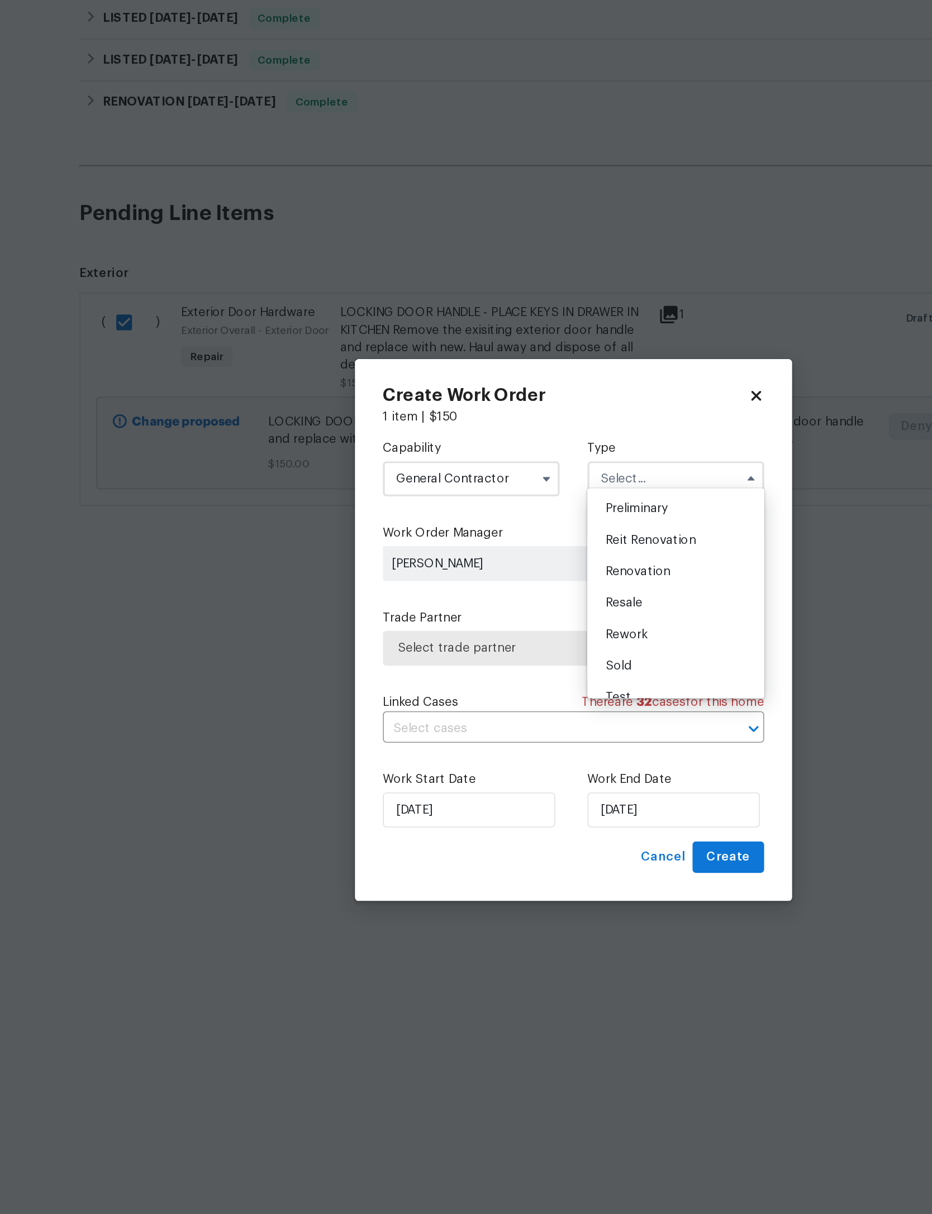
scroll to position [241, 0]
click at [486, 586] on span "Resale" at bounding box center [497, 590] width 23 height 8
type input "Resale"
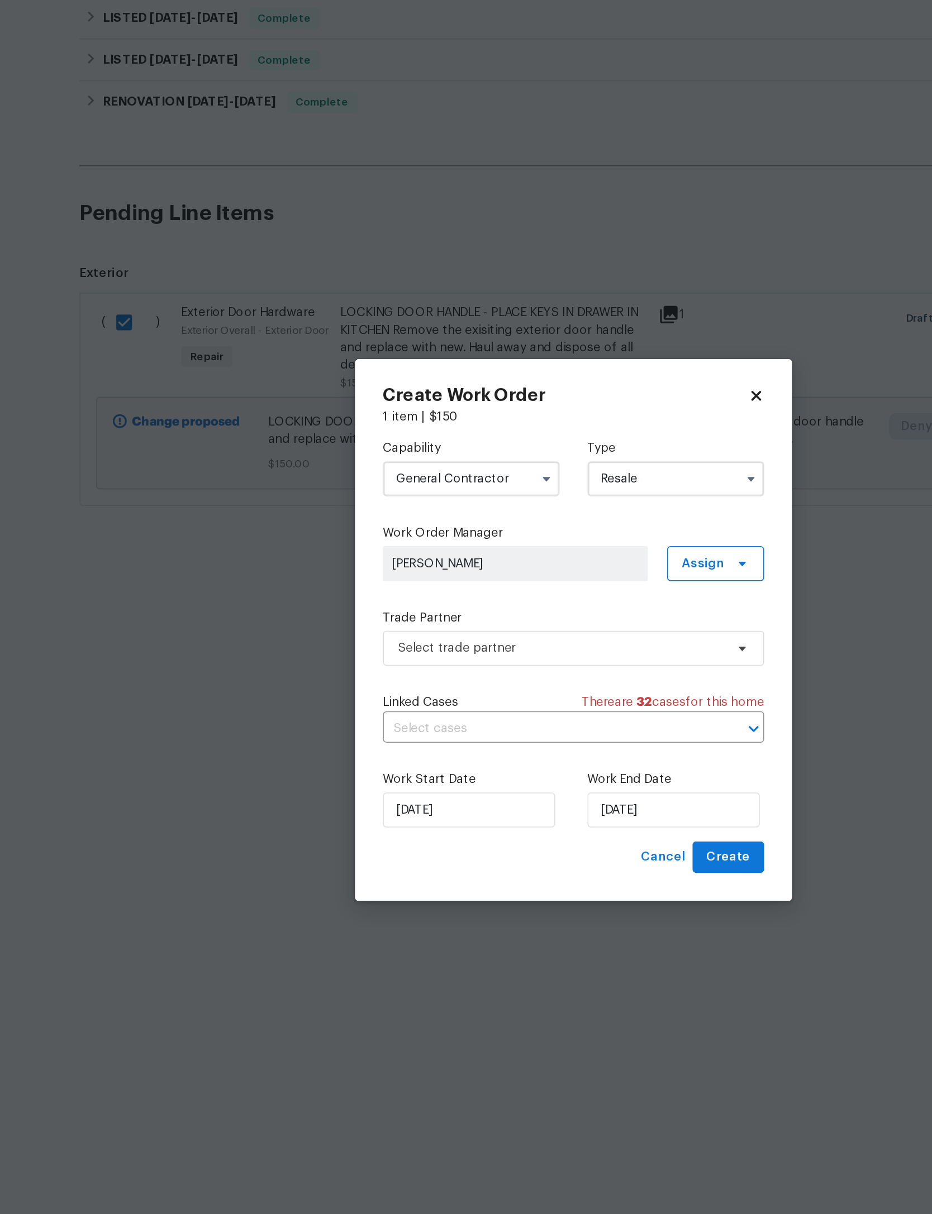
scroll to position [0, 0]
click at [445, 613] on span "Select trade partner" at bounding box center [458, 618] width 208 height 11
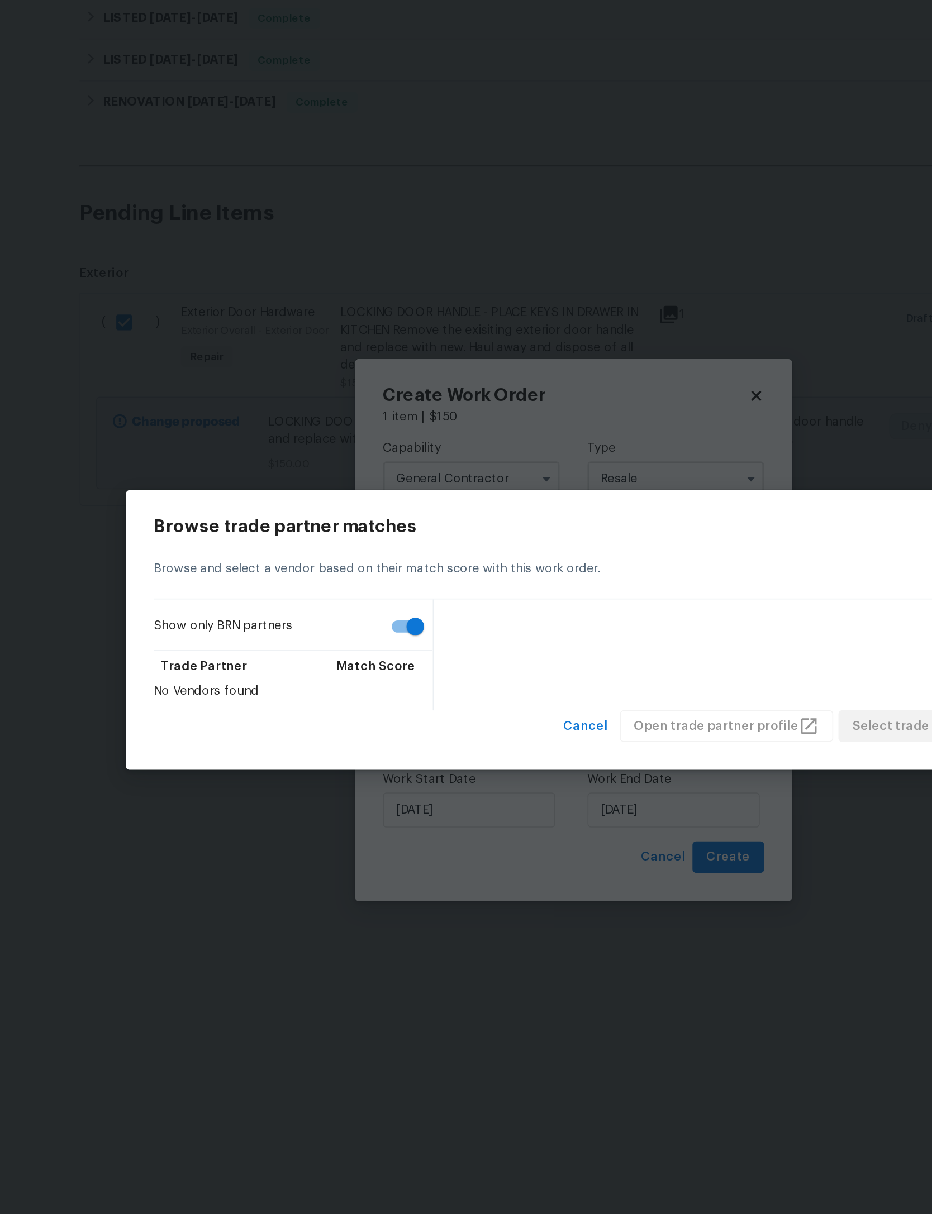
click at [333, 594] on input "Show only BRN partners" at bounding box center [365, 604] width 64 height 21
checkbox input "false"
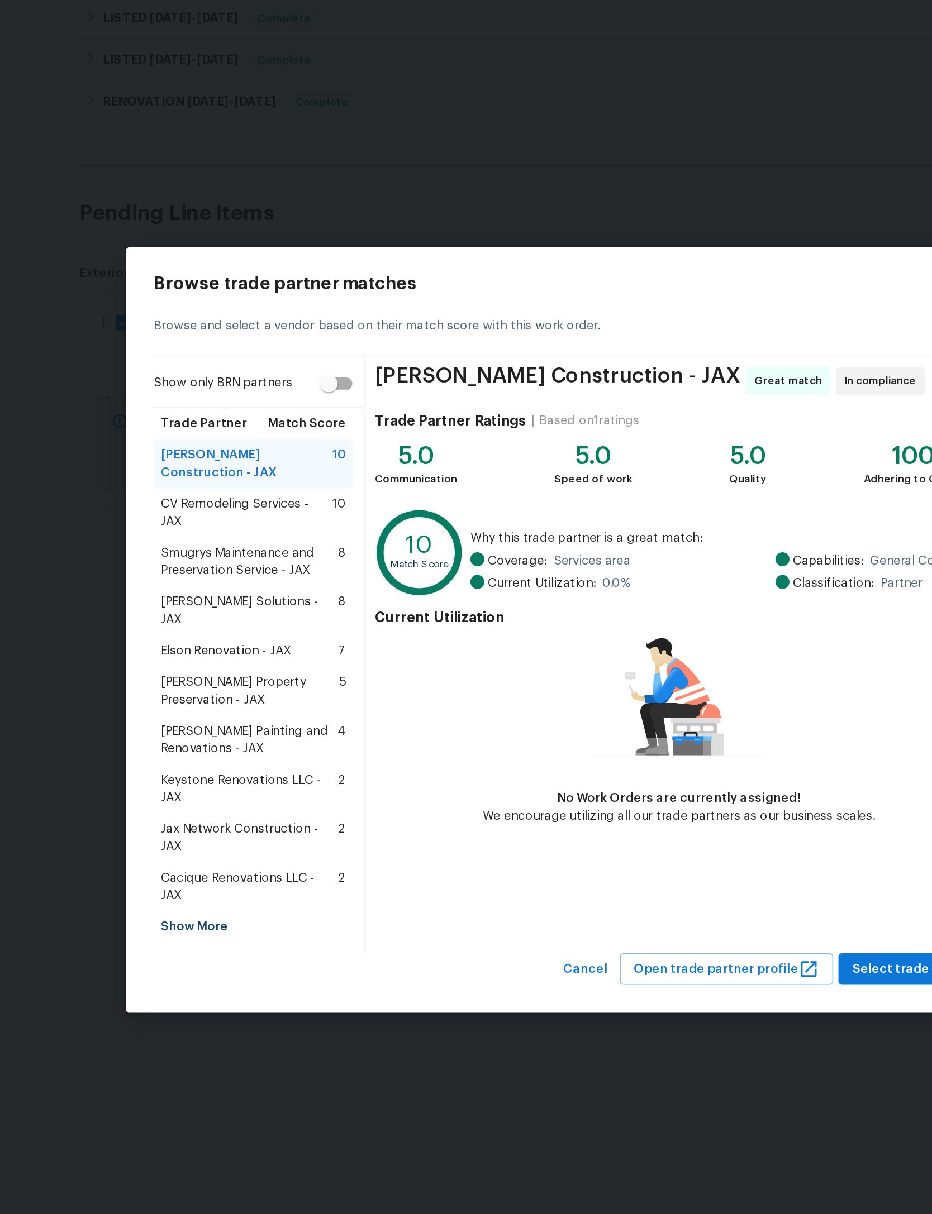
click at [202, 760] on span "Cacique Renovations LLC - JAX" at bounding box center [258, 771] width 113 height 22
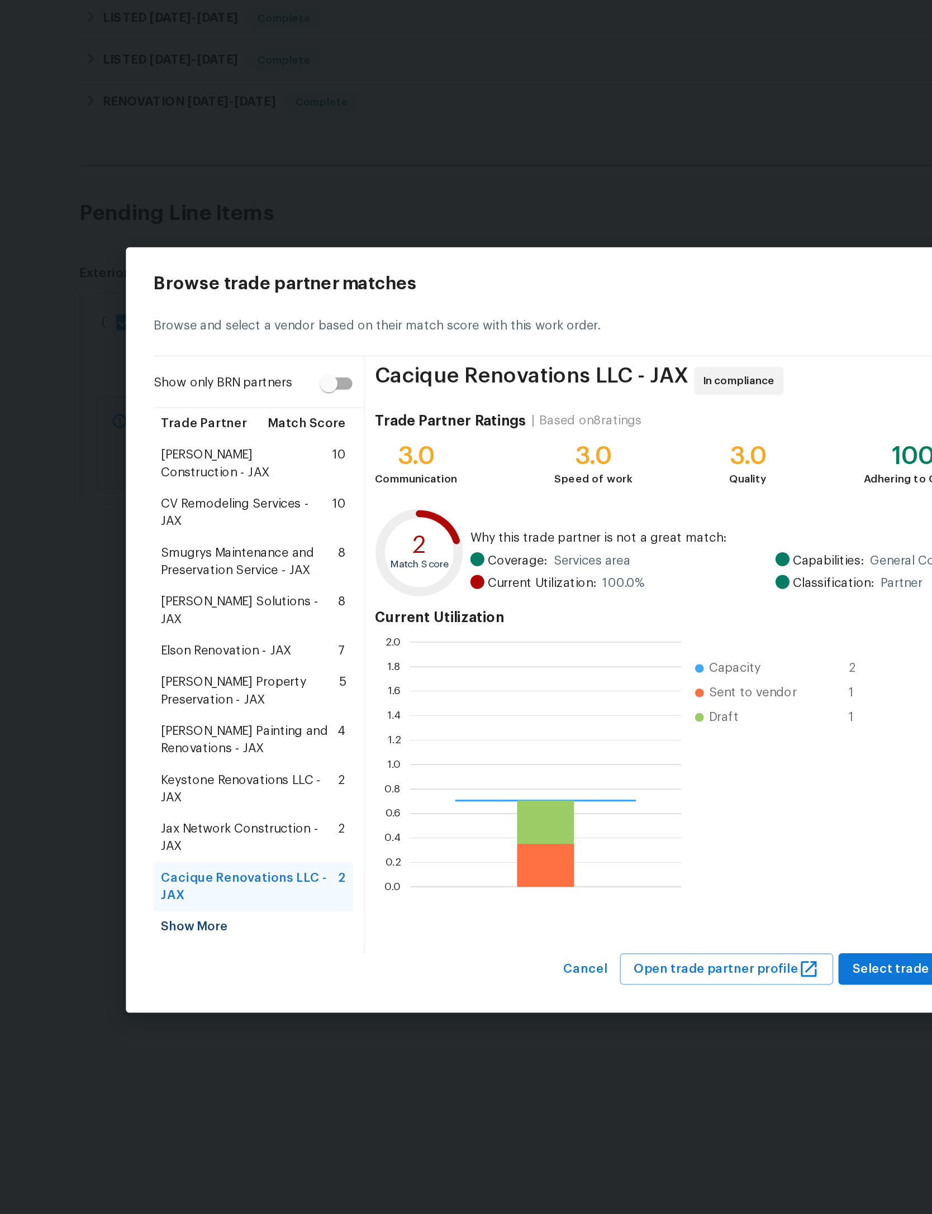
scroll to position [156, 173]
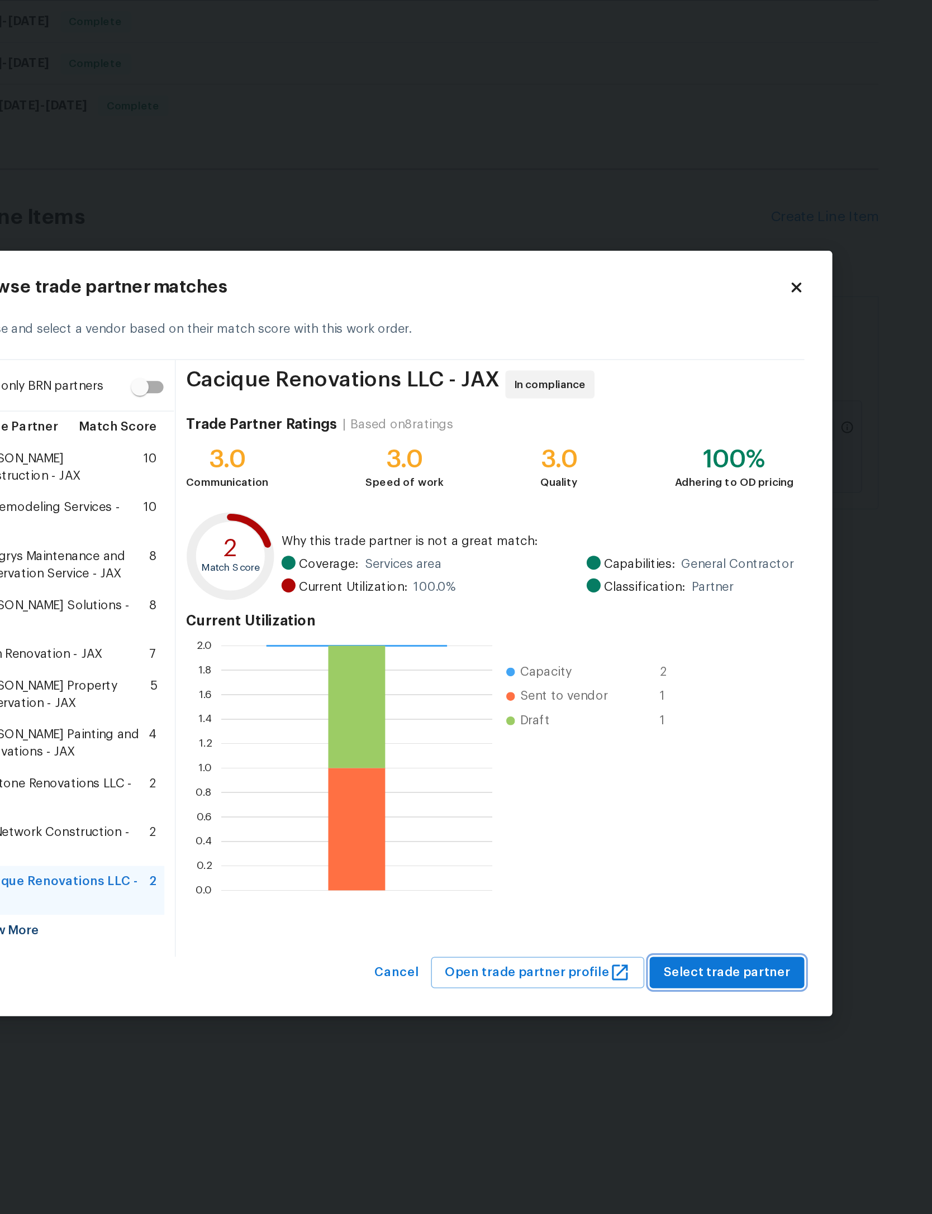
click at [644, 817] on span "Select trade partner" at bounding box center [684, 824] width 81 height 14
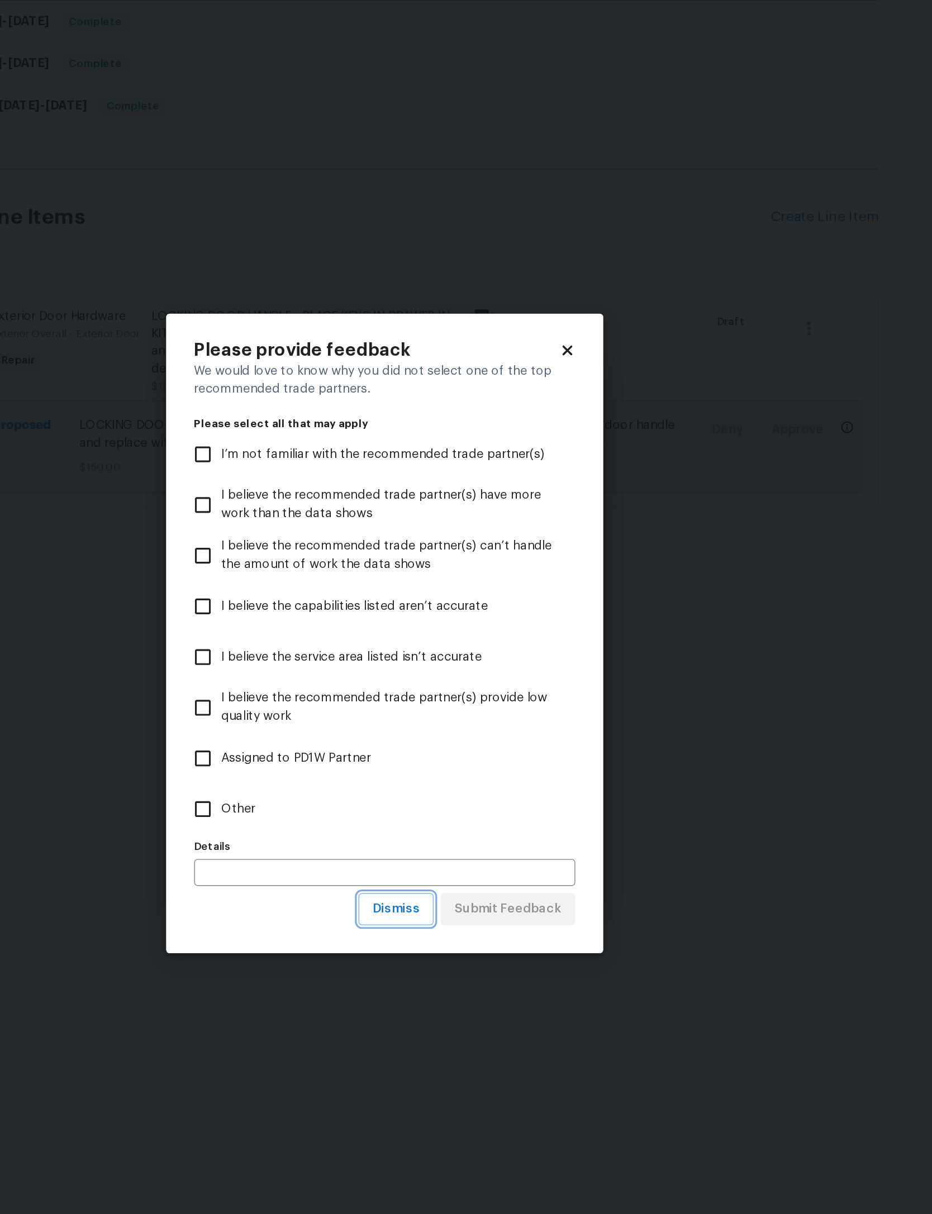
click at [458, 776] on span "Dismiss" at bounding box center [473, 783] width 30 height 14
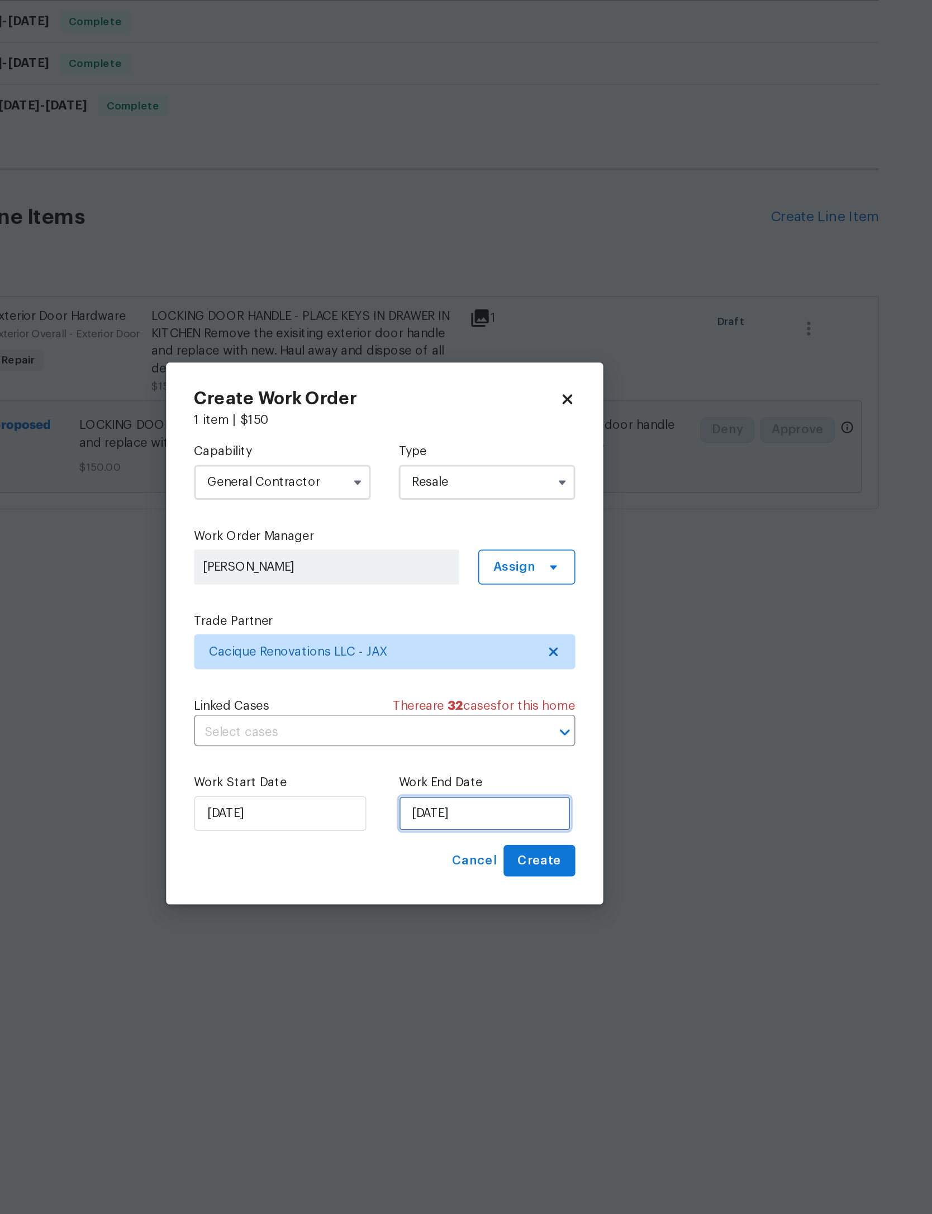
click at [475, 711] on input "[DATE]" at bounding box center [530, 722] width 110 height 22
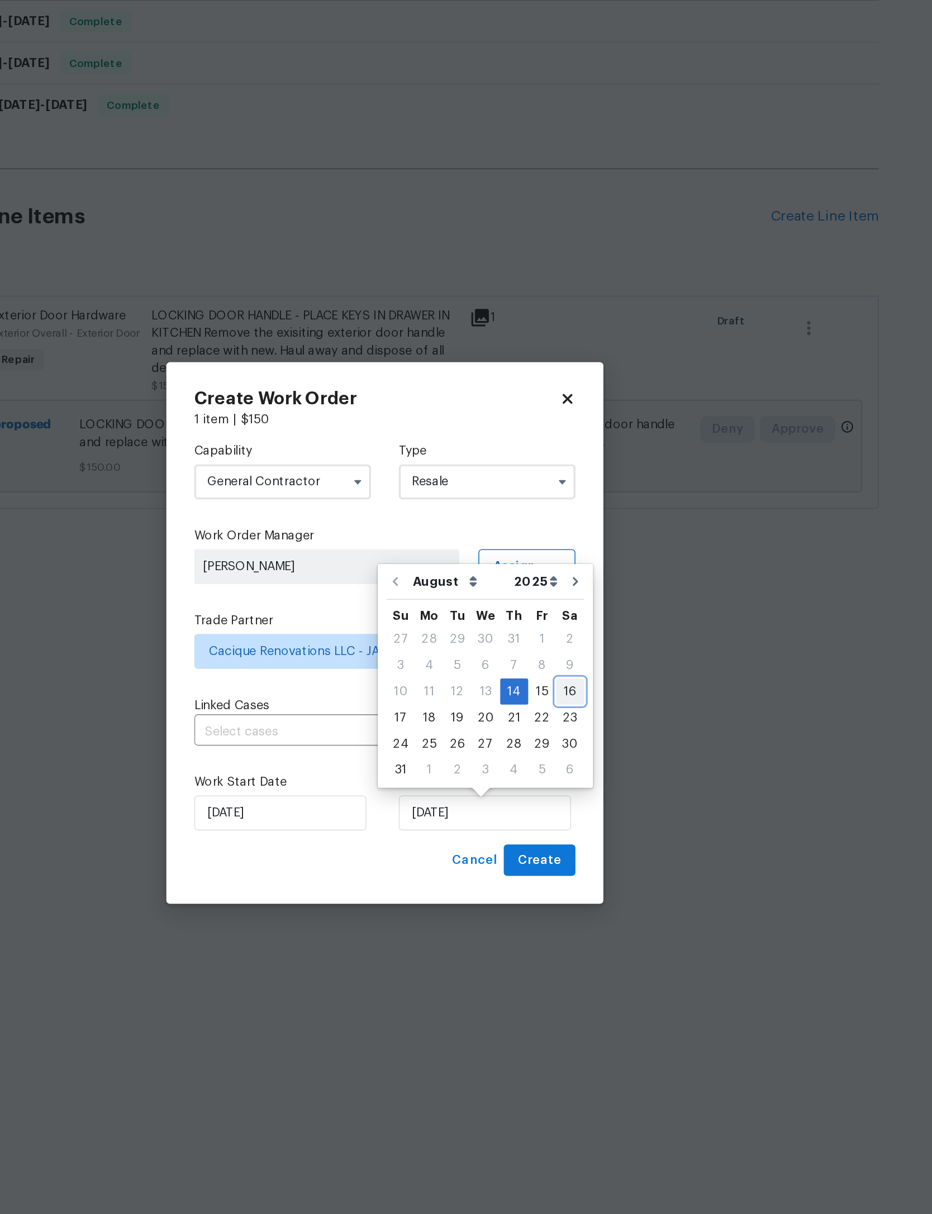
click at [575, 637] on div "16" at bounding box center [584, 645] width 18 height 16
type input "8/16/2025"
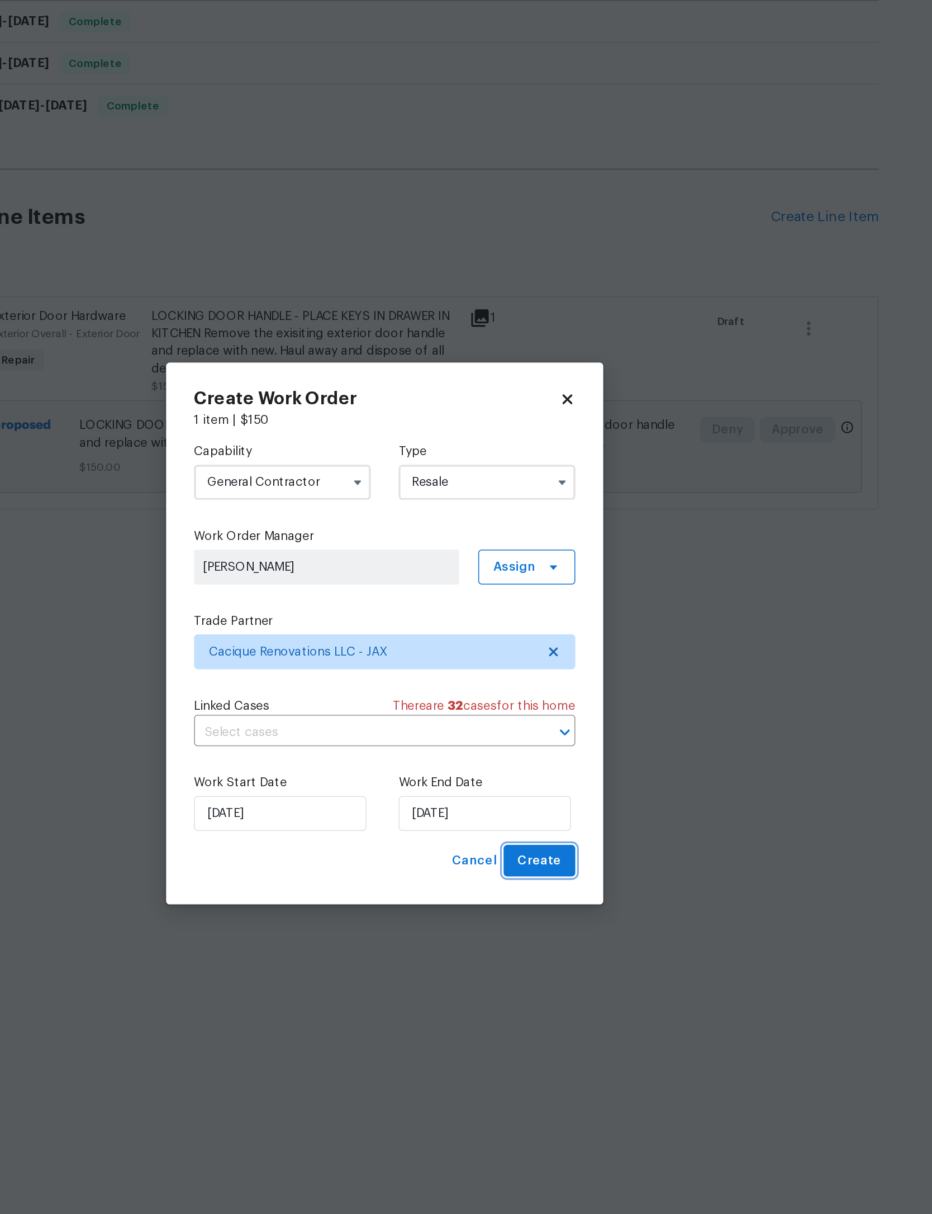
click at [551, 746] on span "Create" at bounding box center [565, 753] width 28 height 14
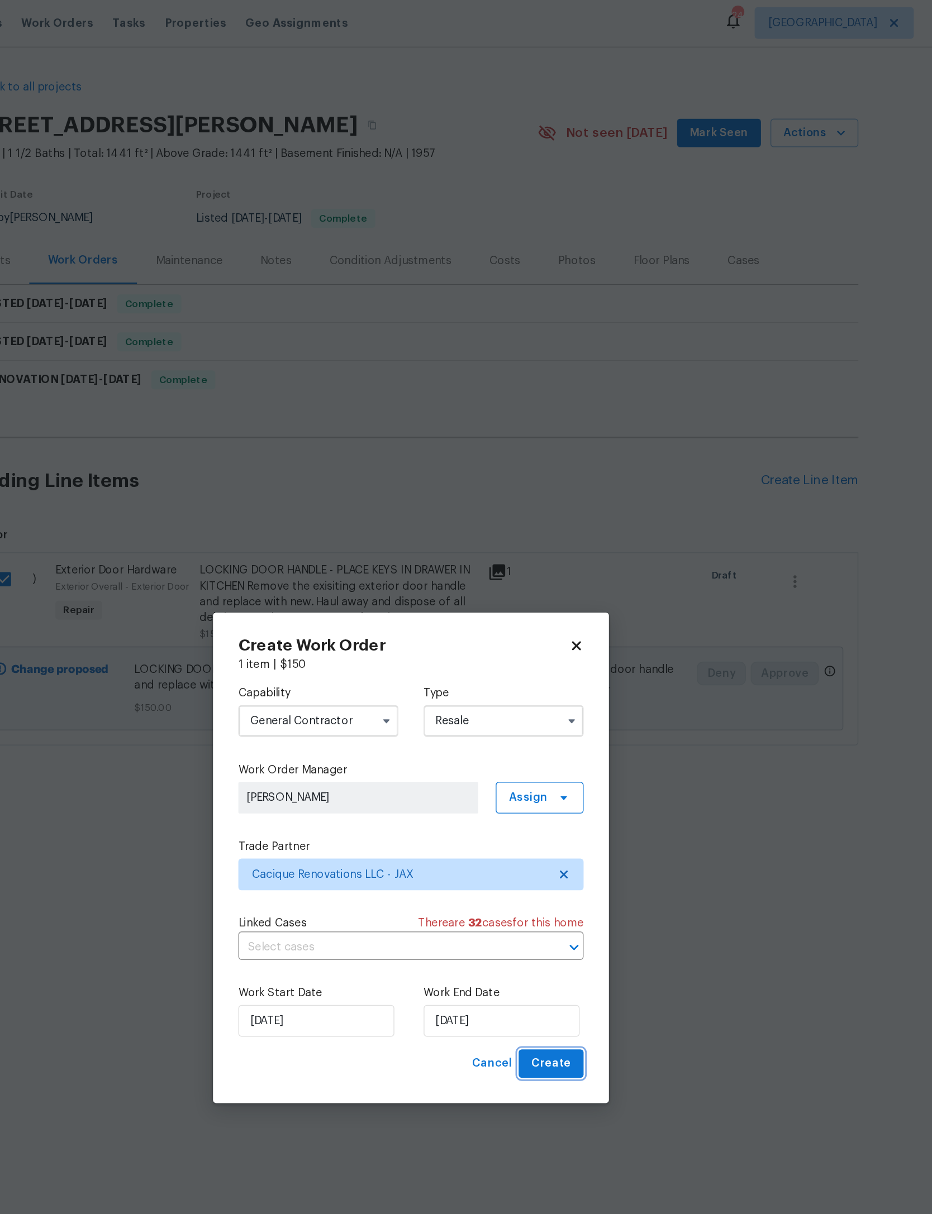
click at [551, 760] on span "Create" at bounding box center [565, 753] width 28 height 14
click at [475, 499] on input "Resale" at bounding box center [531, 510] width 113 height 22
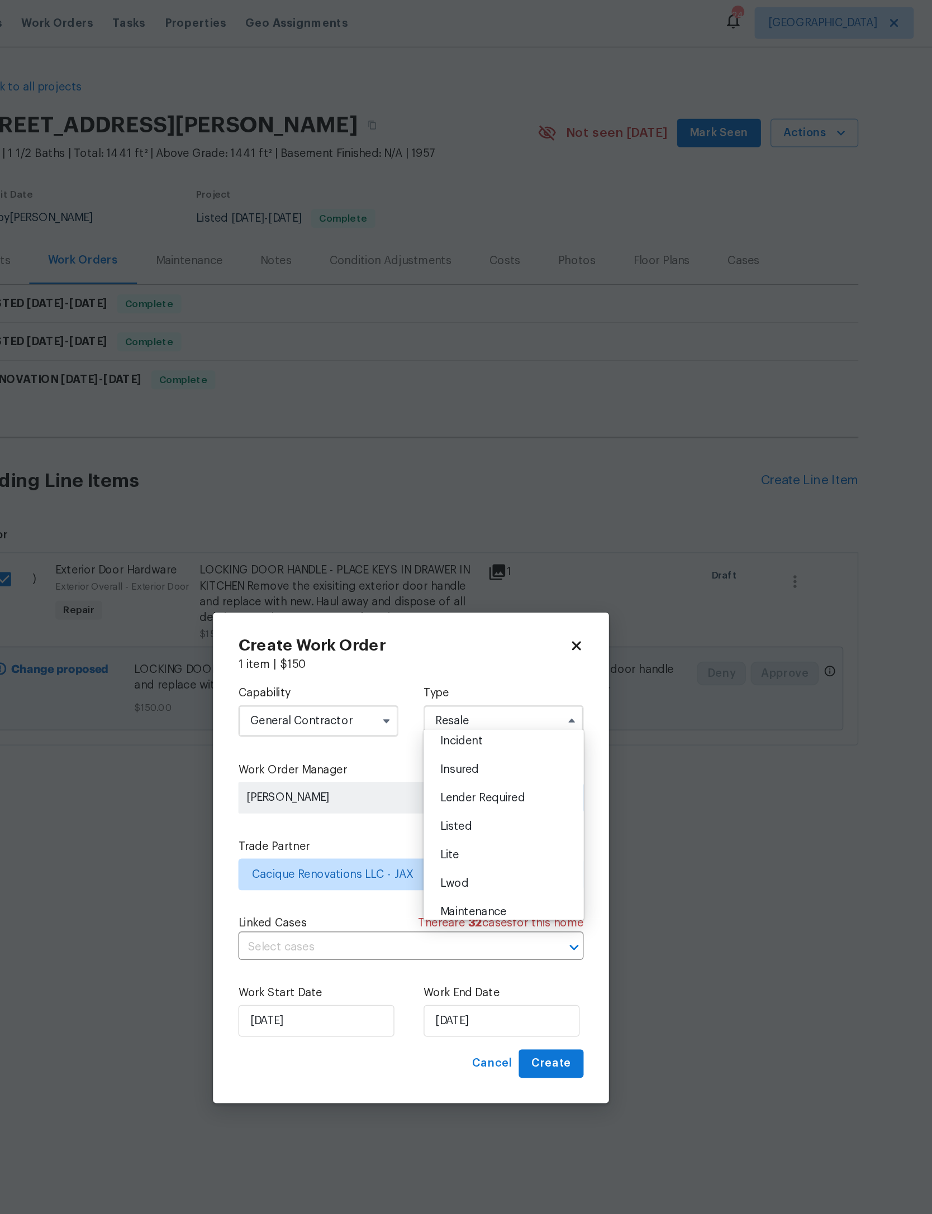
scroll to position [92, 0]
click at [478, 565] on div "Listed" at bounding box center [531, 558] width 107 height 20
type input "Listed"
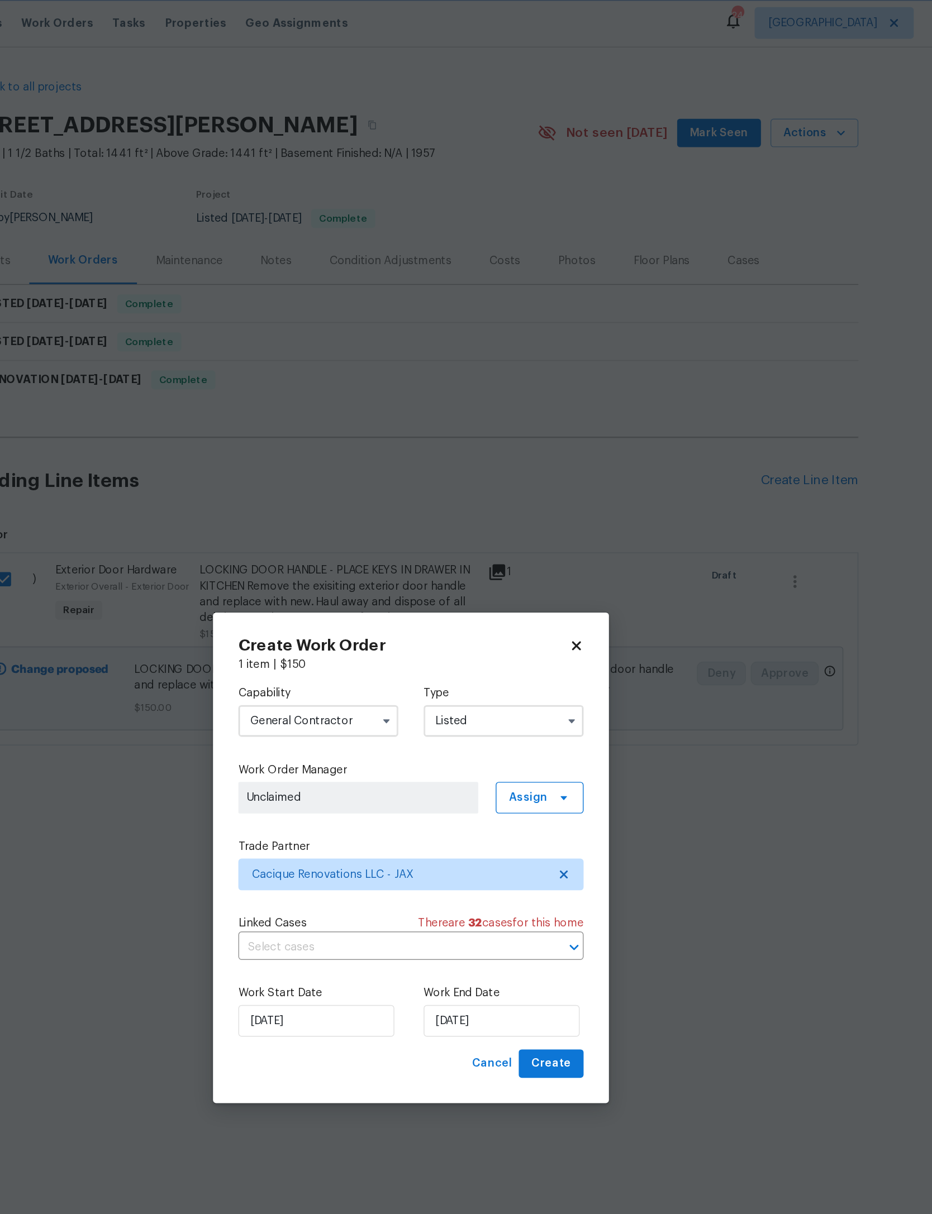
scroll to position [0, 0]
click at [551, 760] on span "Create" at bounding box center [565, 753] width 28 height 14
checkbox input "false"
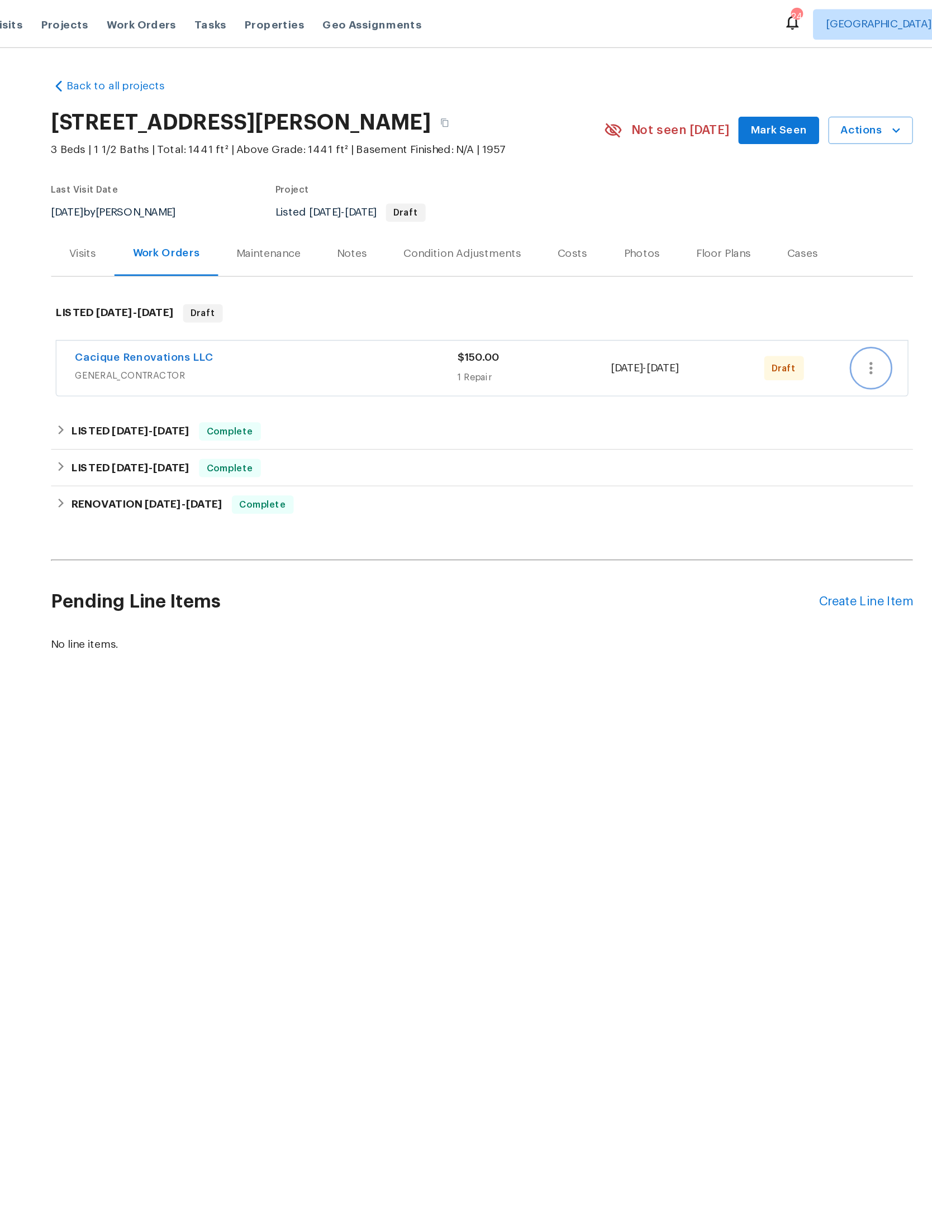
click at [750, 274] on icon "button" at bounding box center [751, 269] width 2 height 9
click at [551, 321] on li "Confirm and Send to Vendor" at bounding box center [613, 320] width 125 height 18
click at [579, 176] on div at bounding box center [466, 607] width 932 height 1214
click at [662, 89] on span "Mark Seen" at bounding box center [682, 96] width 41 height 14
click at [728, 91] on span "Actions" at bounding box center [750, 96] width 44 height 14
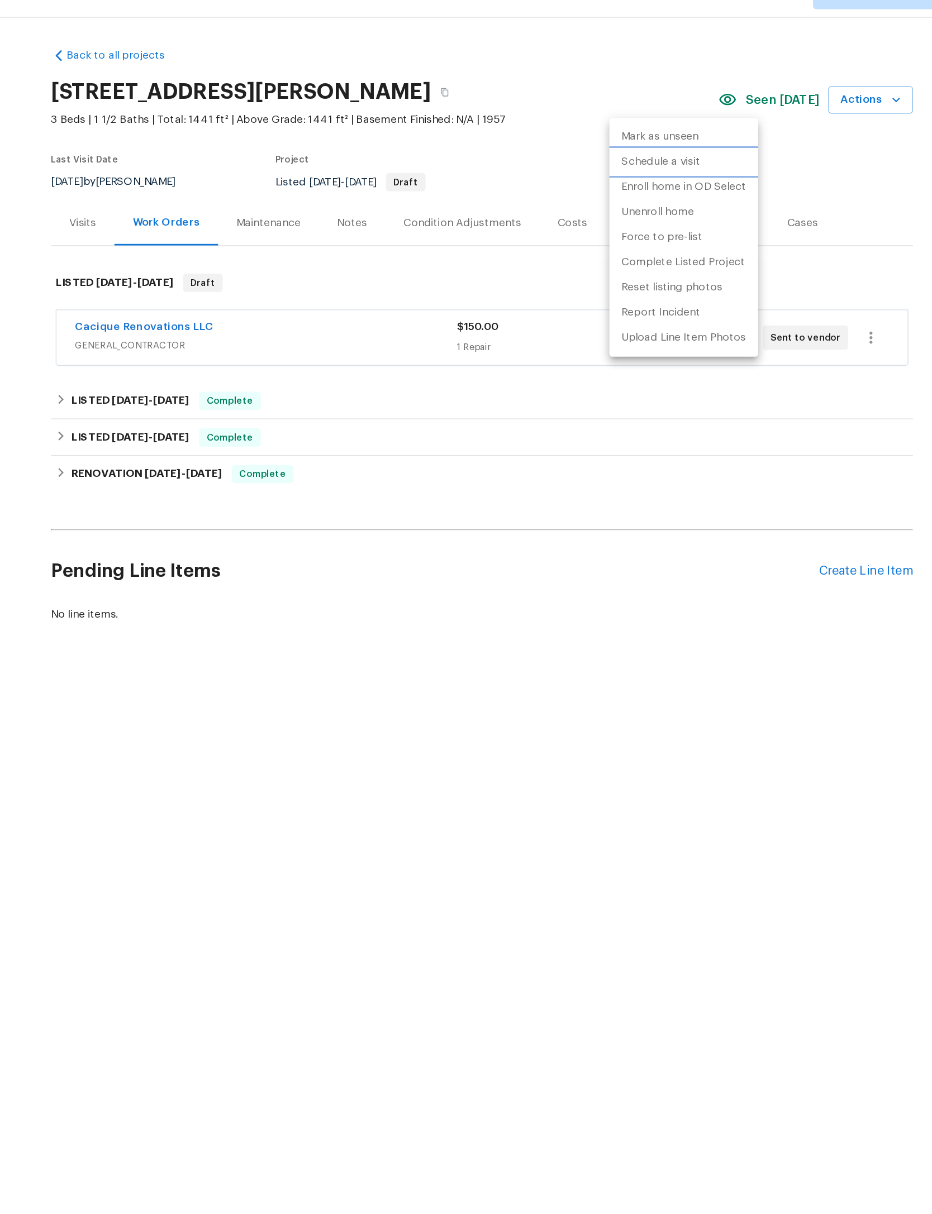
click at [568, 135] on p "Schedule a visit" at bounding box center [597, 141] width 58 height 12
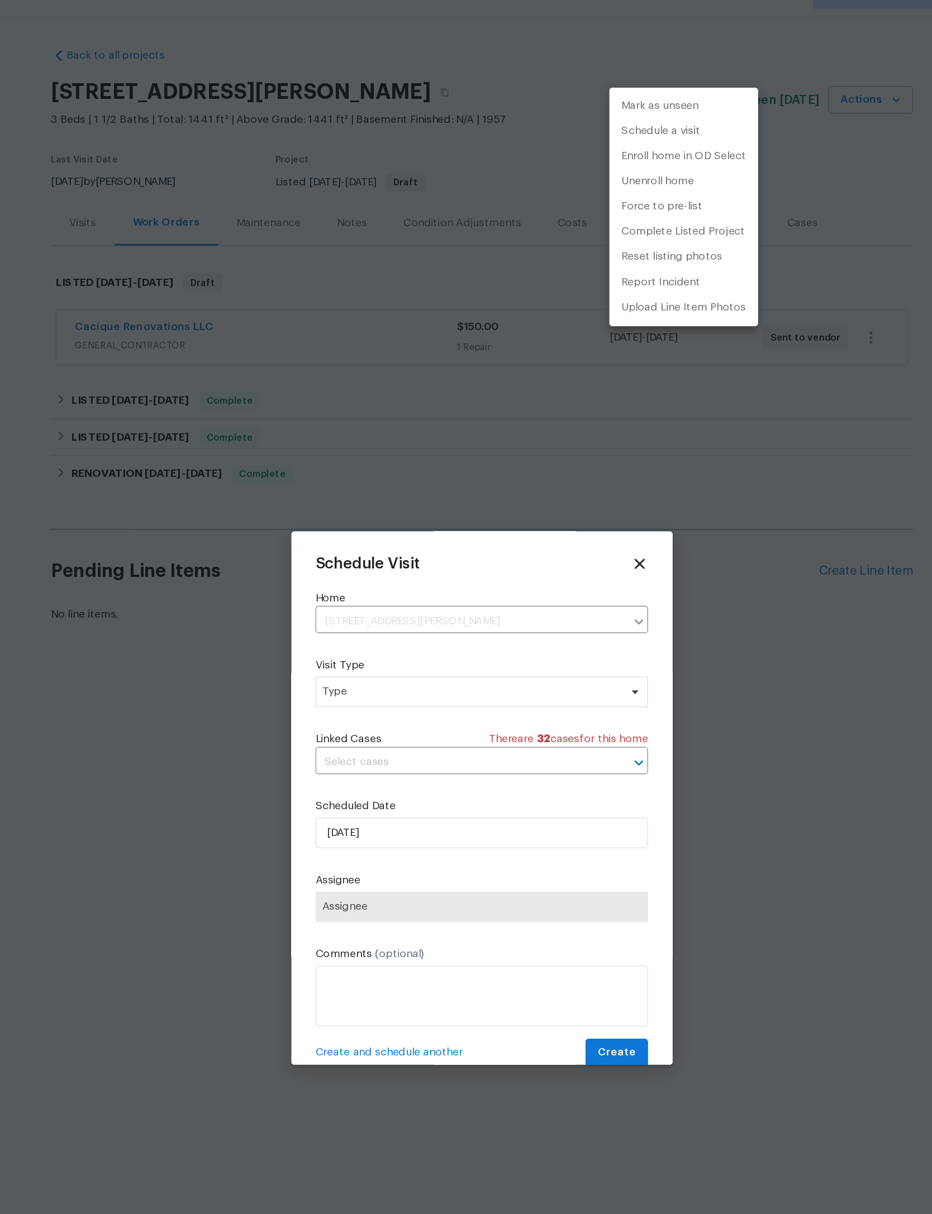
click at [379, 512] on div at bounding box center [466, 607] width 932 height 1214
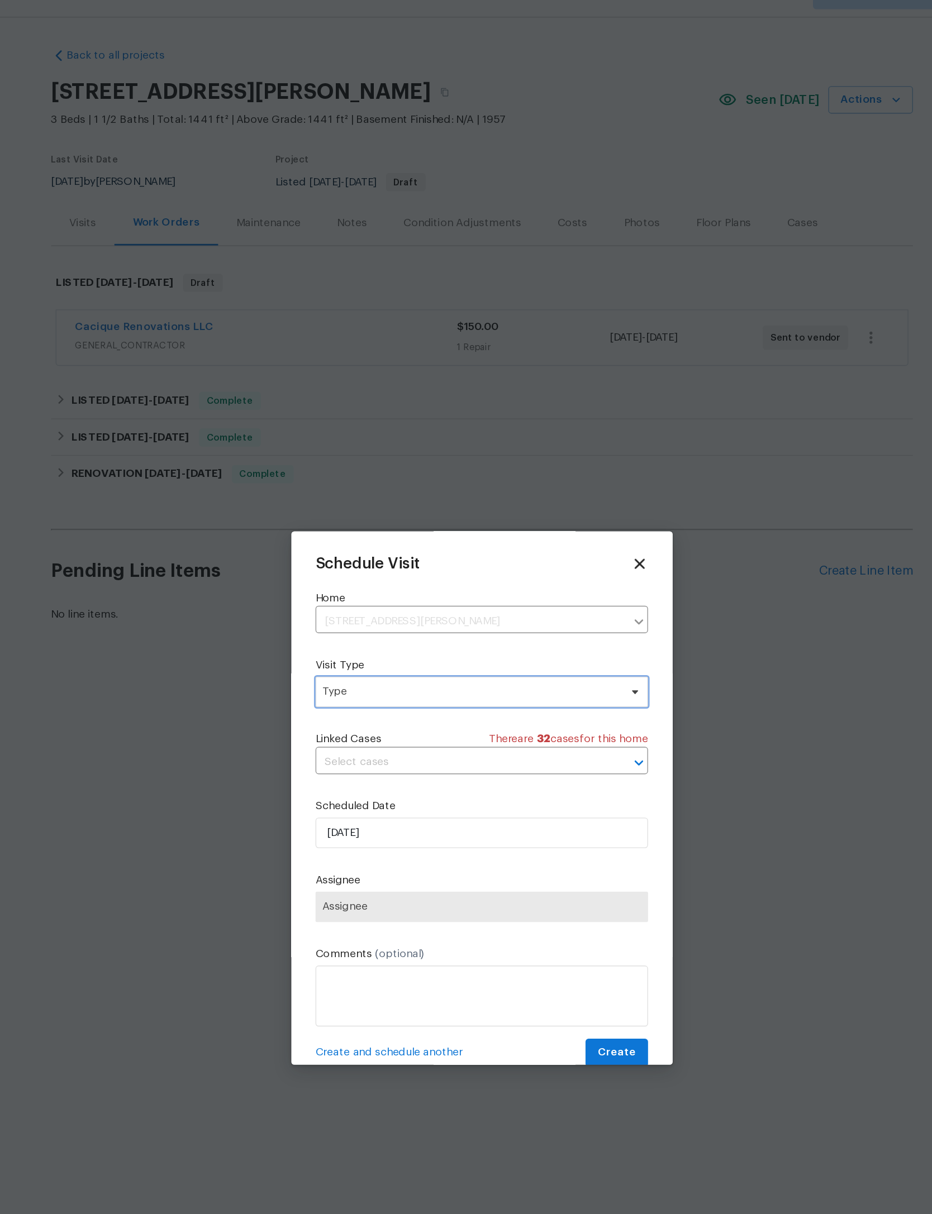
click at [406, 524] on span "Type" at bounding box center [457, 529] width 217 height 11
type input "Custom"
click at [351, 581] on div "Custom" at bounding box center [366, 586] width 30 height 11
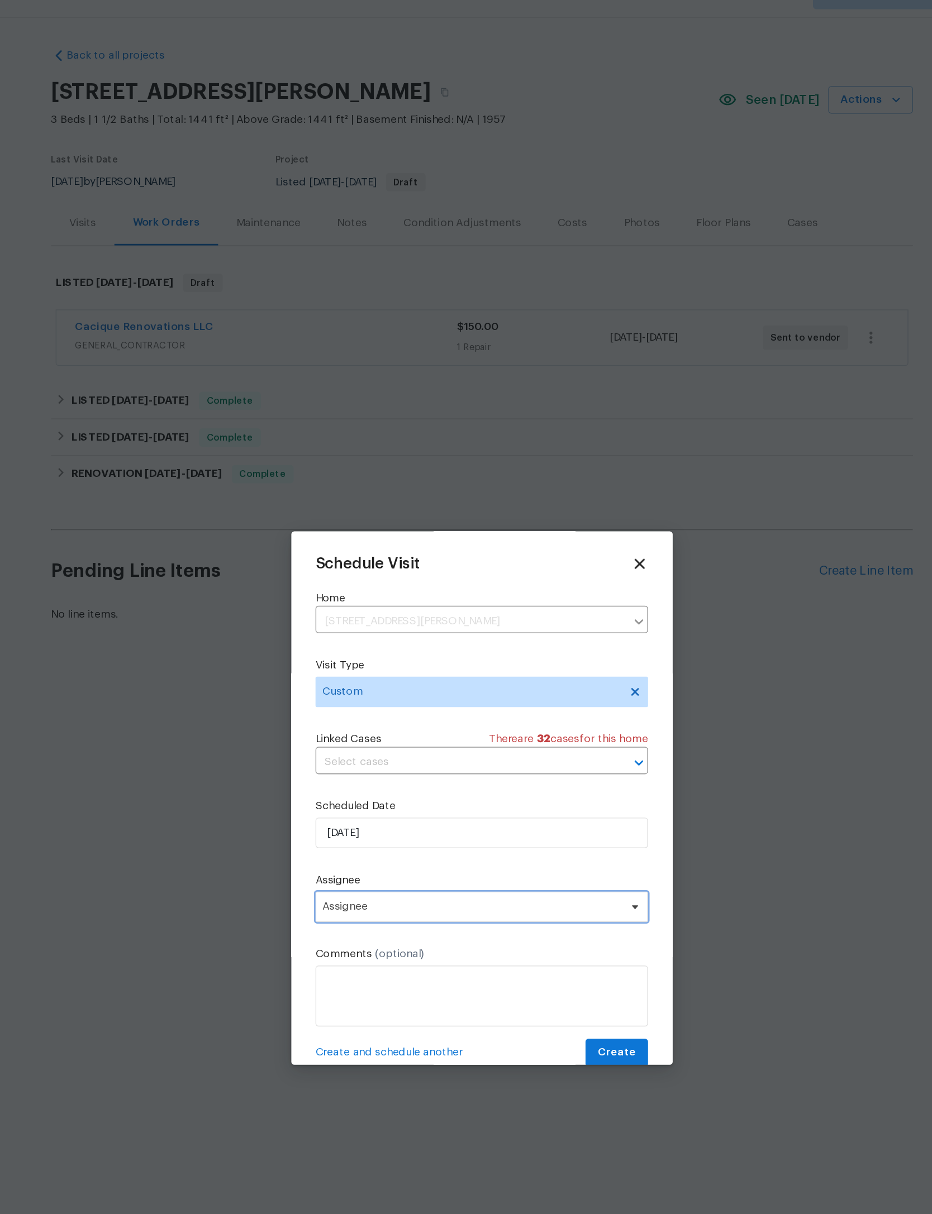
click at [349, 682] on span "Assignee" at bounding box center [458, 686] width 219 height 9
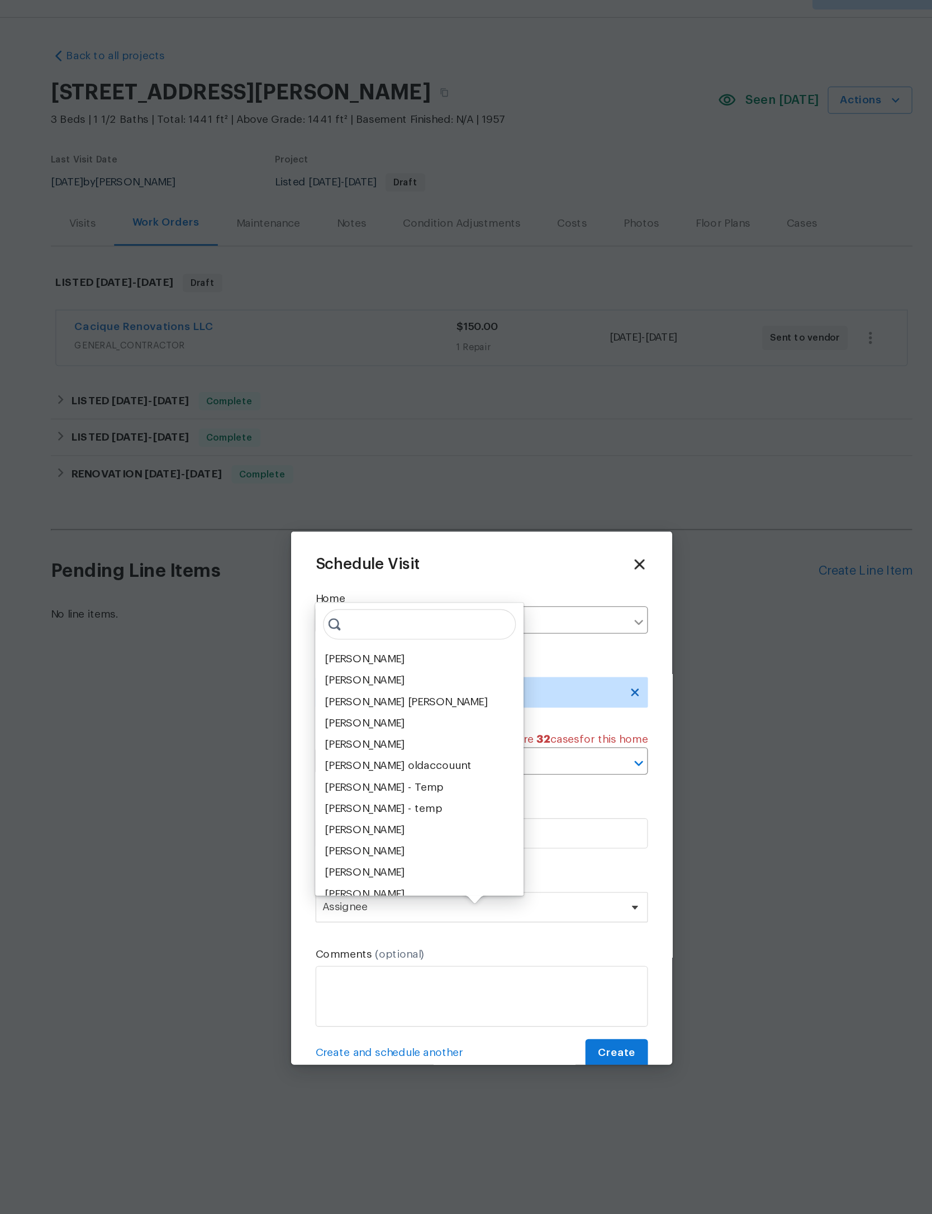
click at [350, 469] on input "search" at bounding box center [420, 480] width 141 height 22
click at [351, 500] on div "[PERSON_NAME]" at bounding box center [380, 505] width 59 height 11
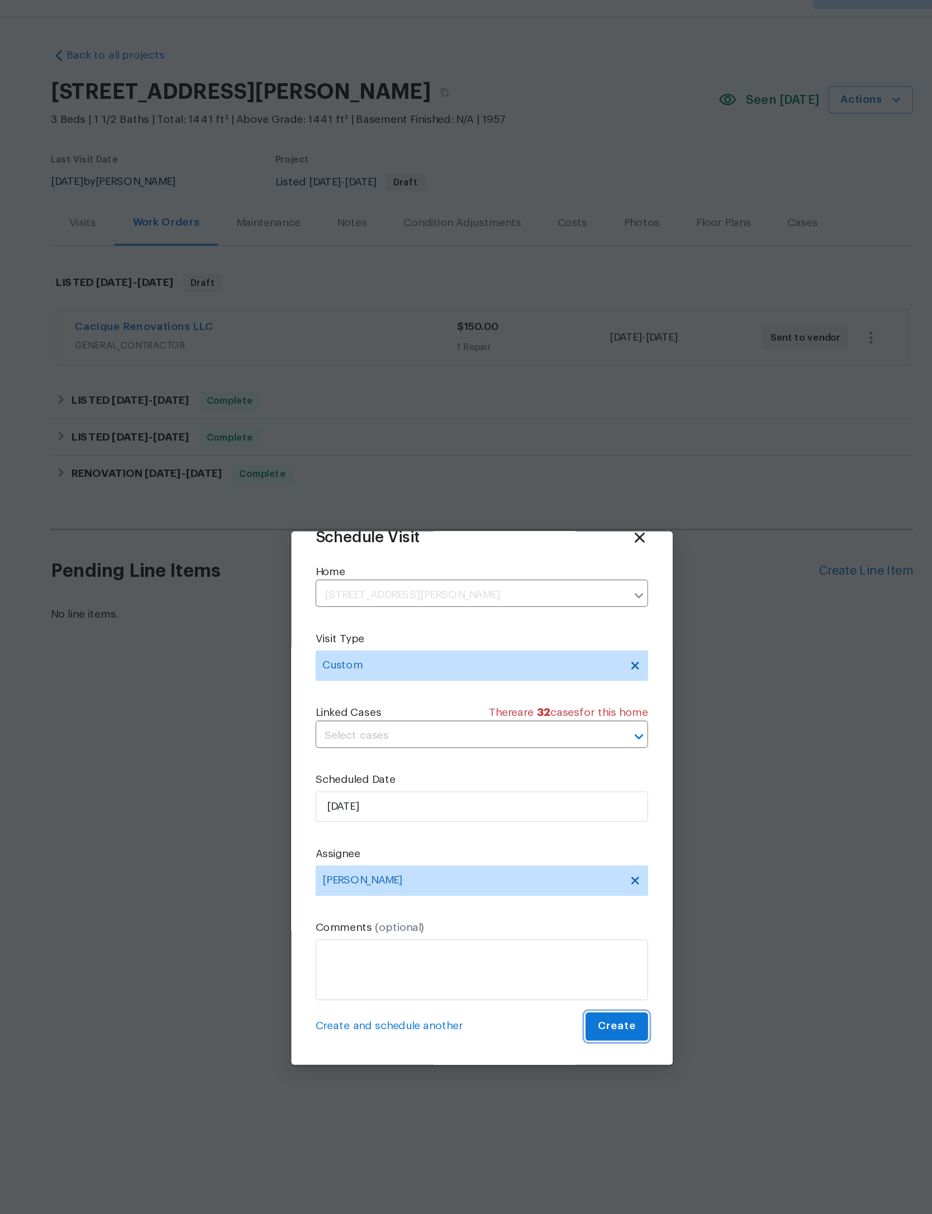
click at [551, 767] on span "Create" at bounding box center [565, 774] width 28 height 14
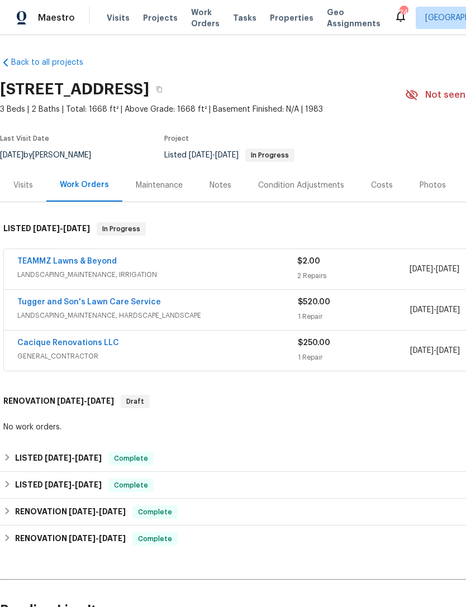
scroll to position [1, 0]
click at [367, 347] on div "$250.00" at bounding box center [354, 342] width 112 height 11
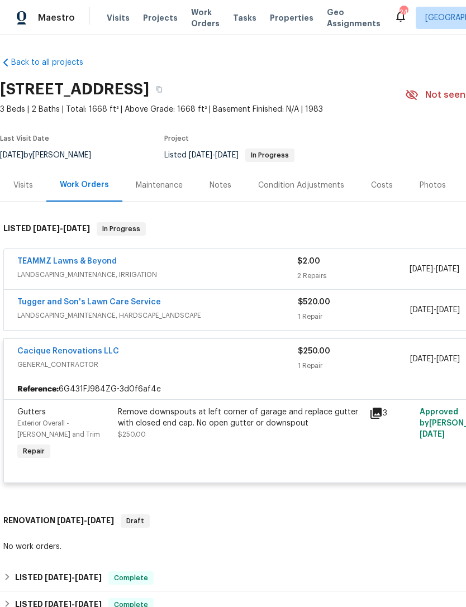
click at [374, 357] on div "$250.00 1 Repair" at bounding box center [354, 359] width 112 height 27
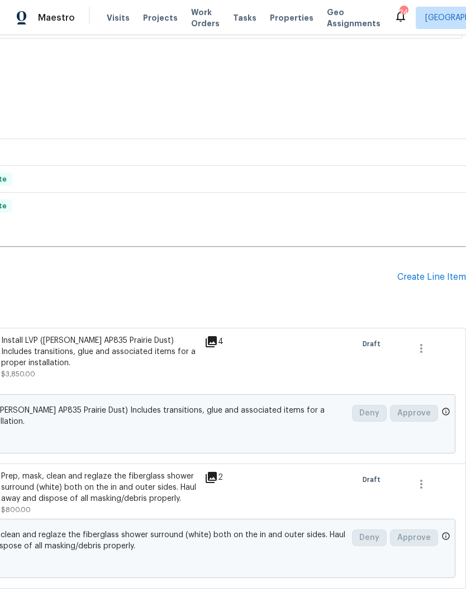
scroll to position [333, 165]
click at [436, 276] on div "Create Line Item" at bounding box center [431, 278] width 69 height 11
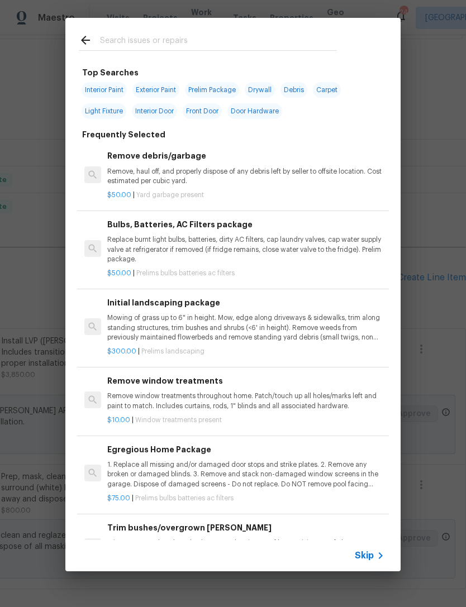
click at [271, 35] on input "text" at bounding box center [218, 42] width 237 height 17
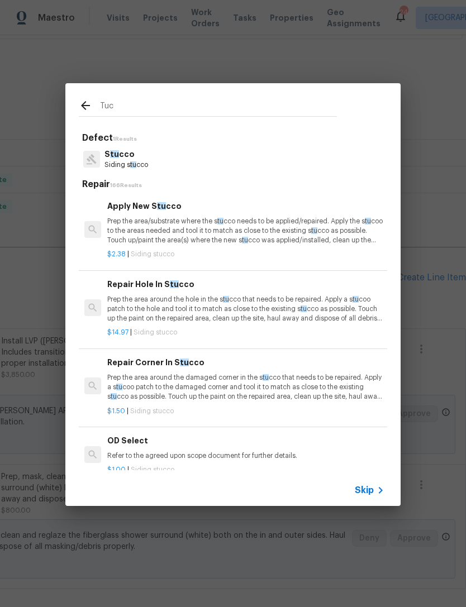
type input "Tuck"
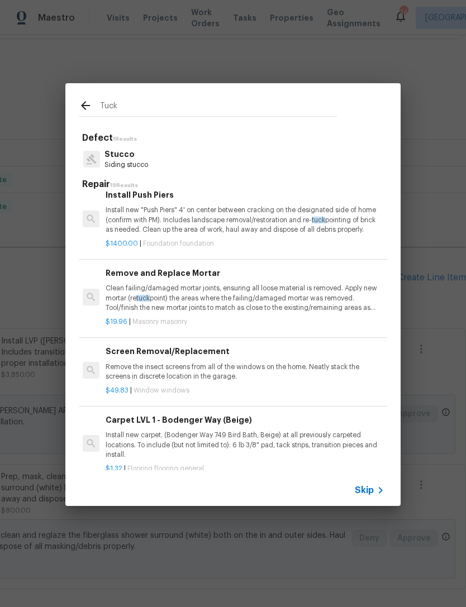
scroll to position [442, 2]
click at [278, 292] on p "Clean failing/damaged mortar joints, ensuring all loose material is removed. Ap…" at bounding box center [244, 298] width 277 height 28
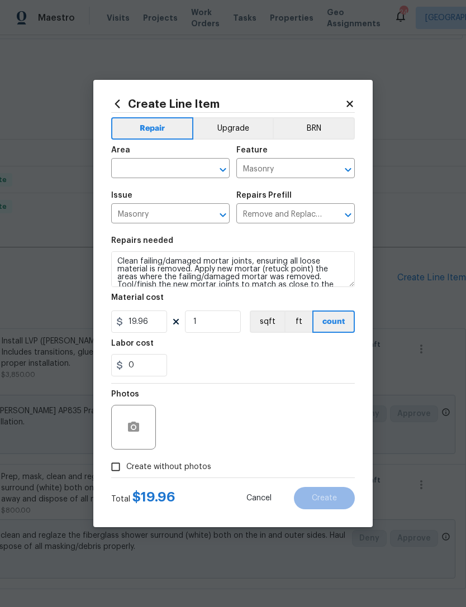
click at [171, 173] on input "text" at bounding box center [154, 169] width 87 height 17
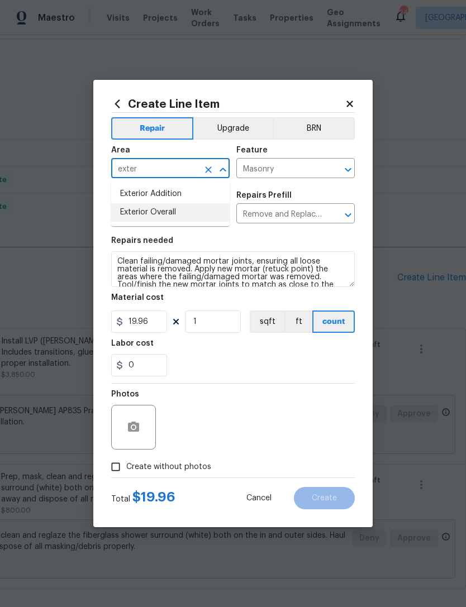
click at [171, 211] on li "Exterior Overall" at bounding box center [170, 212] width 118 height 18
type input "Exterior Overall"
click at [160, 323] on input "19.96" at bounding box center [139, 322] width 56 height 22
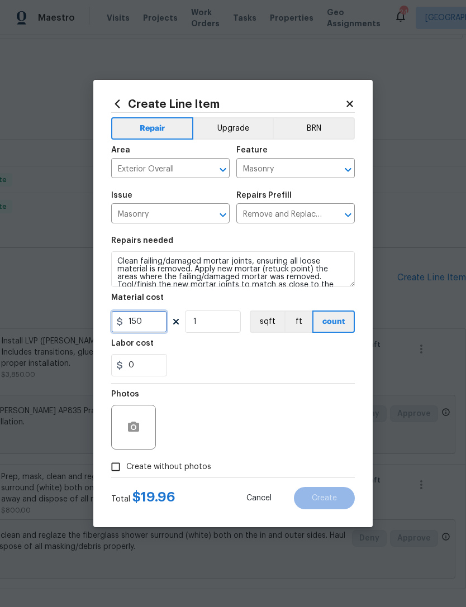
type input "150"
click at [243, 373] on div "0" at bounding box center [233, 365] width 244 height 22
click at [174, 469] on span "Create without photos" at bounding box center [168, 467] width 85 height 12
click at [126, 469] on input "Create without photos" at bounding box center [115, 466] width 21 height 21
click at [126, 475] on input "Create without photos" at bounding box center [115, 466] width 21 height 21
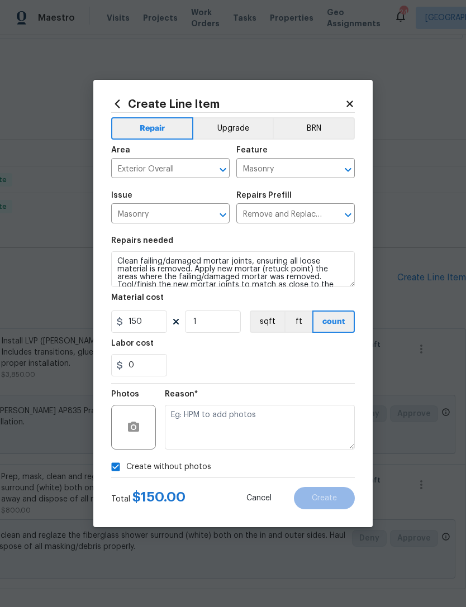
checkbox input "false"
click at [133, 432] on icon "button" at bounding box center [133, 427] width 11 height 10
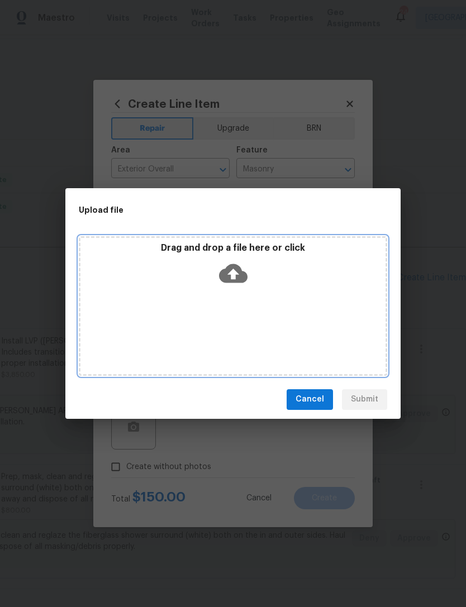
click at [234, 281] on icon at bounding box center [233, 273] width 28 height 19
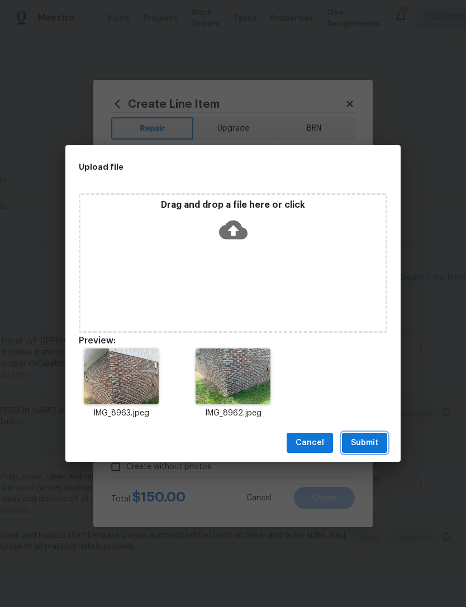
click at [366, 445] on span "Submit" at bounding box center [364, 443] width 27 height 14
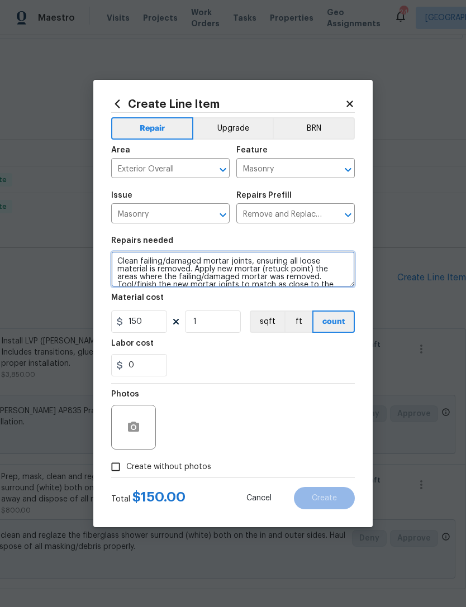
click at [113, 256] on textarea "Clean failing/damaged mortar joints, ensuring all loose material is removed. Ap…" at bounding box center [233, 269] width 244 height 36
type textarea "BACK LEFT CORNER OF THE HOME. Clean failing/damaged mortar joints, ensuring all…"
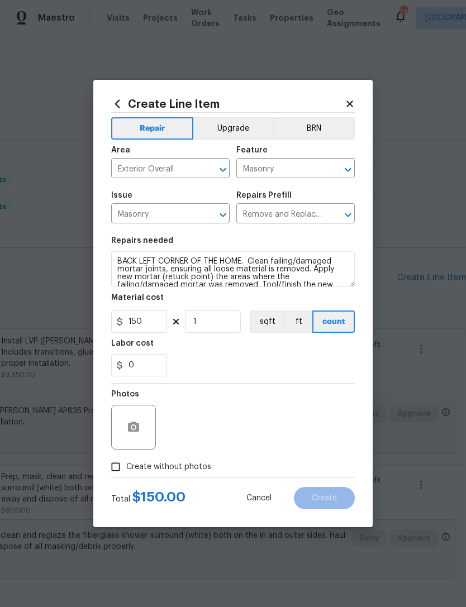
click at [278, 367] on div "0" at bounding box center [233, 365] width 244 height 22
click at [131, 429] on icon "button" at bounding box center [133, 427] width 13 height 13
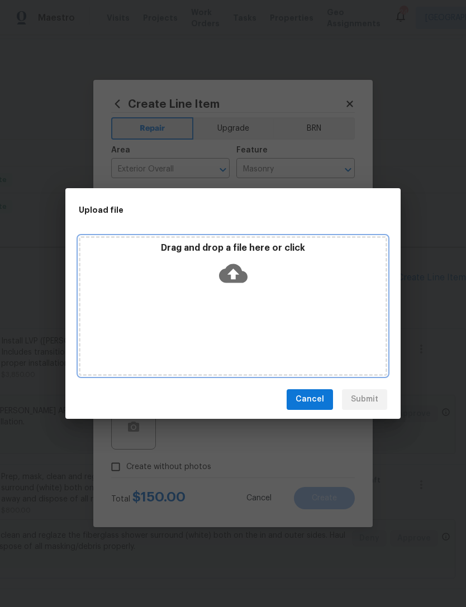
click at [238, 271] on icon at bounding box center [233, 273] width 28 height 19
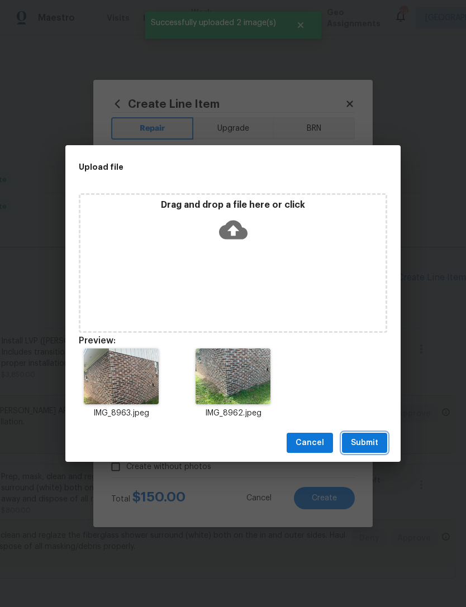
click at [364, 440] on span "Submit" at bounding box center [364, 443] width 27 height 14
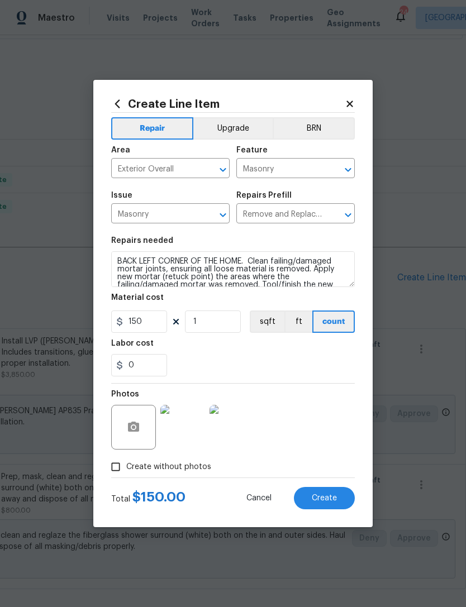
click at [327, 507] on button "Create" at bounding box center [324, 498] width 61 height 22
type input "0"
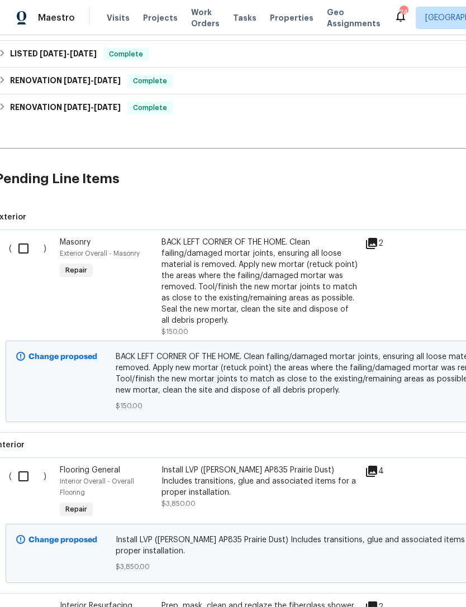
scroll to position [432, 6]
click at [23, 237] on input "checkbox" at bounding box center [27, 248] width 32 height 23
checkbox input "true"
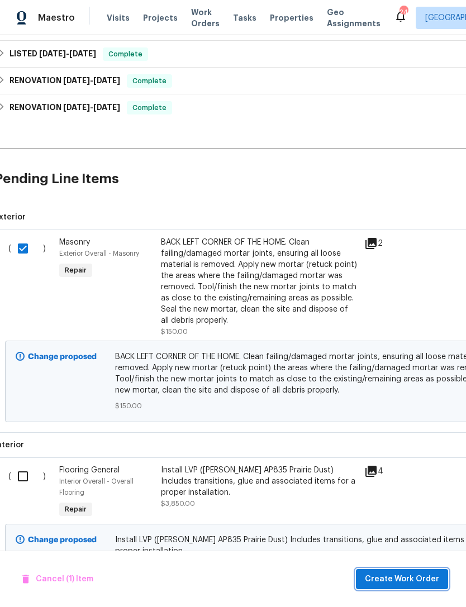
click at [424, 581] on span "Create Work Order" at bounding box center [402, 579] width 74 height 14
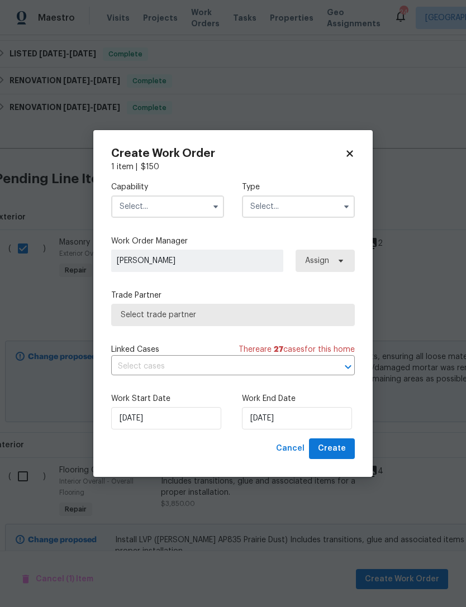
scroll to position [34, 0]
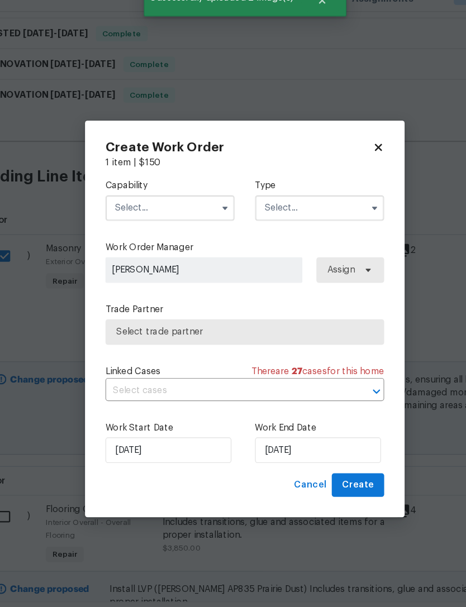
click at [163, 195] on input "text" at bounding box center [167, 206] width 113 height 22
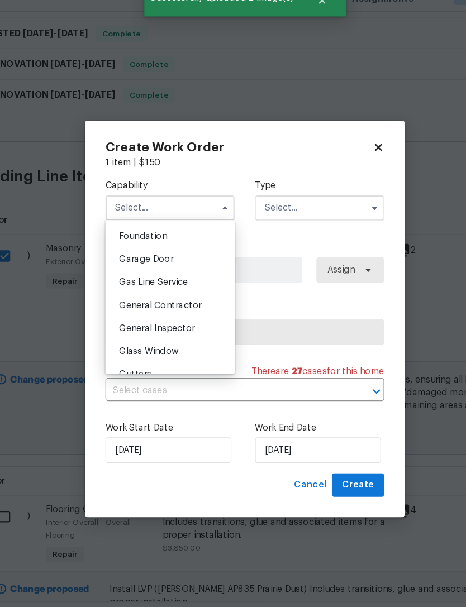
scroll to position [475, 0]
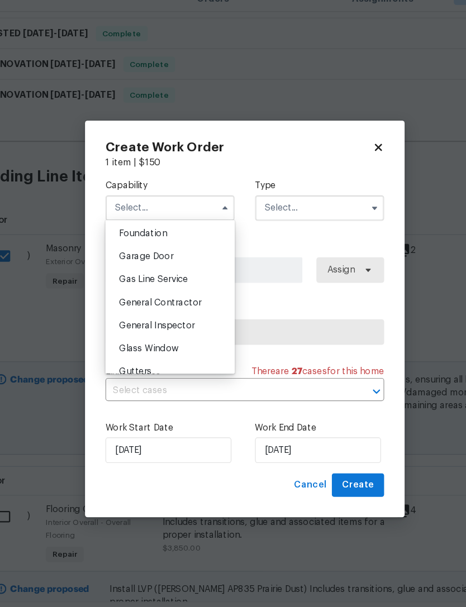
click at [162, 279] on div "General Contractor" at bounding box center [167, 289] width 107 height 20
type input "General Contractor"
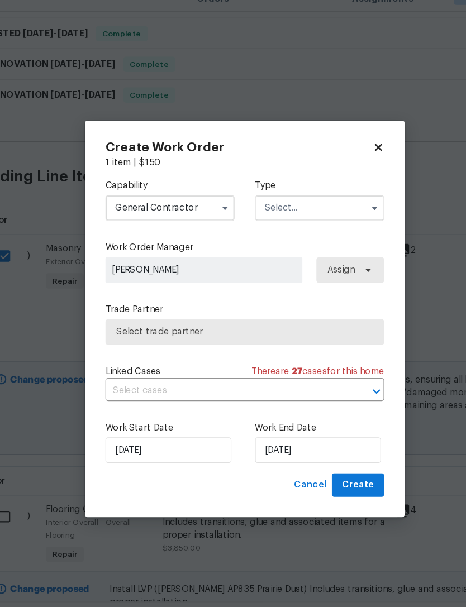
click at [276, 195] on input "text" at bounding box center [298, 206] width 113 height 22
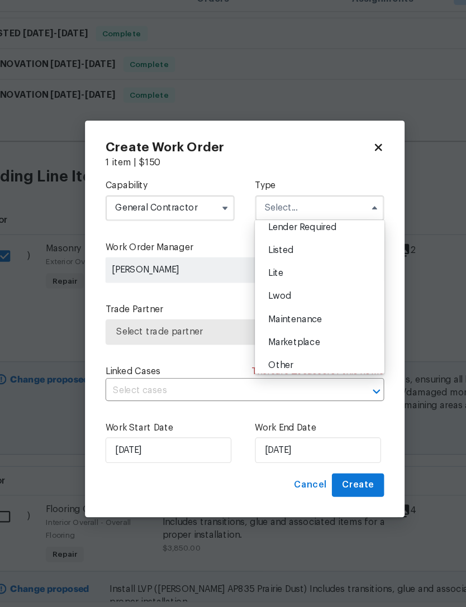
scroll to position [106, 0]
click at [257, 235] on div "Listed" at bounding box center [298, 245] width 107 height 20
type input "Listed"
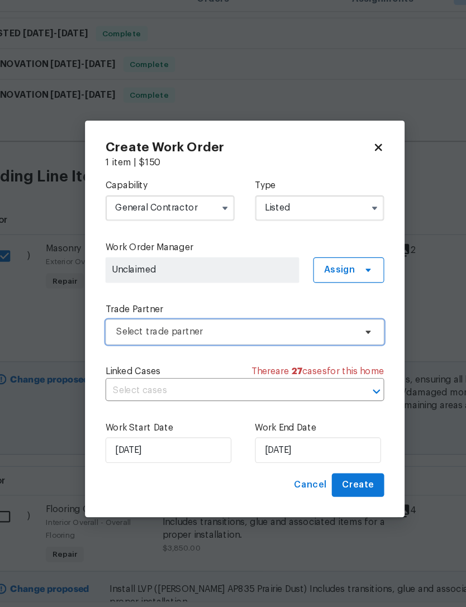
click at [243, 309] on span "Select trade partner" at bounding box center [225, 314] width 208 height 11
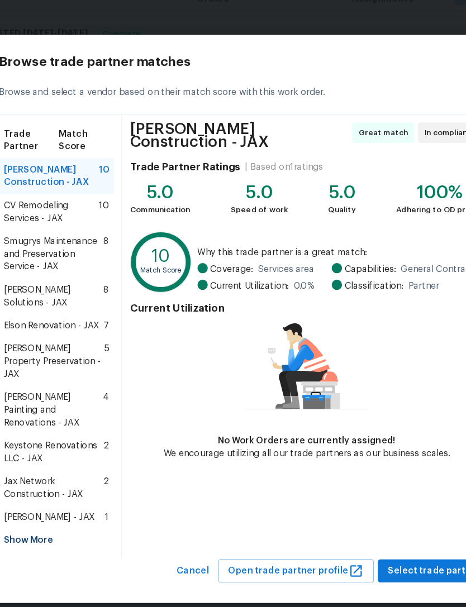
click at [39, 487] on div "Show More" at bounding box center [68, 497] width 101 height 20
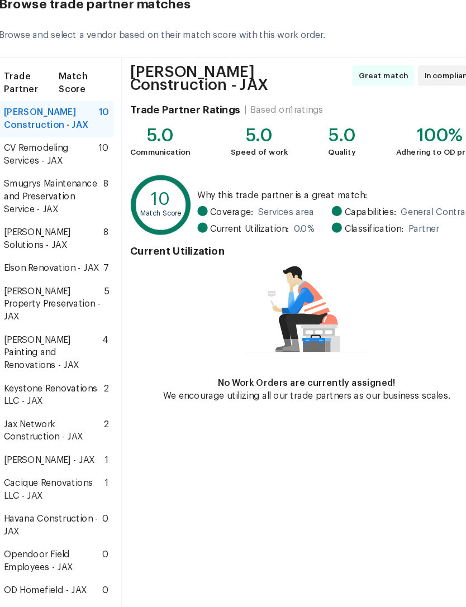
click at [49, 453] on span "Cacique Renovations LLC - JAX" at bounding box center [66, 464] width 88 height 22
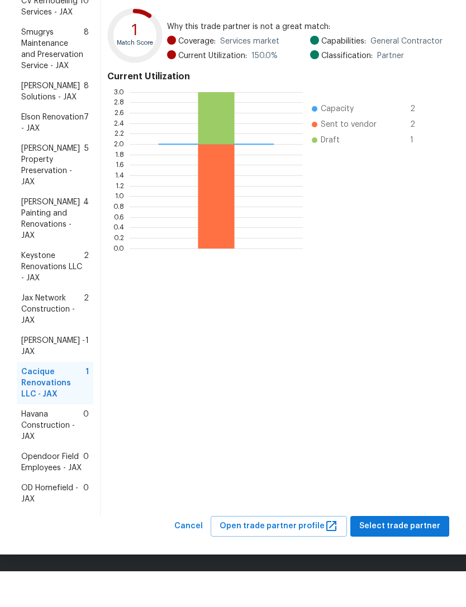
scroll to position [143, 0]
click at [402, 571] on div "Browse trade partner matches Browse and select a vendor based on their match sc…" at bounding box center [233, 303] width 466 height 607
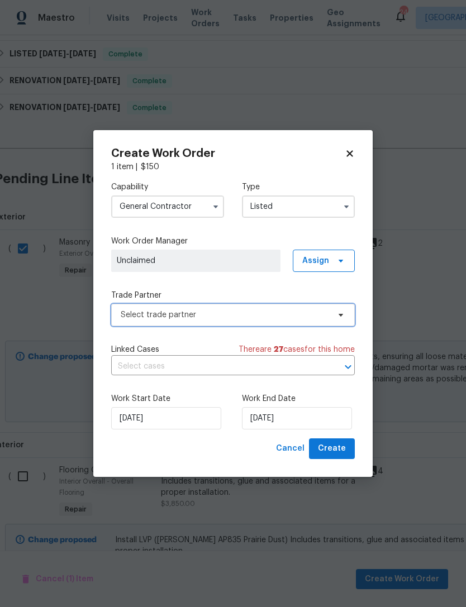
scroll to position [0, 0]
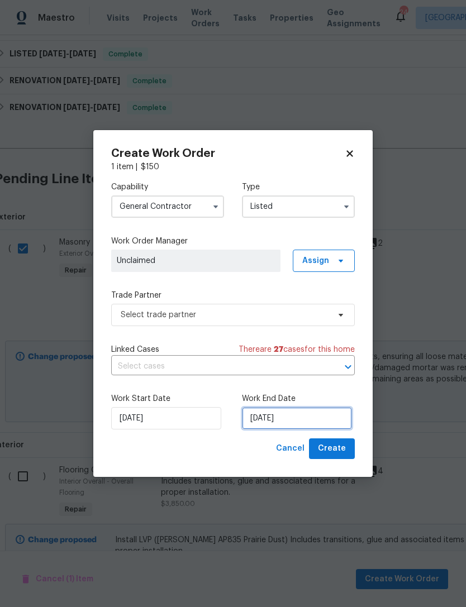
click at [319, 421] on input "[DATE]" at bounding box center [297, 418] width 110 height 22
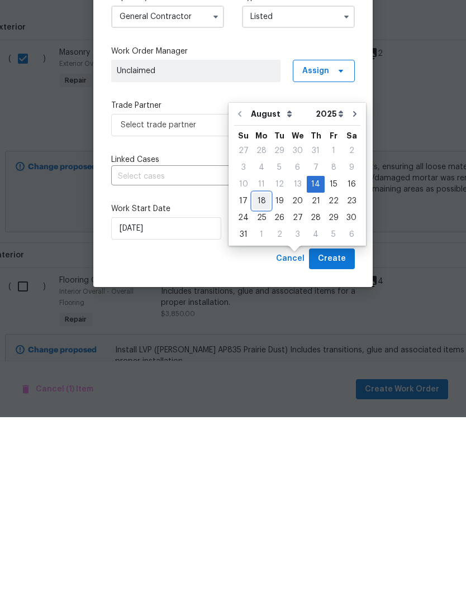
click at [259, 383] on div "18" at bounding box center [261, 391] width 18 height 16
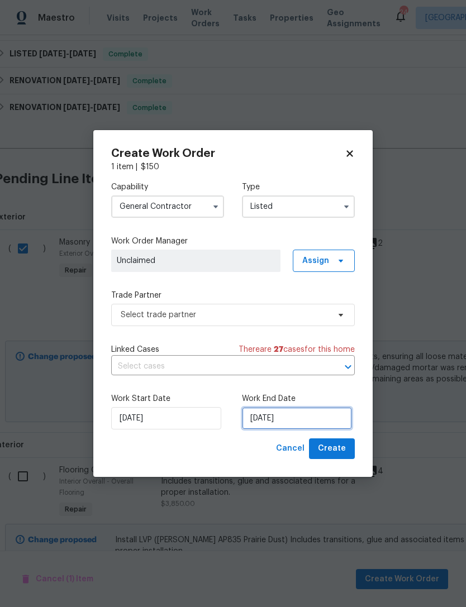
click at [301, 419] on input "8/18/2025" at bounding box center [297, 418] width 110 height 22
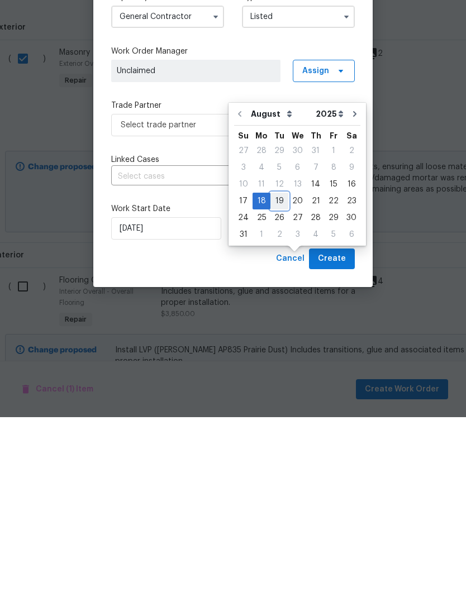
click at [271, 383] on div "19" at bounding box center [279, 391] width 18 height 16
type input "[DATE]"
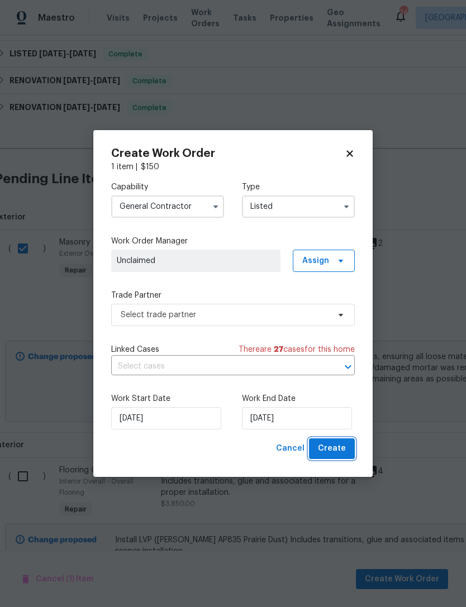
click at [341, 448] on span "Create" at bounding box center [332, 449] width 28 height 14
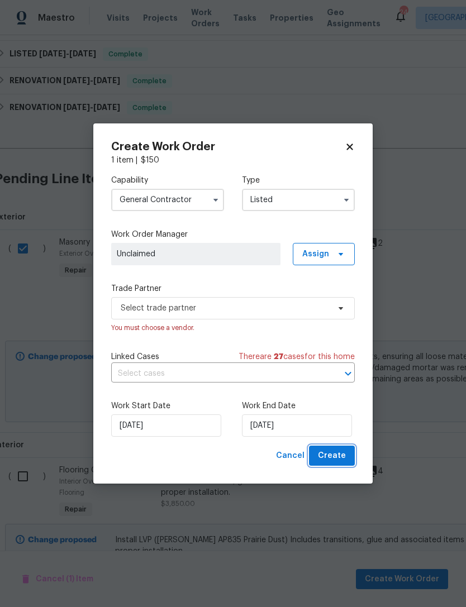
click at [330, 455] on span "Create" at bounding box center [332, 456] width 28 height 14
click at [337, 451] on span "Create" at bounding box center [332, 456] width 28 height 14
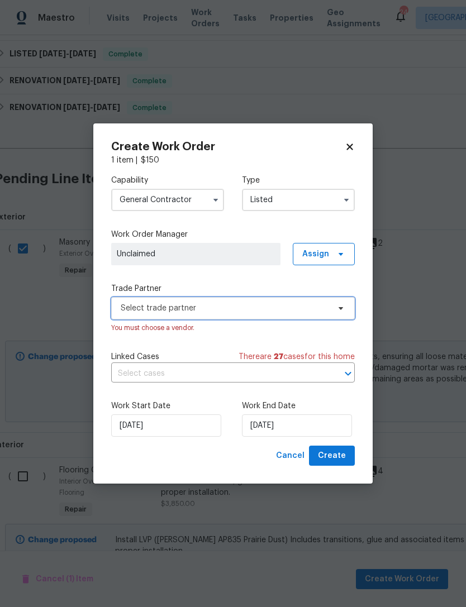
click at [281, 300] on span "Select trade partner" at bounding box center [233, 308] width 244 height 22
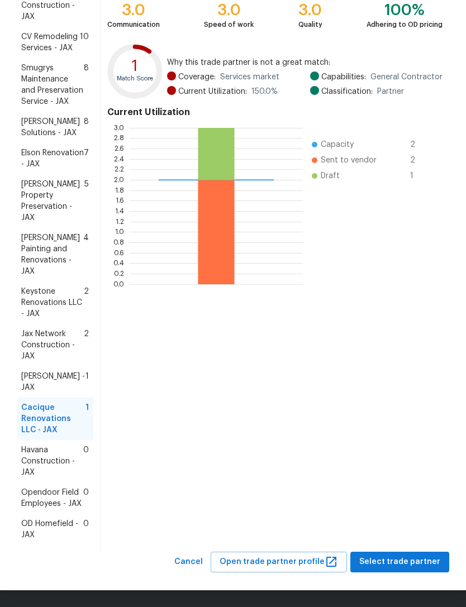
scroll to position [151, 0]
click at [416, 566] on span "Select trade partner" at bounding box center [399, 562] width 81 height 14
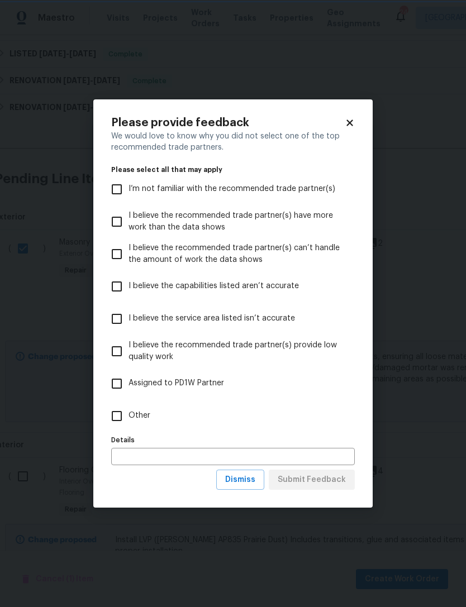
scroll to position [0, 0]
click at [246, 475] on span "Dismiss" at bounding box center [240, 480] width 30 height 14
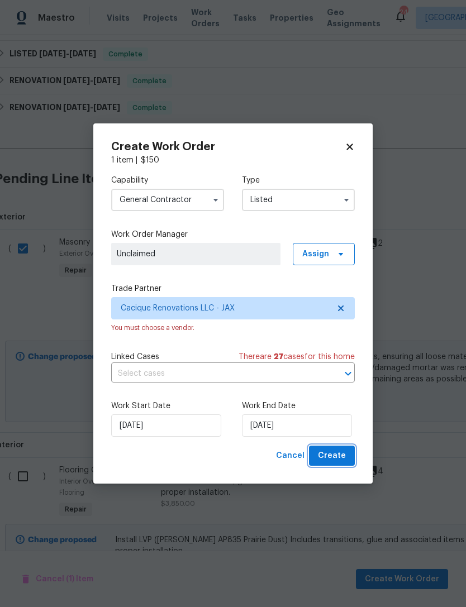
click at [339, 454] on span "Create" at bounding box center [332, 456] width 28 height 14
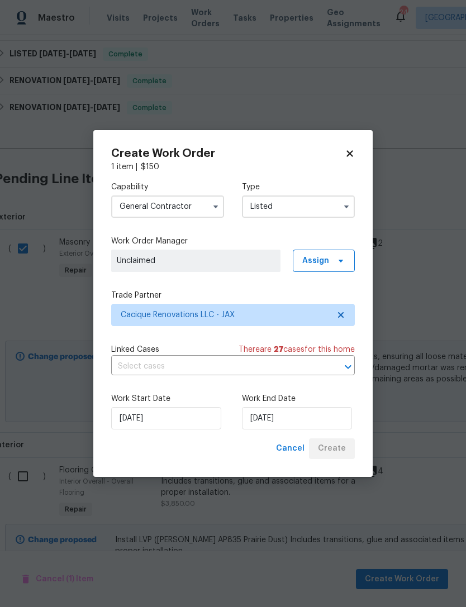
checkbox input "false"
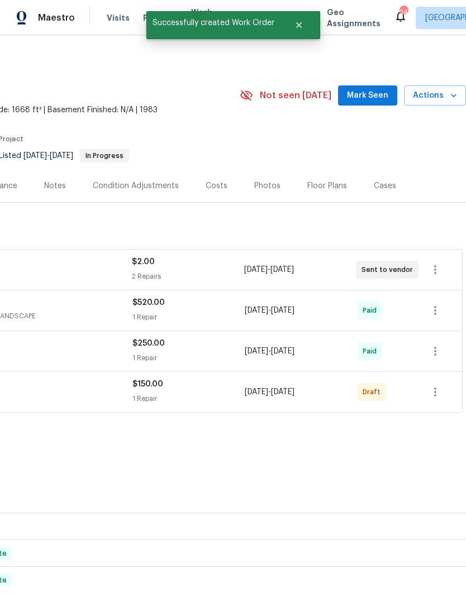
scroll to position [0, 165]
click at [440, 385] on icon "button" at bounding box center [434, 391] width 13 height 13
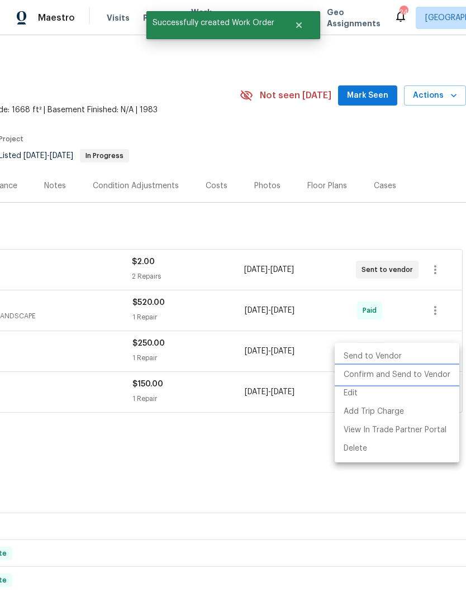
click at [441, 374] on li "Confirm and Send to Vendor" at bounding box center [397, 375] width 125 height 18
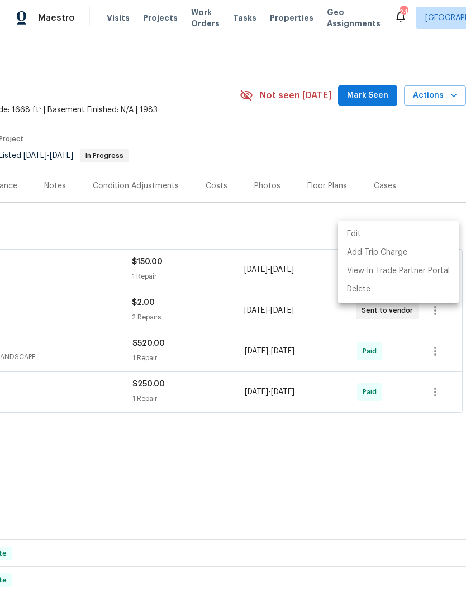
click at [296, 411] on div at bounding box center [233, 303] width 466 height 607
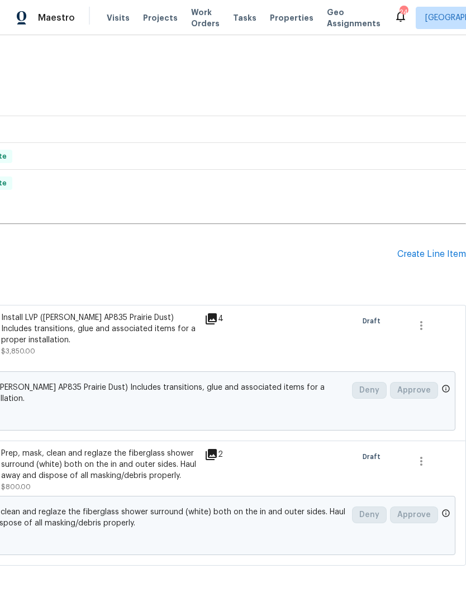
scroll to position [397, 165]
click at [435, 250] on div "Create Line Item" at bounding box center [431, 255] width 69 height 11
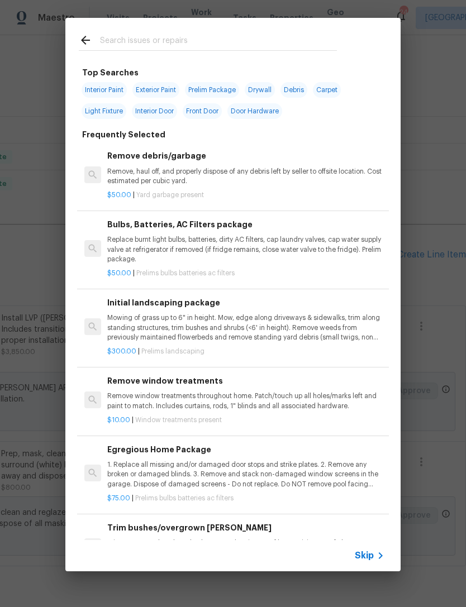
click at [261, 42] on input "text" at bounding box center [218, 42] width 237 height 17
type input "Odor"
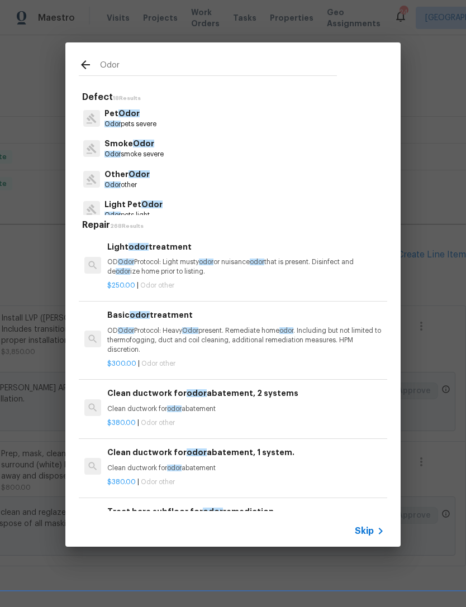
click at [140, 141] on span "Odor" at bounding box center [143, 144] width 21 height 8
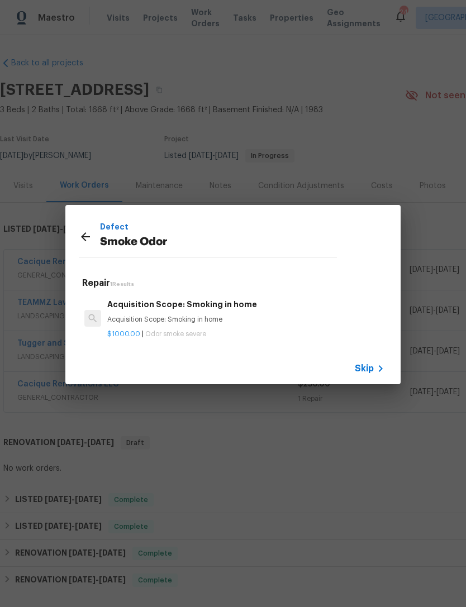
scroll to position [397, 165]
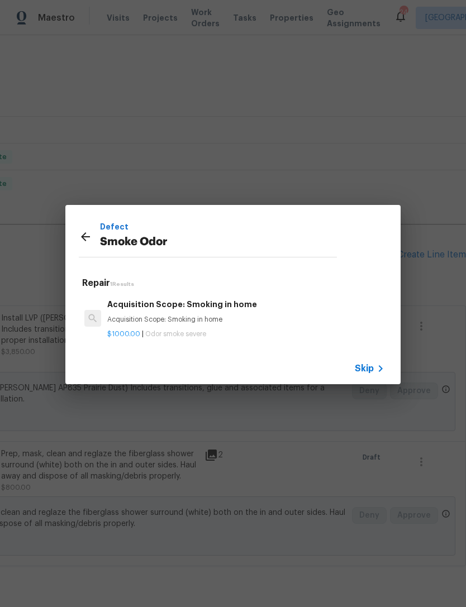
click at [188, 306] on h6 "Acquisition Scope: Smoking in home" at bounding box center [245, 304] width 277 height 12
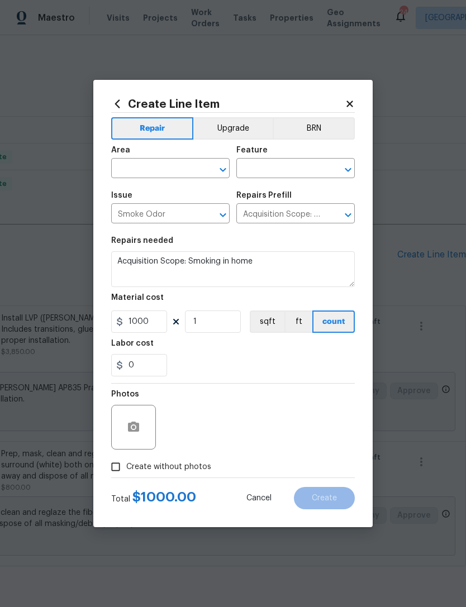
click at [192, 162] on input "text" at bounding box center [154, 169] width 87 height 17
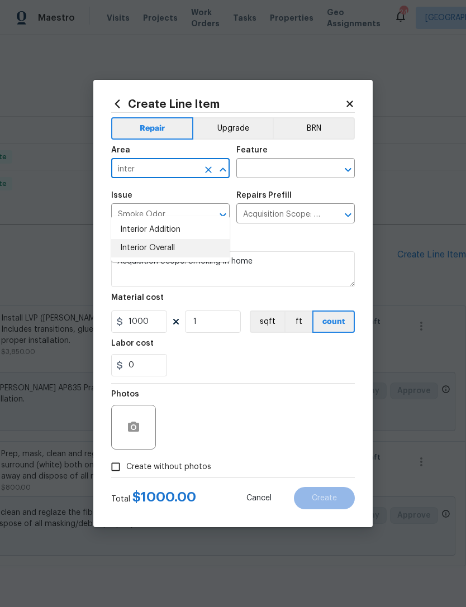
click at [182, 239] on li "Interior Overall" at bounding box center [170, 248] width 118 height 18
type input "Interior Overall"
click at [292, 168] on input "text" at bounding box center [279, 169] width 87 height 17
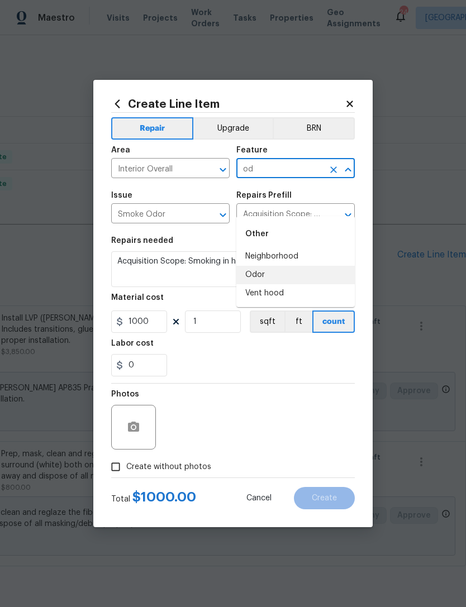
click at [256, 266] on li "Odor" at bounding box center [295, 275] width 118 height 18
type input "Odor"
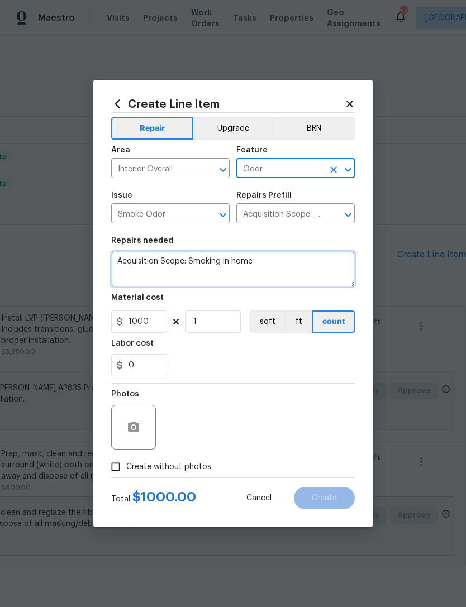
click at [122, 262] on textarea "Acquisition Scope: Smoking in home" at bounding box center [233, 269] width 244 height 36
click at [122, 261] on textarea "Acquisition Scope: Smoking in home" at bounding box center [233, 269] width 244 height 36
type textarea "Treat home for smoke odor"
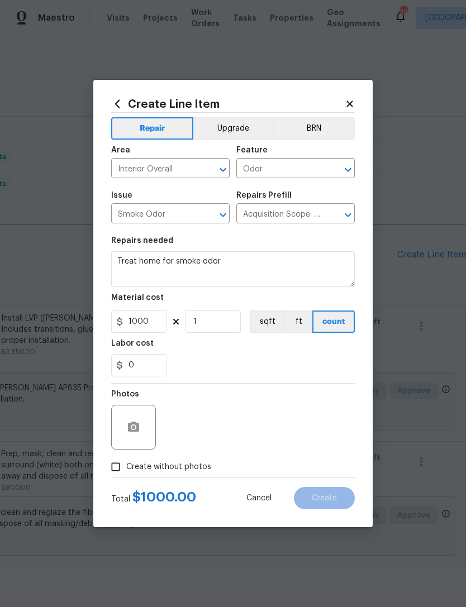
click at [226, 365] on div "0" at bounding box center [233, 365] width 244 height 22
click at [158, 321] on input "1000" at bounding box center [139, 322] width 56 height 22
type input "300"
click at [271, 373] on div "0" at bounding box center [233, 365] width 244 height 22
click at [138, 429] on icon "button" at bounding box center [133, 427] width 11 height 10
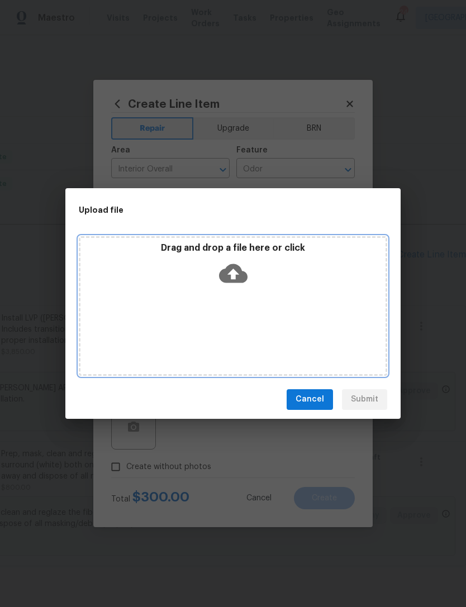
click at [236, 273] on icon at bounding box center [233, 273] width 28 height 28
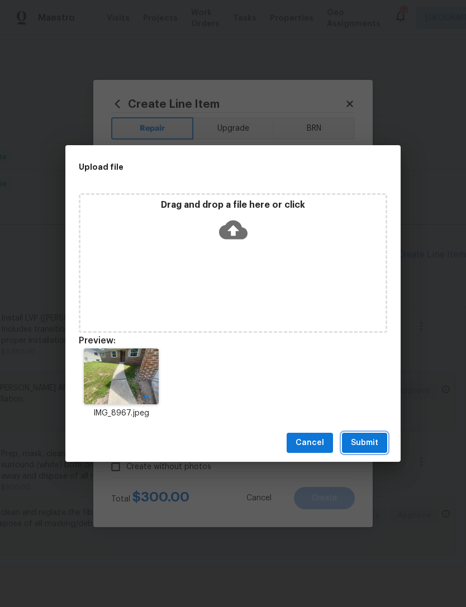
click at [368, 442] on span "Submit" at bounding box center [364, 443] width 27 height 14
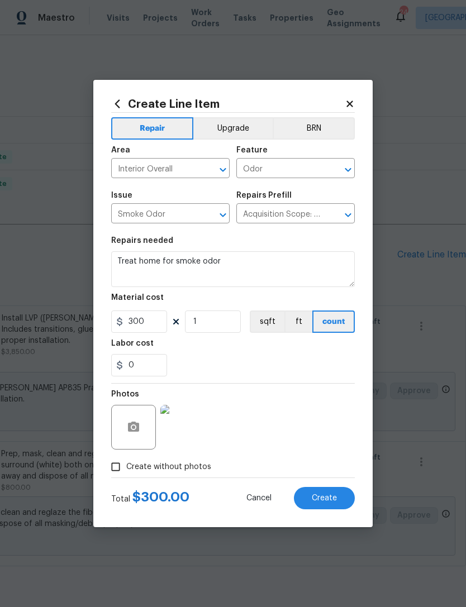
click at [315, 497] on span "Create" at bounding box center [324, 498] width 25 height 8
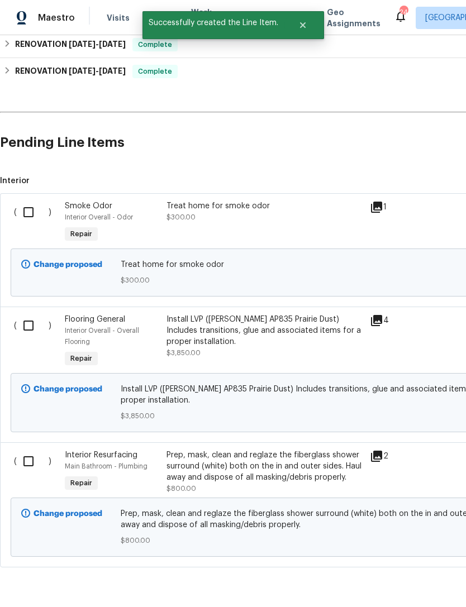
scroll to position [509, 0]
click at [28, 201] on input "checkbox" at bounding box center [33, 212] width 32 height 23
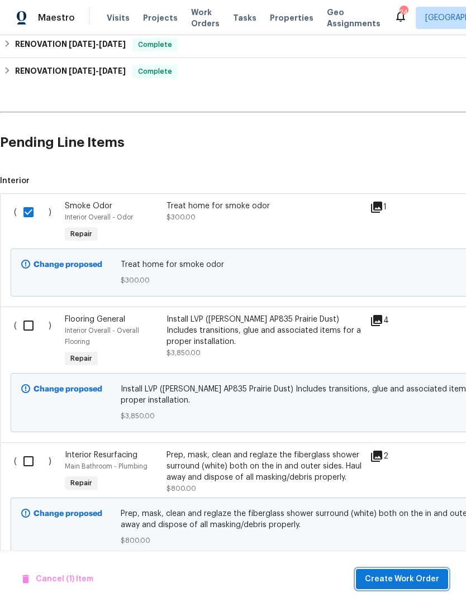
click at [419, 585] on span "Create Work Order" at bounding box center [402, 579] width 74 height 14
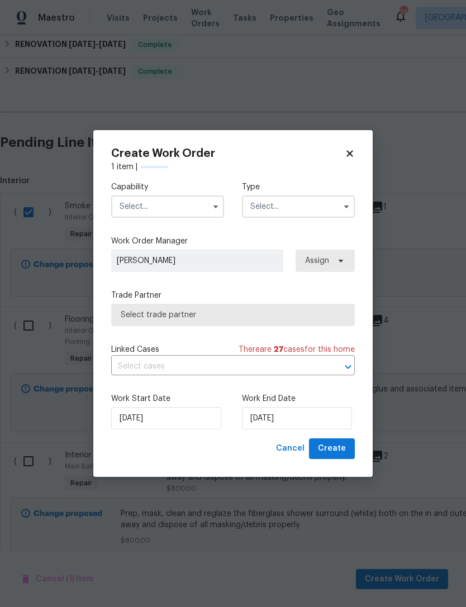
checkbox input "false"
click at [184, 201] on input "text" at bounding box center [167, 206] width 113 height 22
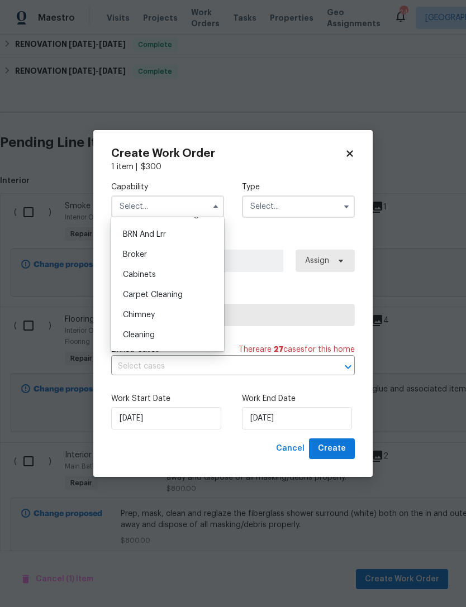
scroll to position [65, 0]
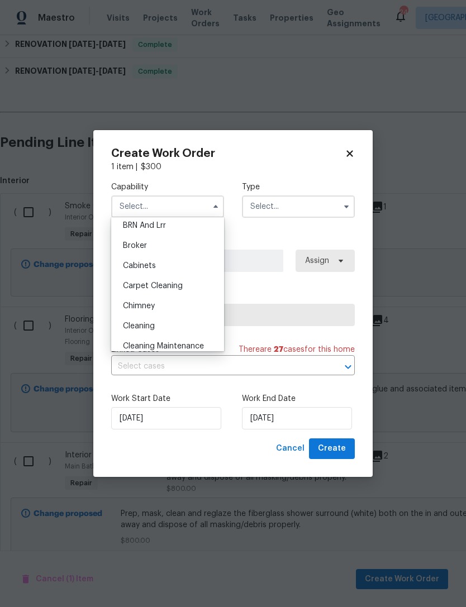
click at [145, 324] on span "Cleaning" at bounding box center [139, 326] width 32 height 8
type input "Cleaning"
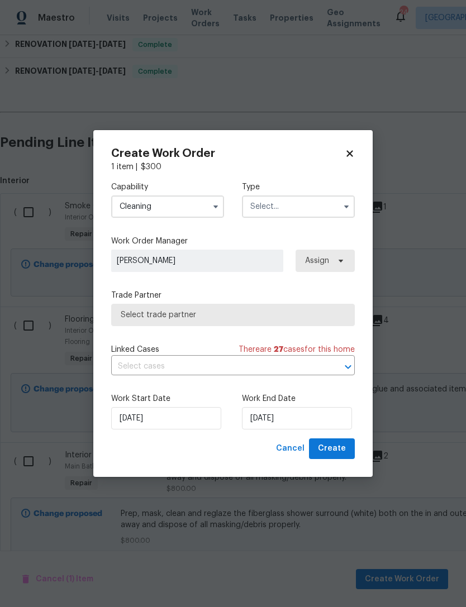
click at [313, 201] on input "text" at bounding box center [298, 206] width 113 height 22
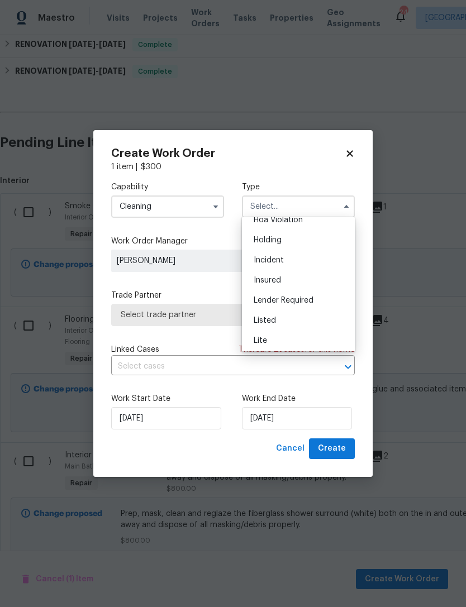
scroll to position [47, 0]
click at [278, 297] on div "Listed" at bounding box center [298, 304] width 107 height 20
type input "Listed"
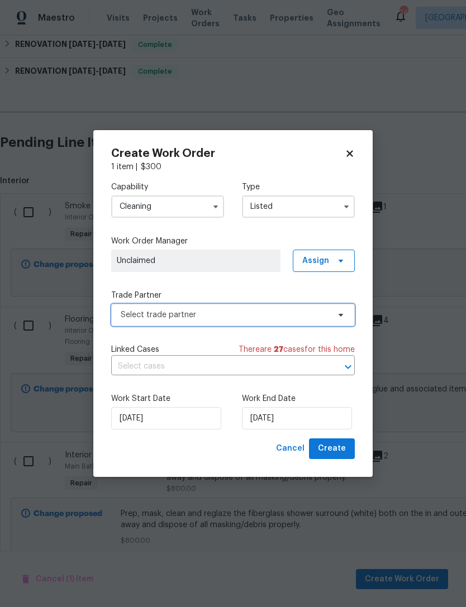
click at [289, 316] on span "Select trade partner" at bounding box center [225, 314] width 208 height 11
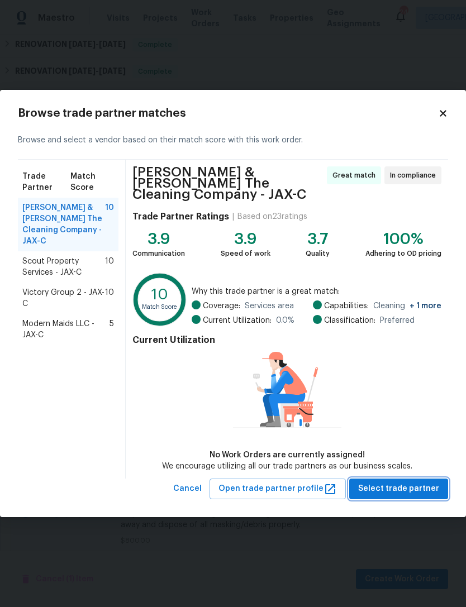
click at [413, 482] on span "Select trade partner" at bounding box center [398, 489] width 81 height 14
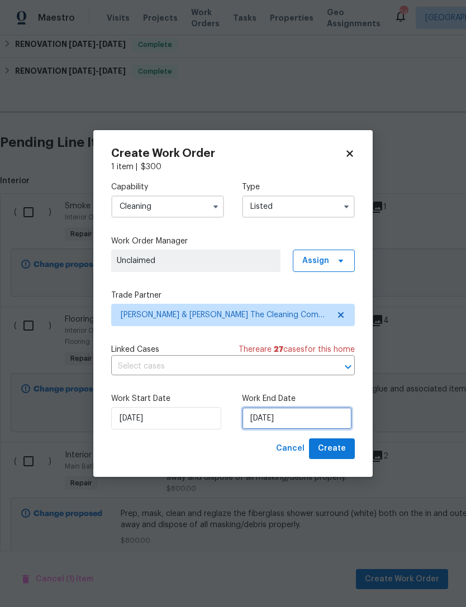
click at [324, 423] on input "[DATE]" at bounding box center [297, 418] width 110 height 22
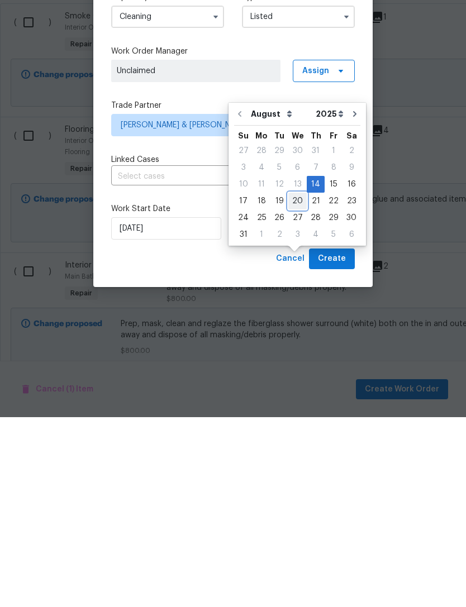
click at [295, 383] on div "20" at bounding box center [297, 391] width 18 height 16
type input "[DATE]"
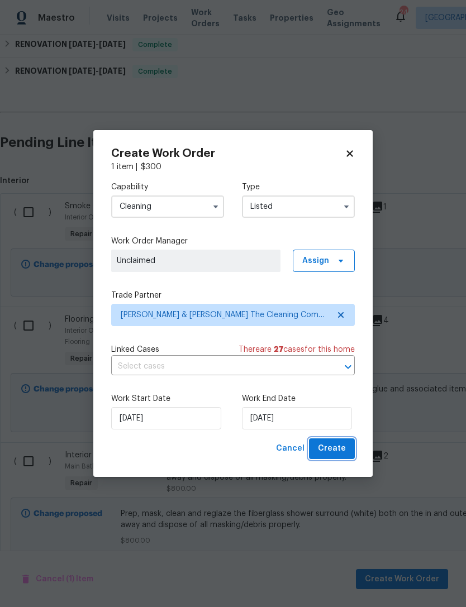
click at [339, 452] on span "Create" at bounding box center [332, 449] width 28 height 14
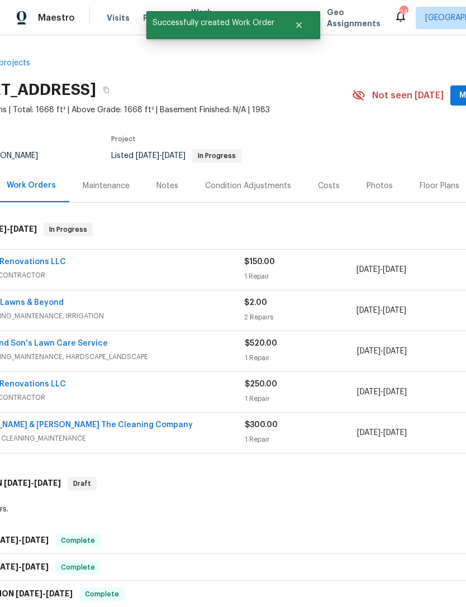
scroll to position [0, 53]
click at [234, 419] on div "[PERSON_NAME] & [PERSON_NAME] The Cleaning Company" at bounding box center [104, 425] width 280 height 13
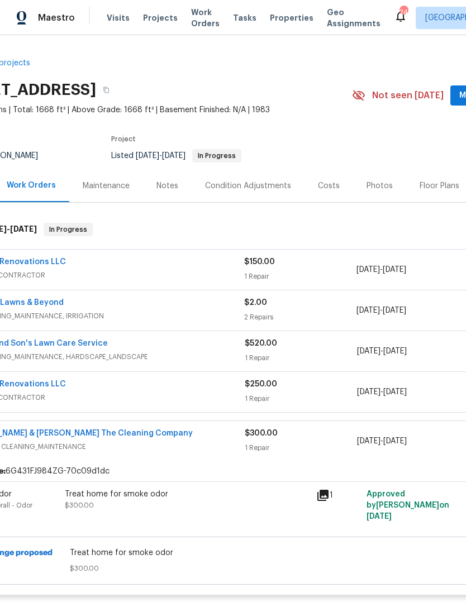
click at [246, 489] on div "Treat home for smoke odor $300.00" at bounding box center [187, 500] width 245 height 22
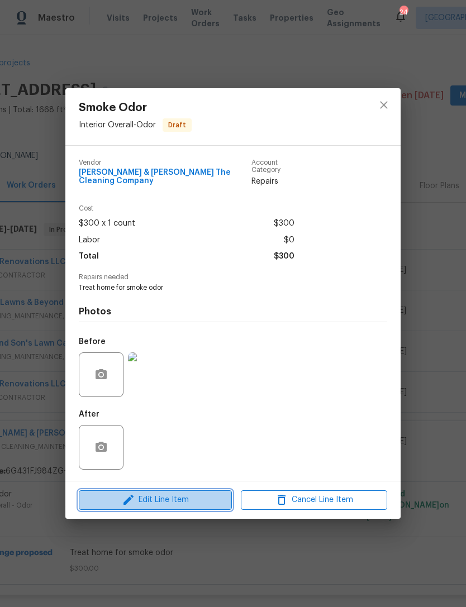
click at [207, 501] on span "Edit Line Item" at bounding box center [155, 500] width 146 height 14
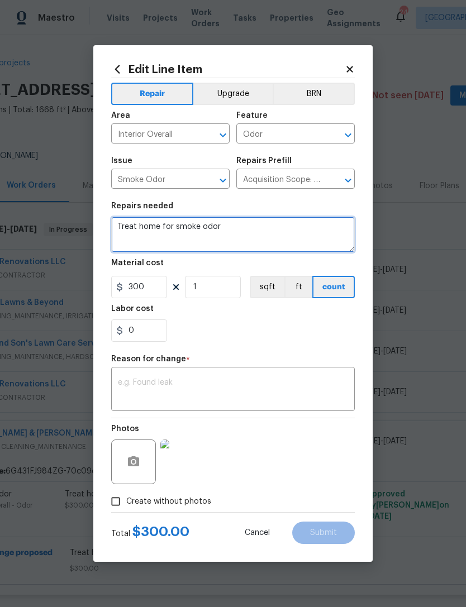
click at [250, 226] on textarea "Treat home for smoke odor" at bounding box center [233, 235] width 244 height 36
type textarea "Treat home for smoke odor. CONTACT HPM FOR THE DATE OF [GEOGRAPHIC_DATA]. THE H…"
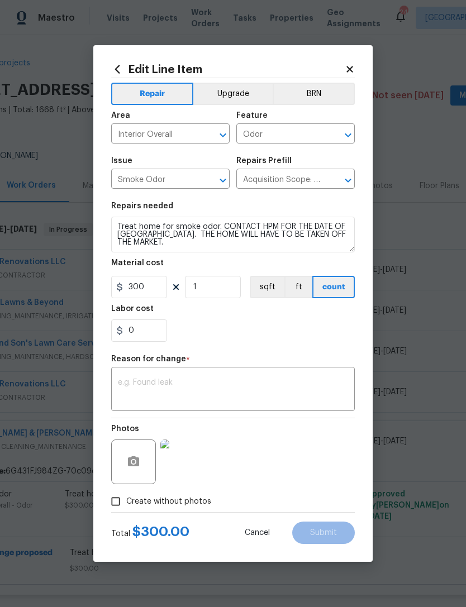
click at [265, 335] on div "0" at bounding box center [233, 330] width 244 height 22
click at [271, 390] on textarea at bounding box center [233, 390] width 230 height 23
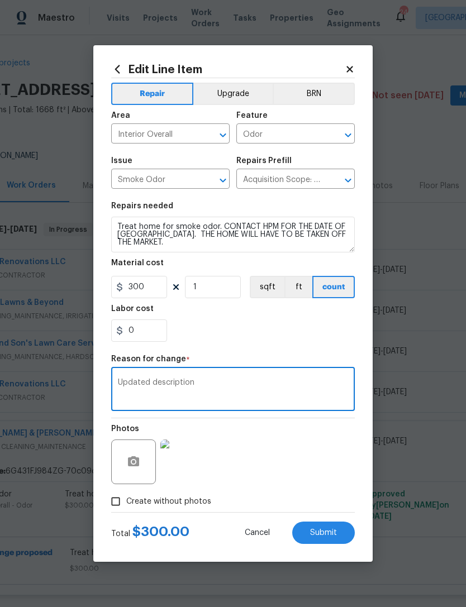
type textarea "Updated description"
click at [239, 343] on section "Repairs needed Treat home for smoke odor. CONTACT HPM FOR THE DATE OF [GEOGRAPH…" at bounding box center [233, 271] width 244 height 153
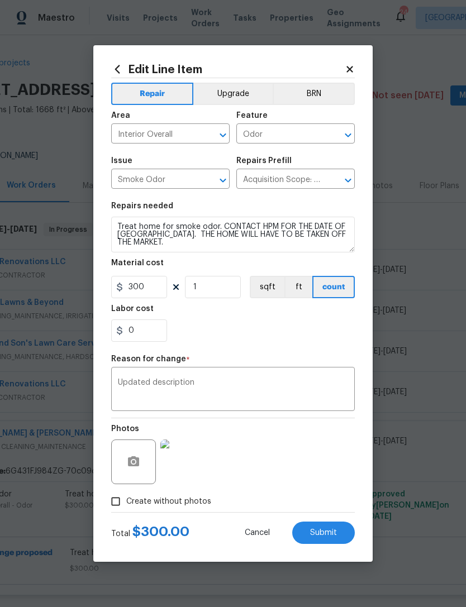
click at [335, 537] on span "Submit" at bounding box center [323, 533] width 27 height 8
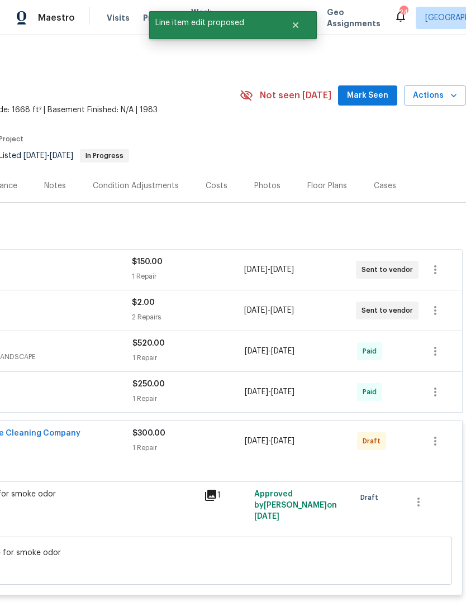
scroll to position [0, 165]
click at [438, 435] on icon "button" at bounding box center [434, 441] width 13 height 13
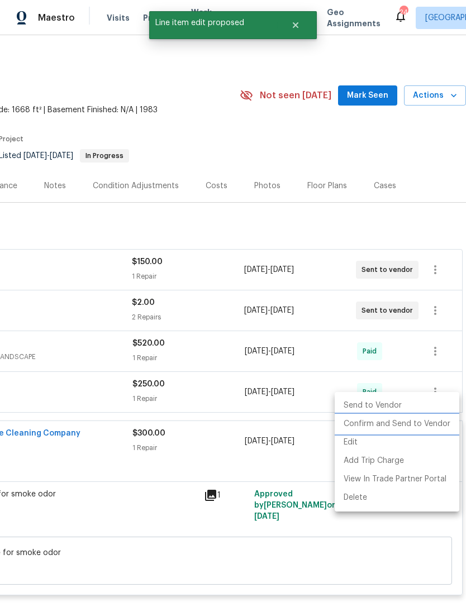
click at [435, 424] on li "Confirm and Send to Vendor" at bounding box center [397, 424] width 125 height 18
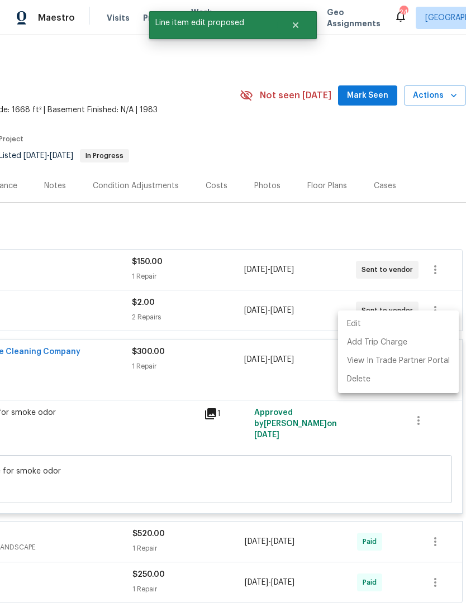
click at [364, 106] on div at bounding box center [233, 303] width 466 height 607
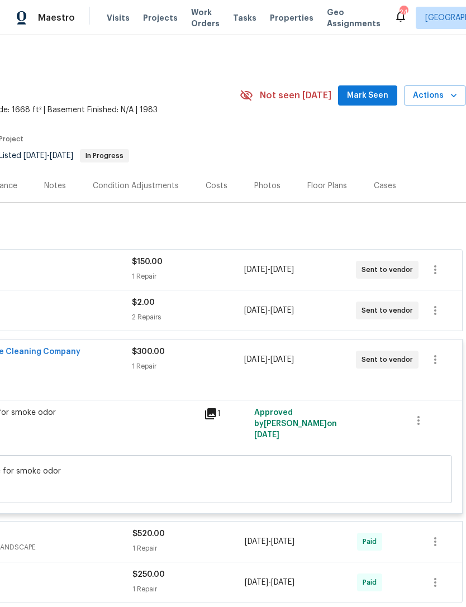
click at [375, 89] on span "Mark Seen" at bounding box center [367, 96] width 41 height 14
